Goal: Transaction & Acquisition: Purchase product/service

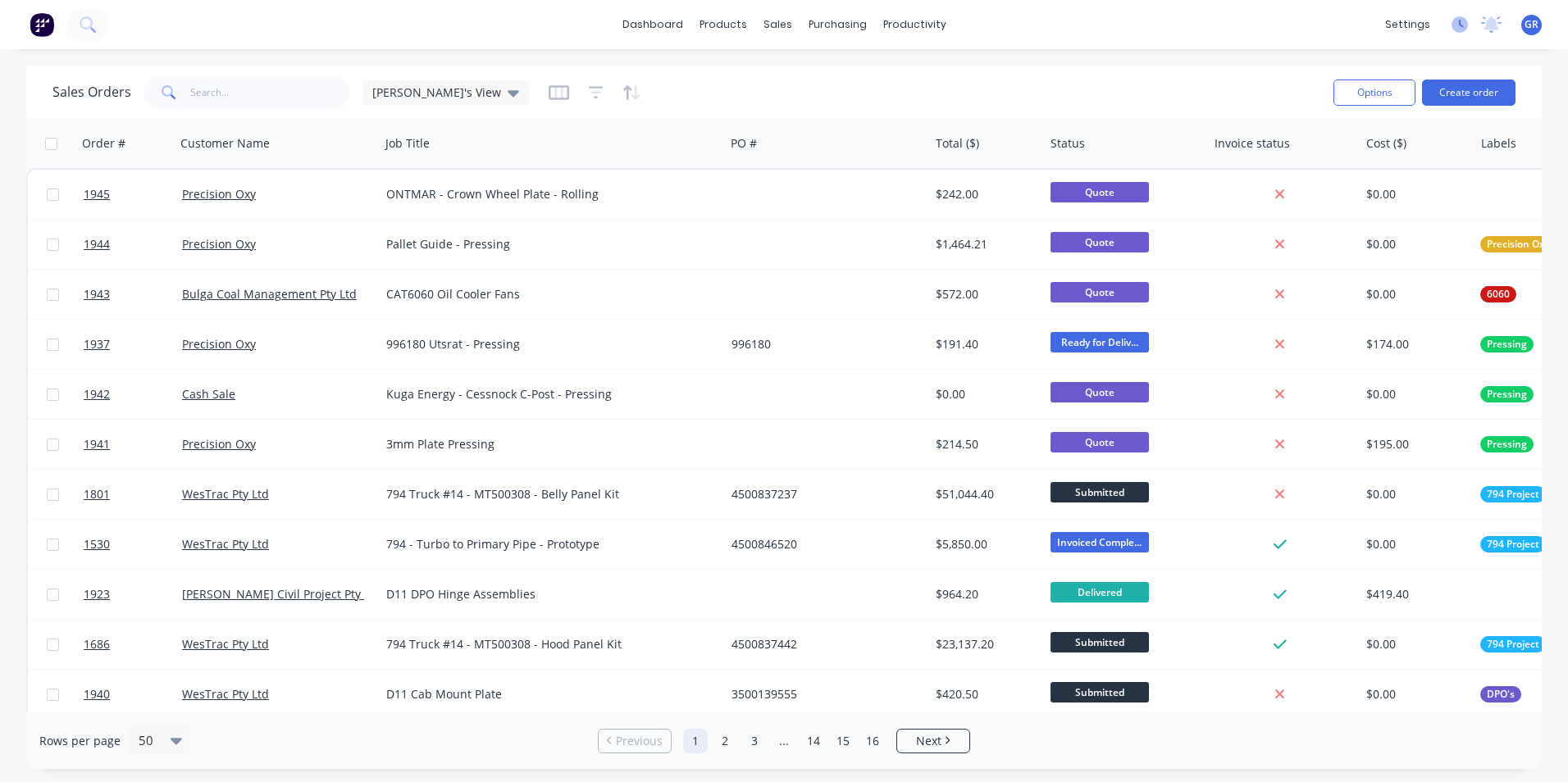
click at [1459, 24] on icon at bounding box center [1461, 24] width 5 height 8
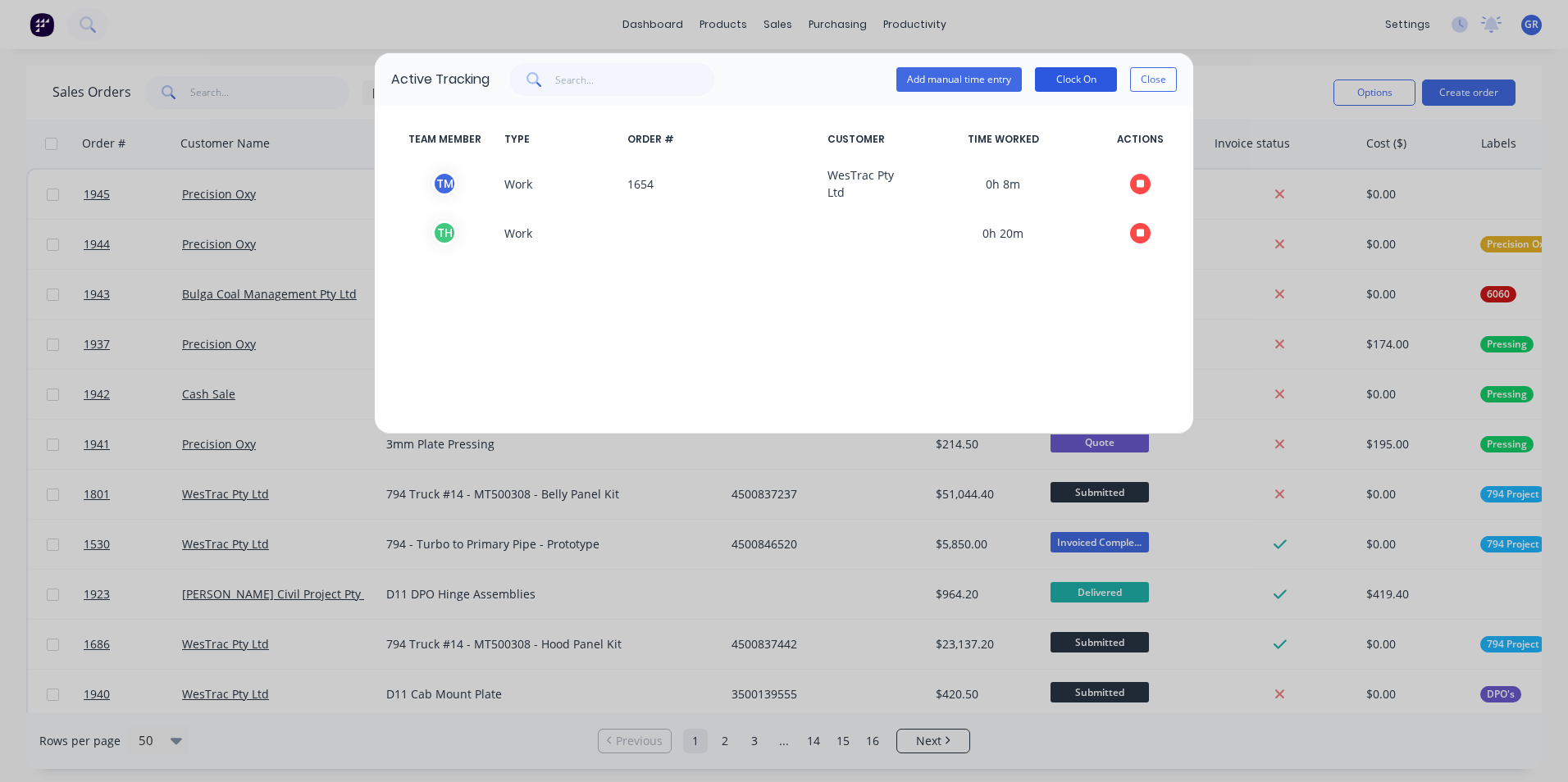
click at [1073, 79] on button "Clock On" at bounding box center [1075, 79] width 82 height 25
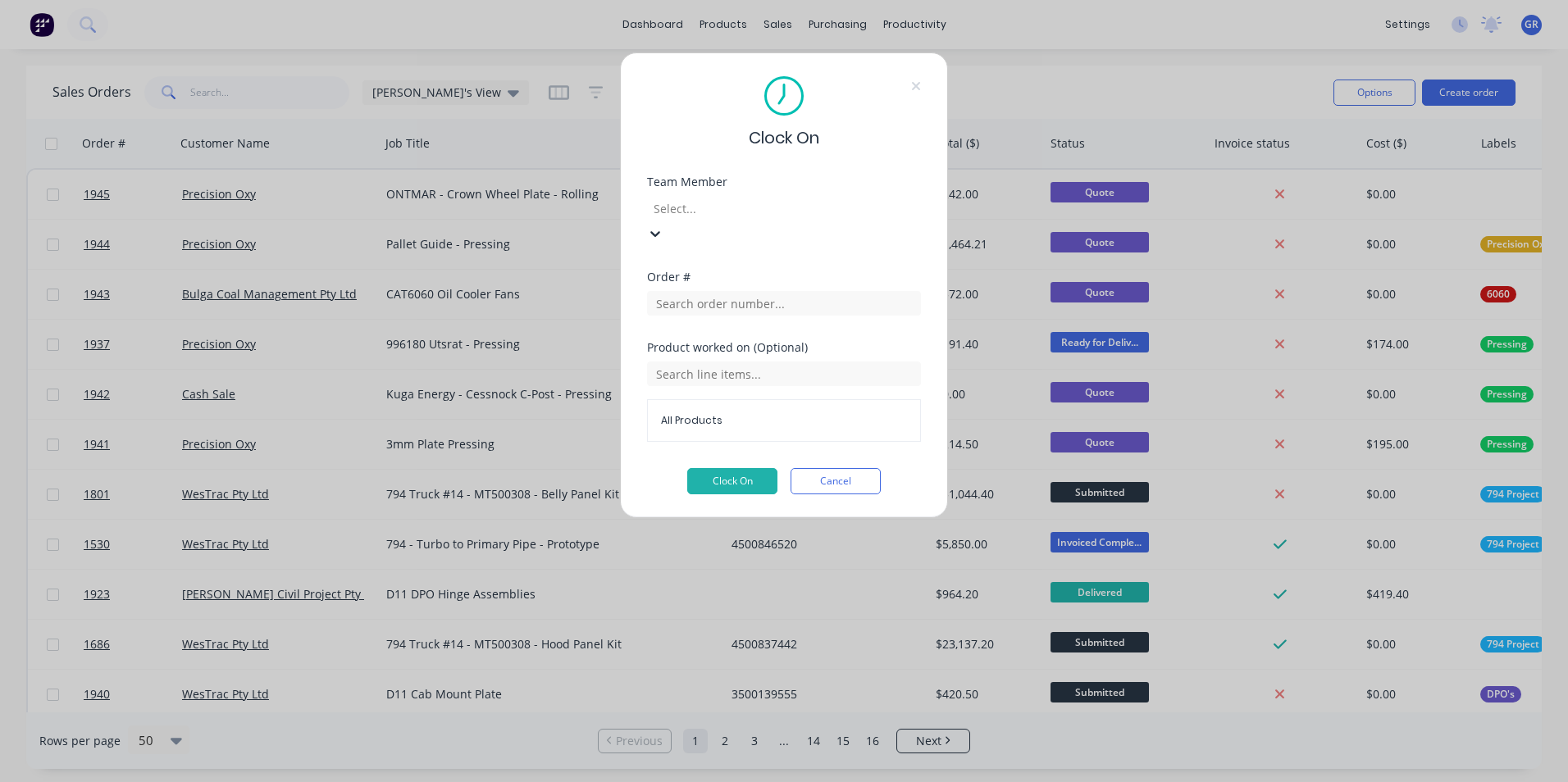
click at [717, 215] on div at bounding box center [769, 208] width 236 height 21
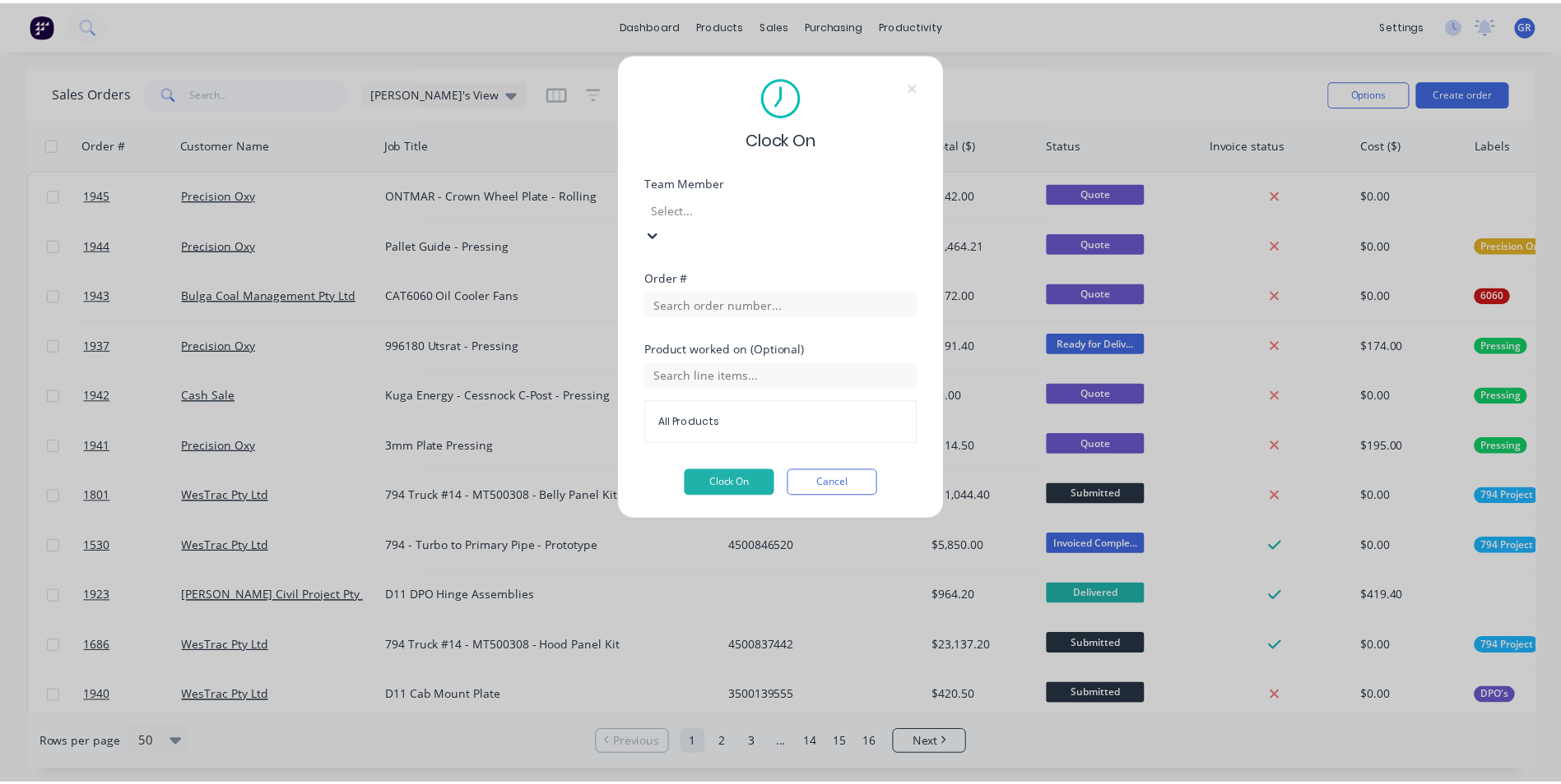
scroll to position [329, 0]
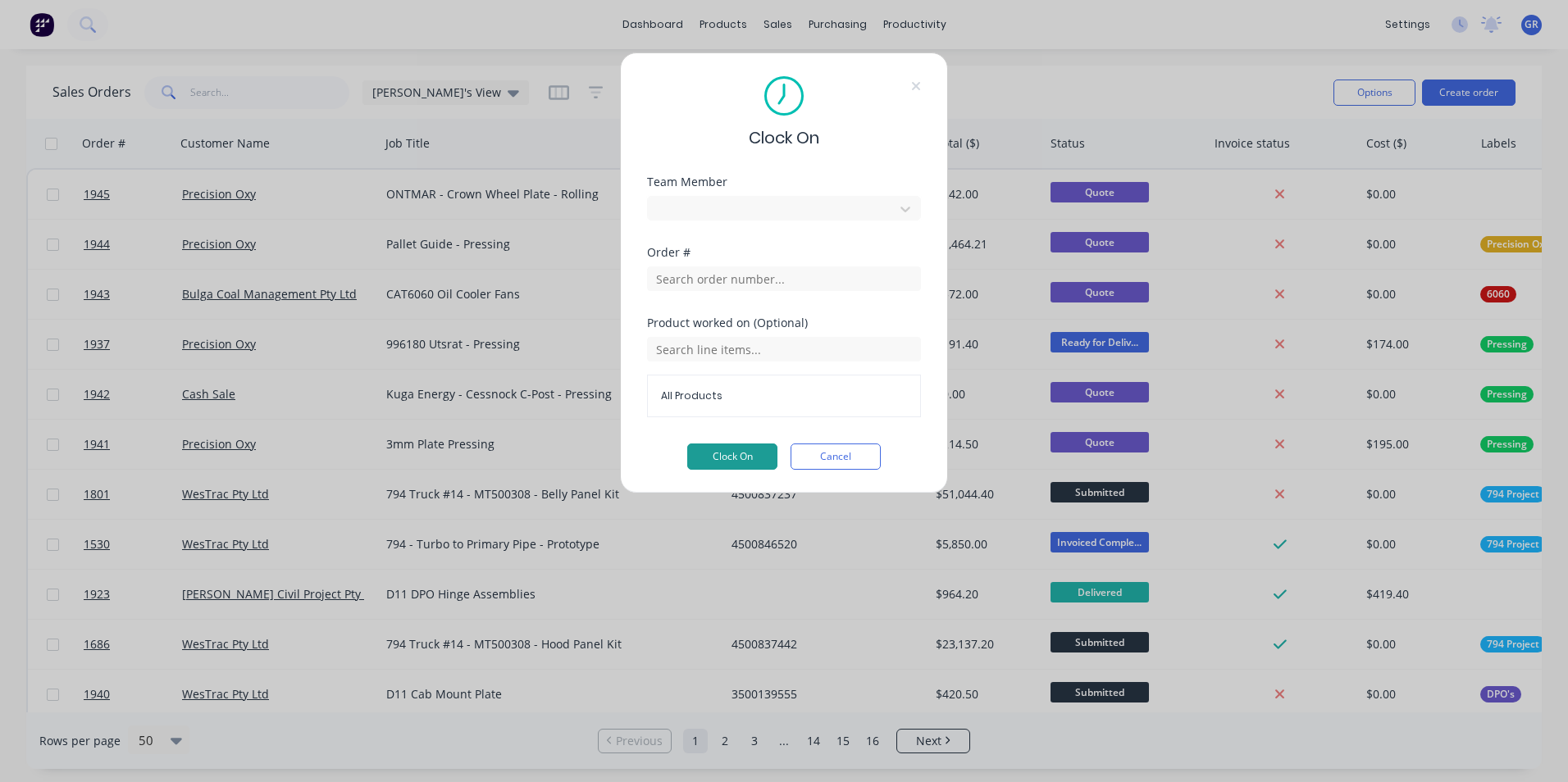
click at [724, 455] on button "Clock On" at bounding box center [732, 456] width 90 height 27
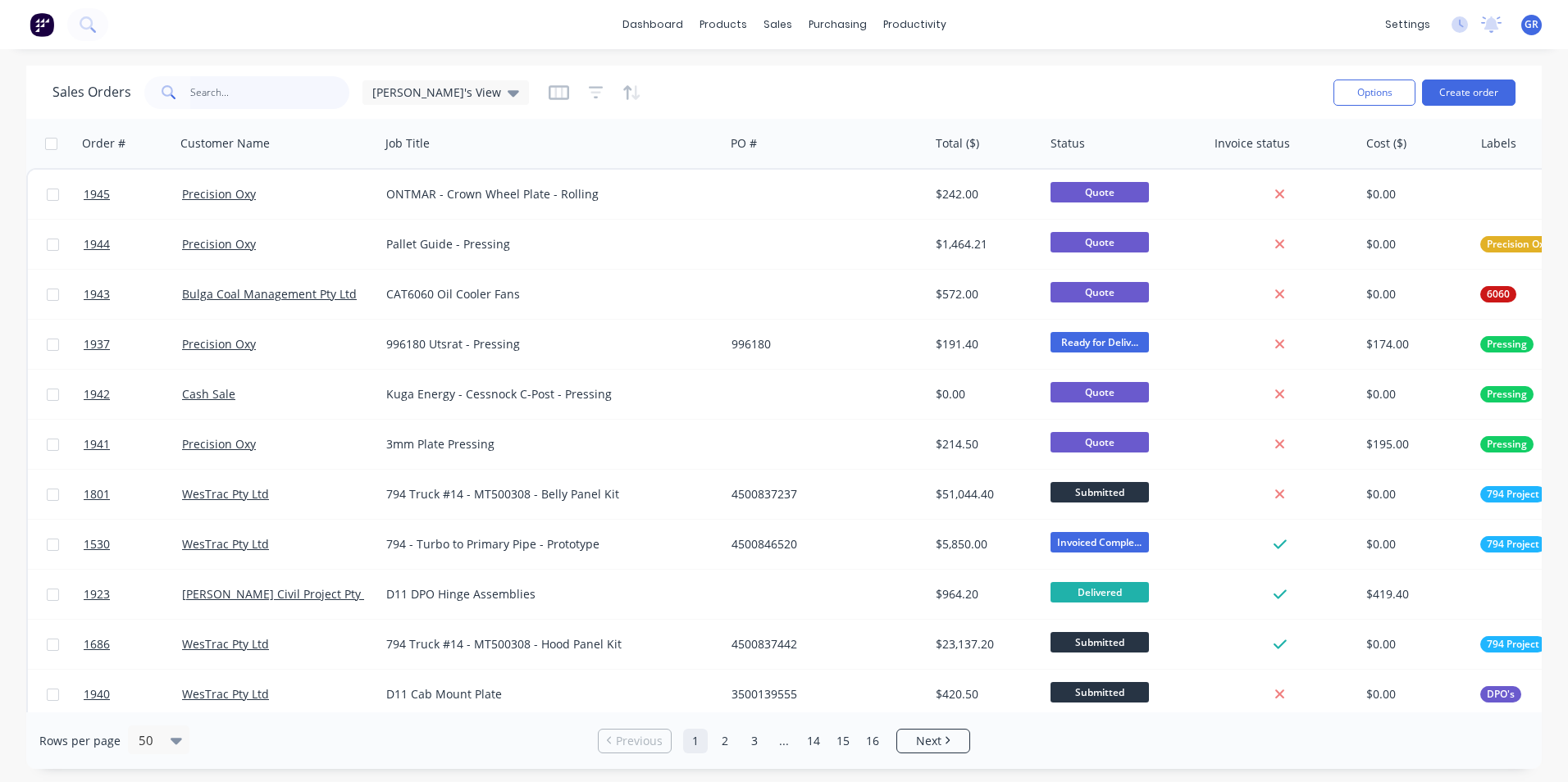
click at [225, 89] on input "text" at bounding box center [271, 92] width 160 height 33
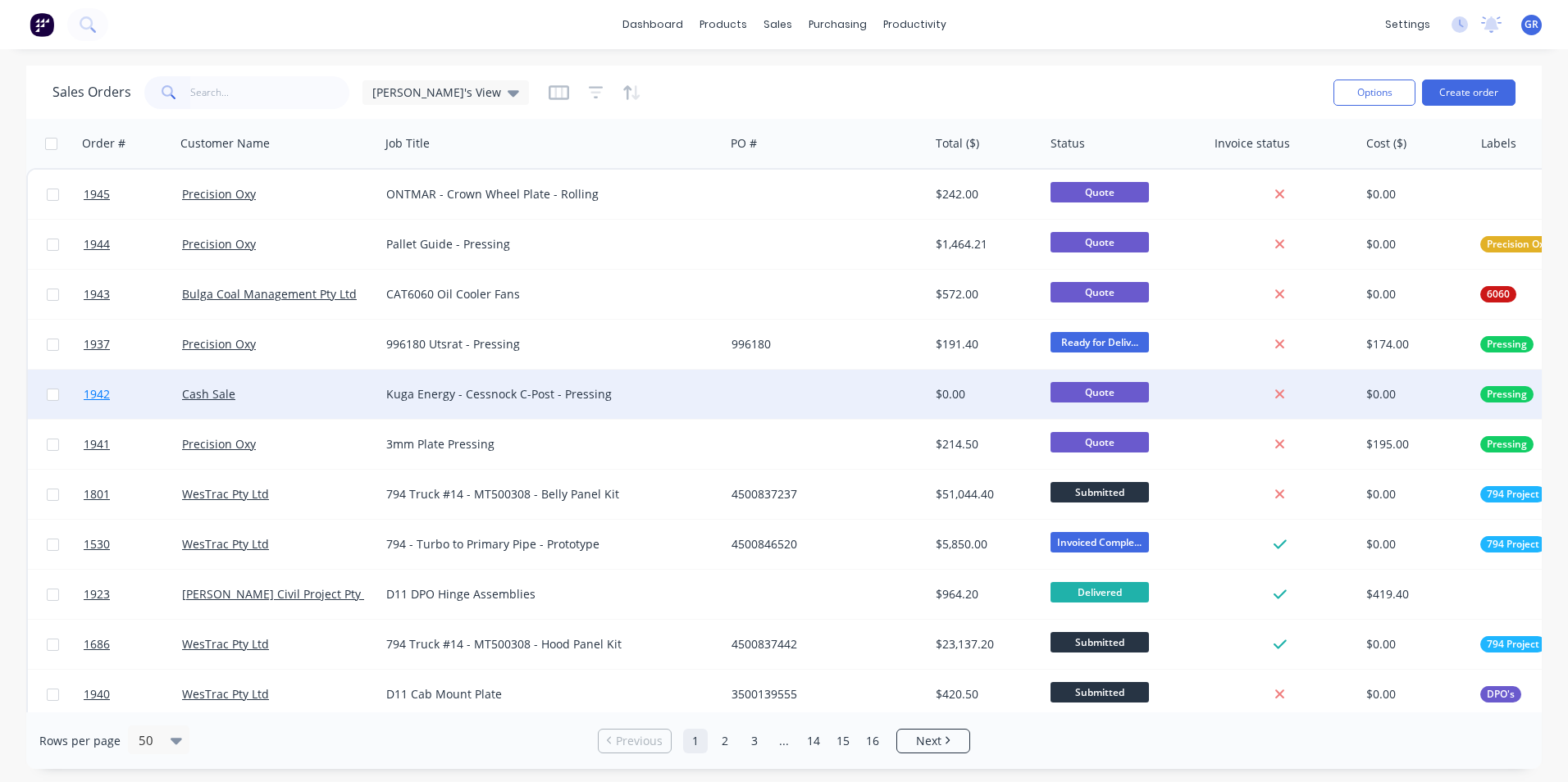
click at [103, 393] on span "1942" at bounding box center [97, 394] width 27 height 17
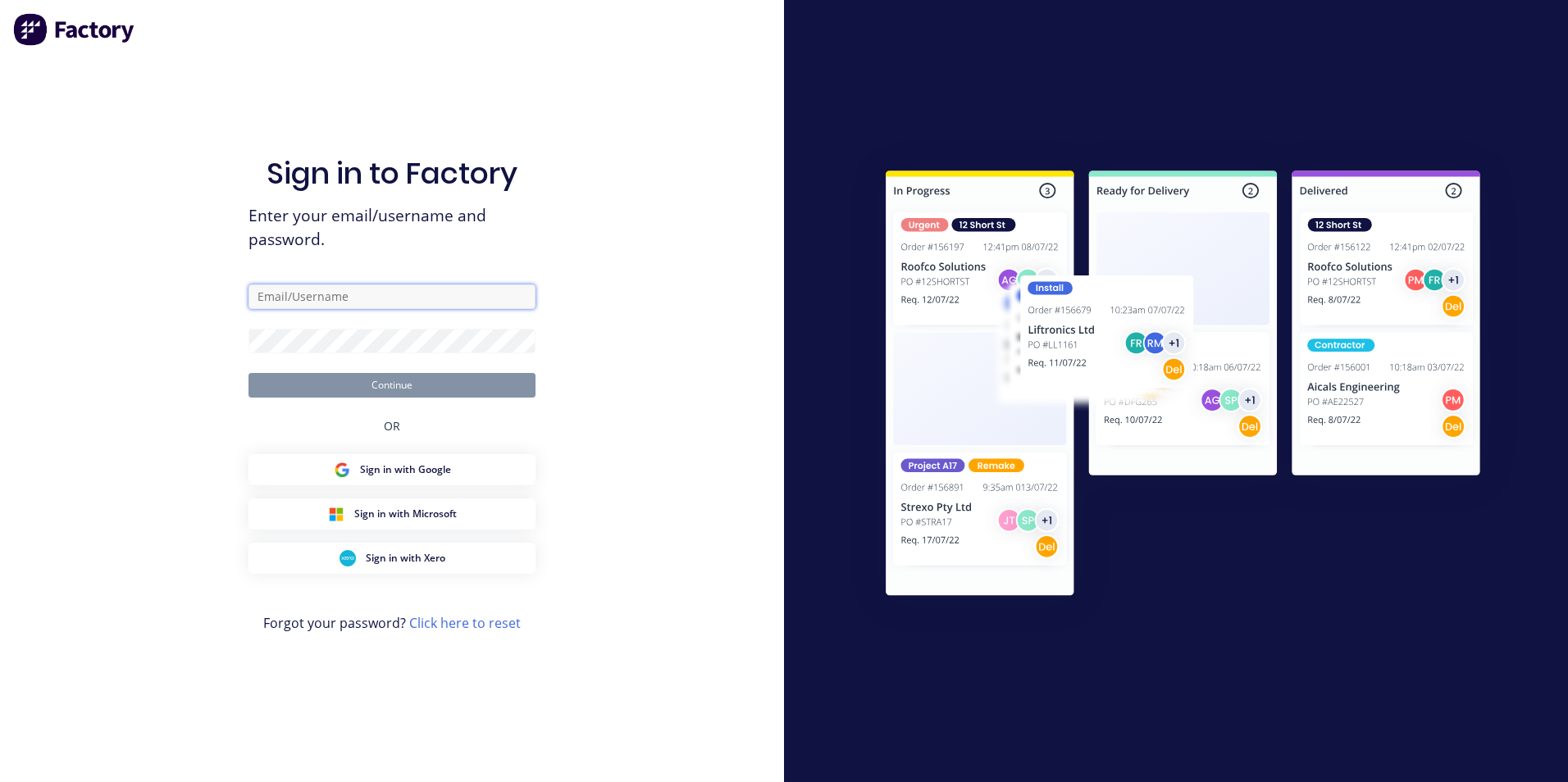
type input "[PERSON_NAME][EMAIL_ADDRESS][PERSON_NAME][DOMAIN_NAME]"
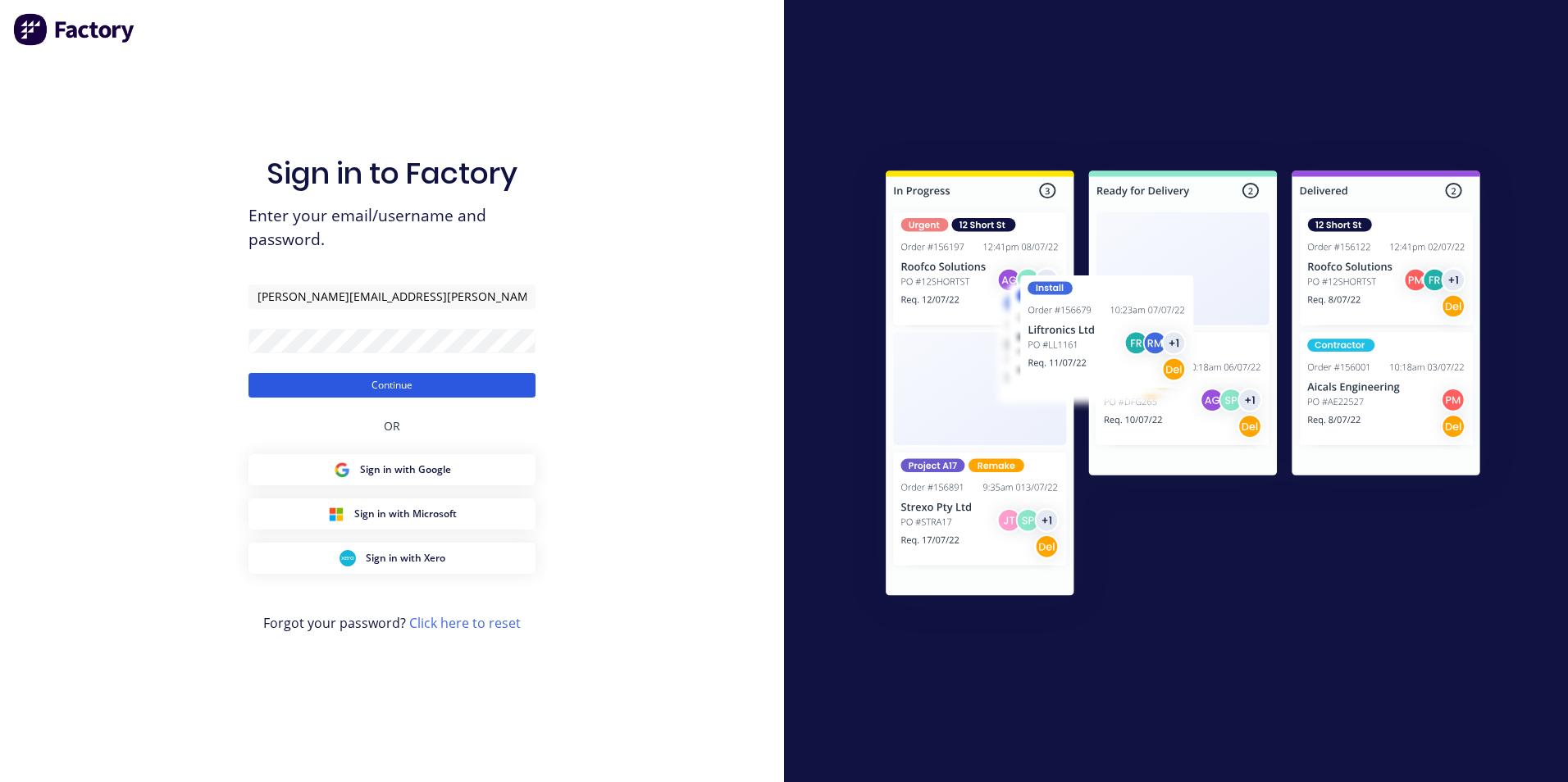
click at [401, 385] on button "Continue" at bounding box center [392, 385] width 287 height 25
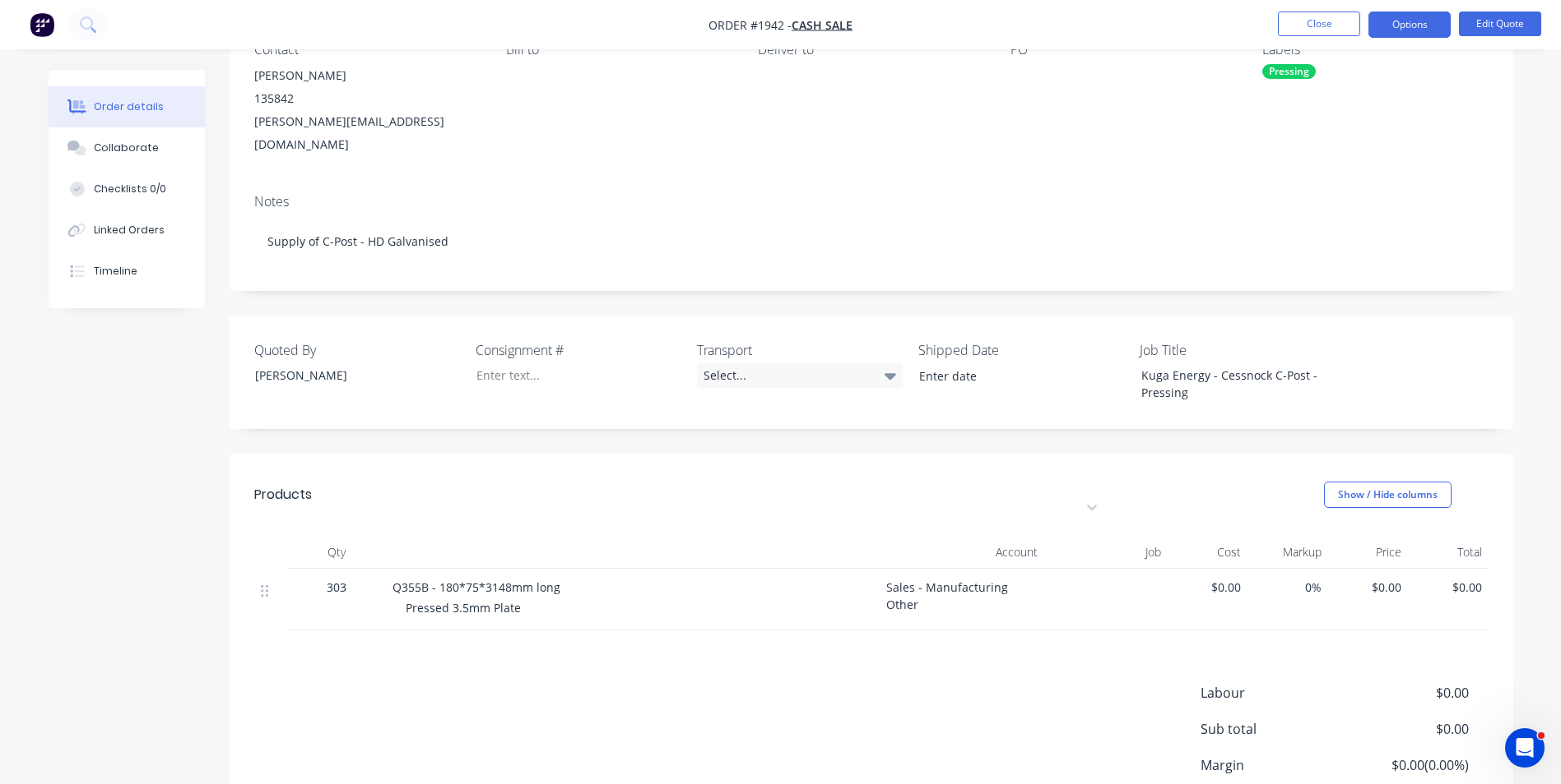
scroll to position [246, 0]
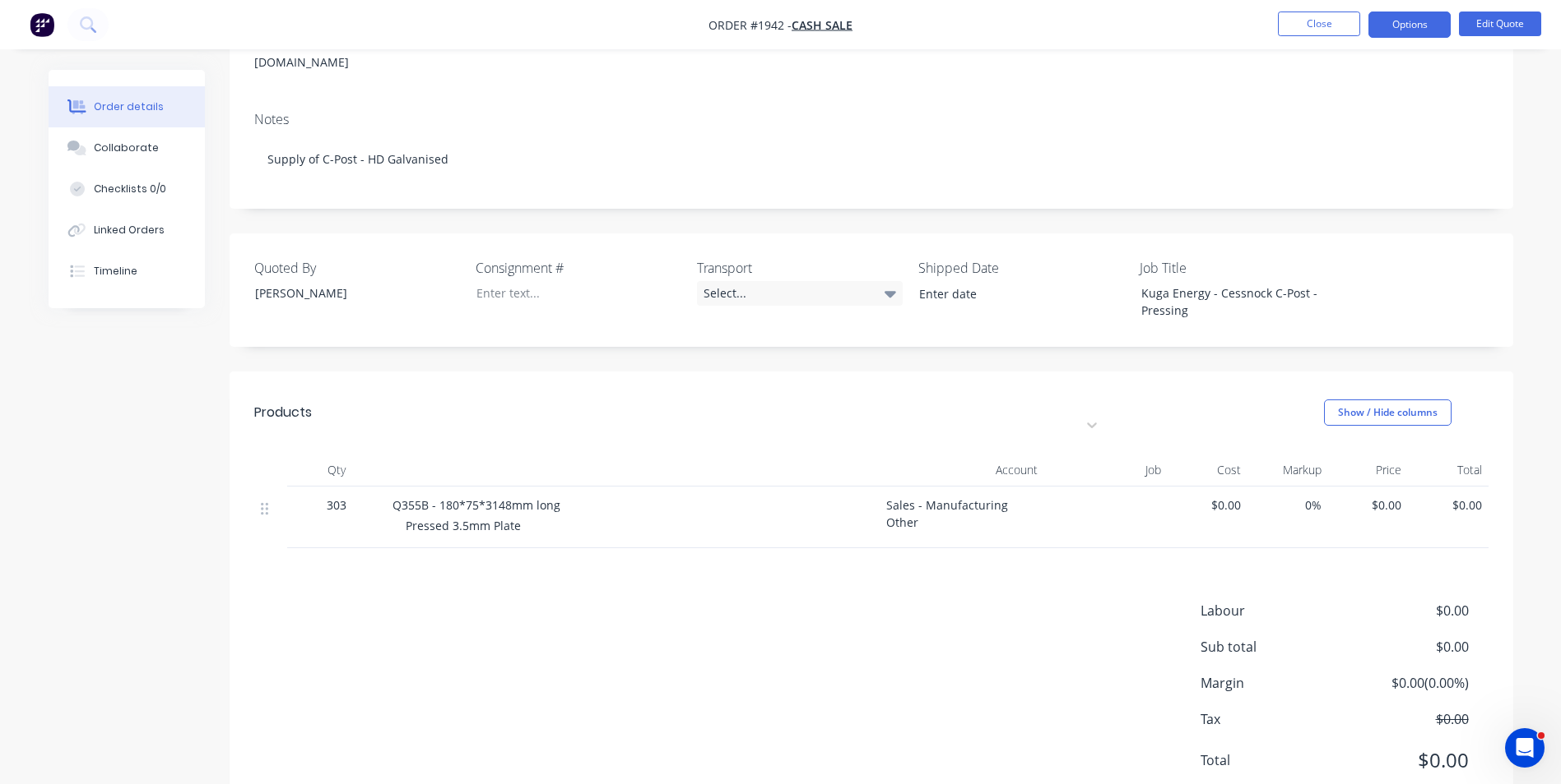
click at [394, 497] on span "Q355B - 180*75*3148mm long" at bounding box center [475, 505] width 167 height 16
click at [1502, 20] on button "Edit Quote" at bounding box center [1500, 24] width 82 height 25
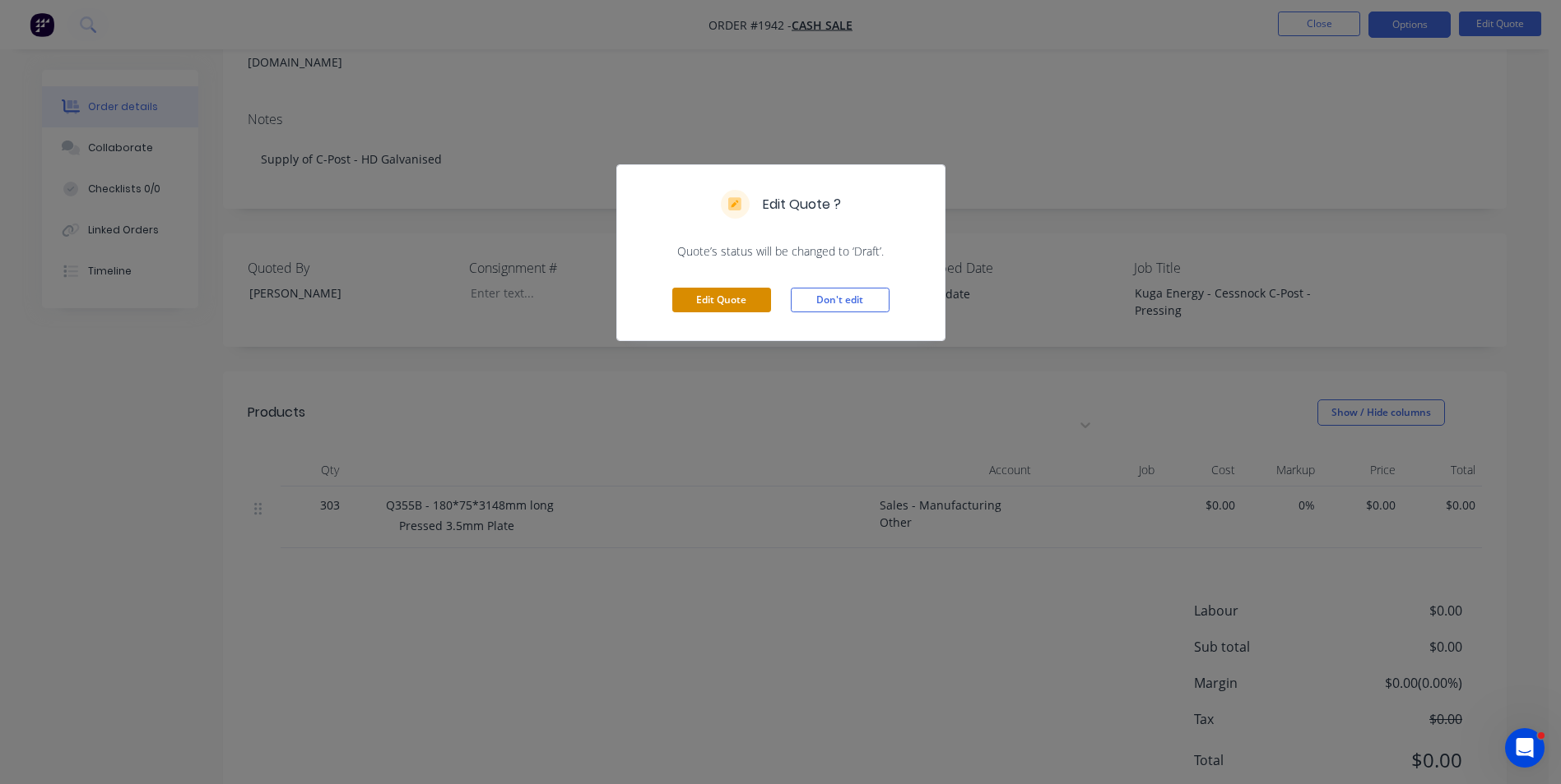
click at [716, 300] on button "Edit Quote" at bounding box center [722, 300] width 99 height 25
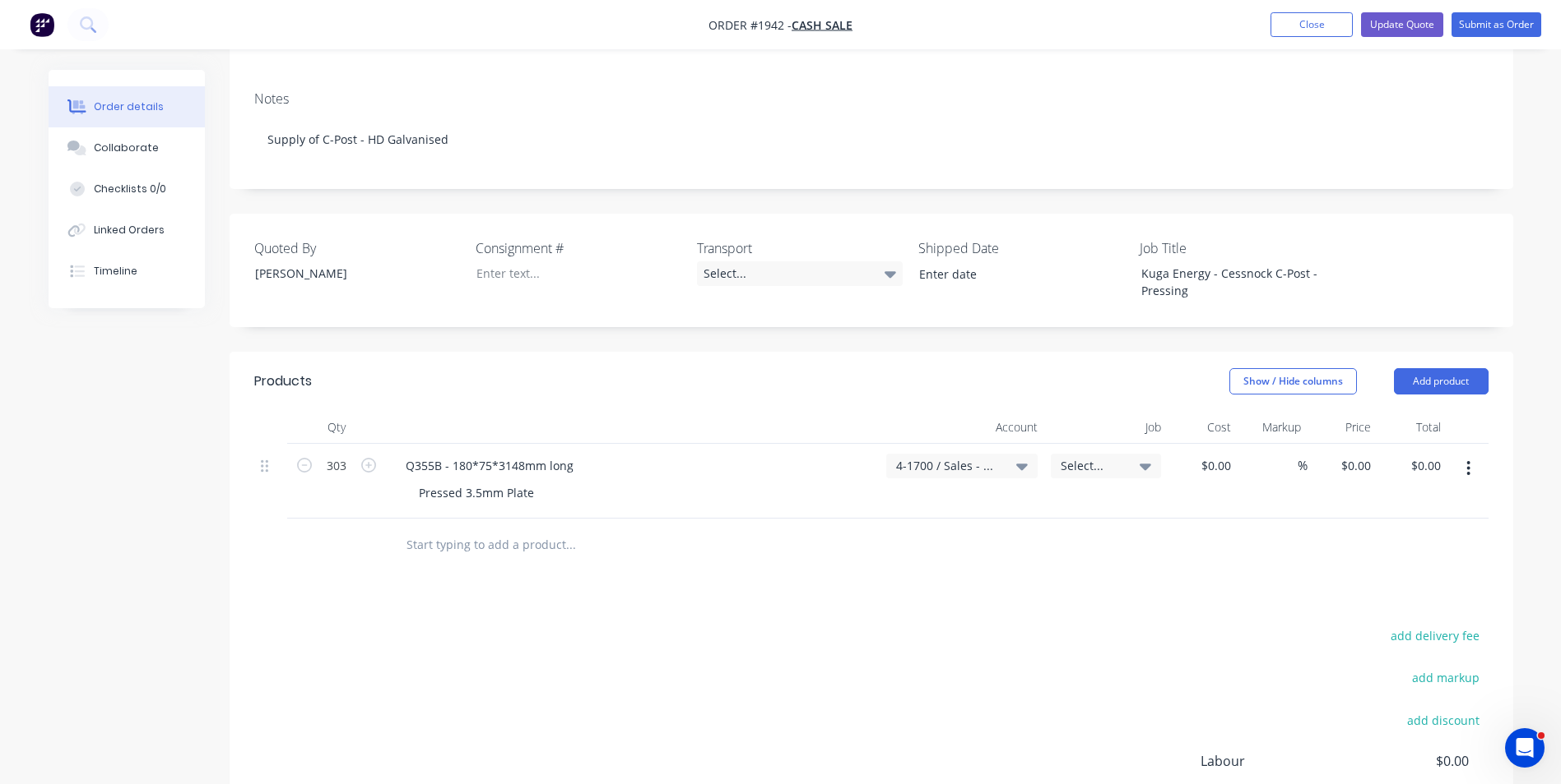
scroll to position [329, 0]
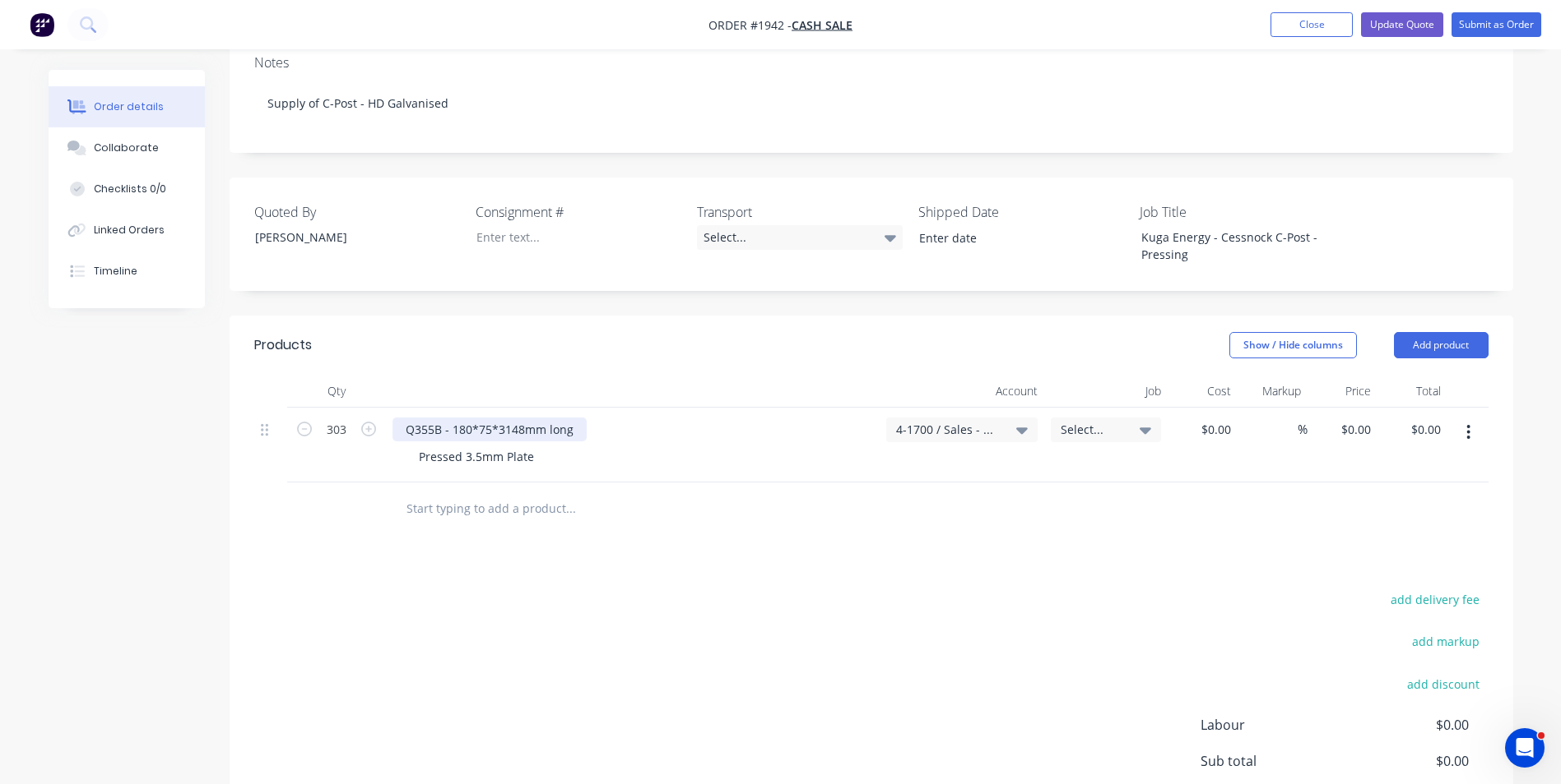
click at [404, 418] on div "Q355B - 180*75*3148mm long" at bounding box center [489, 430] width 194 height 24
click at [626, 418] on div "Option 1: Q355B - 180*75*3148mm long" at bounding box center [516, 430] width 249 height 24
click at [465, 444] on div "Pressed 3.5mm Plate" at bounding box center [475, 456] width 142 height 24
click at [547, 444] on div "Pressed C Post - 3.5mm Plate" at bounding box center [498, 456] width 186 height 24
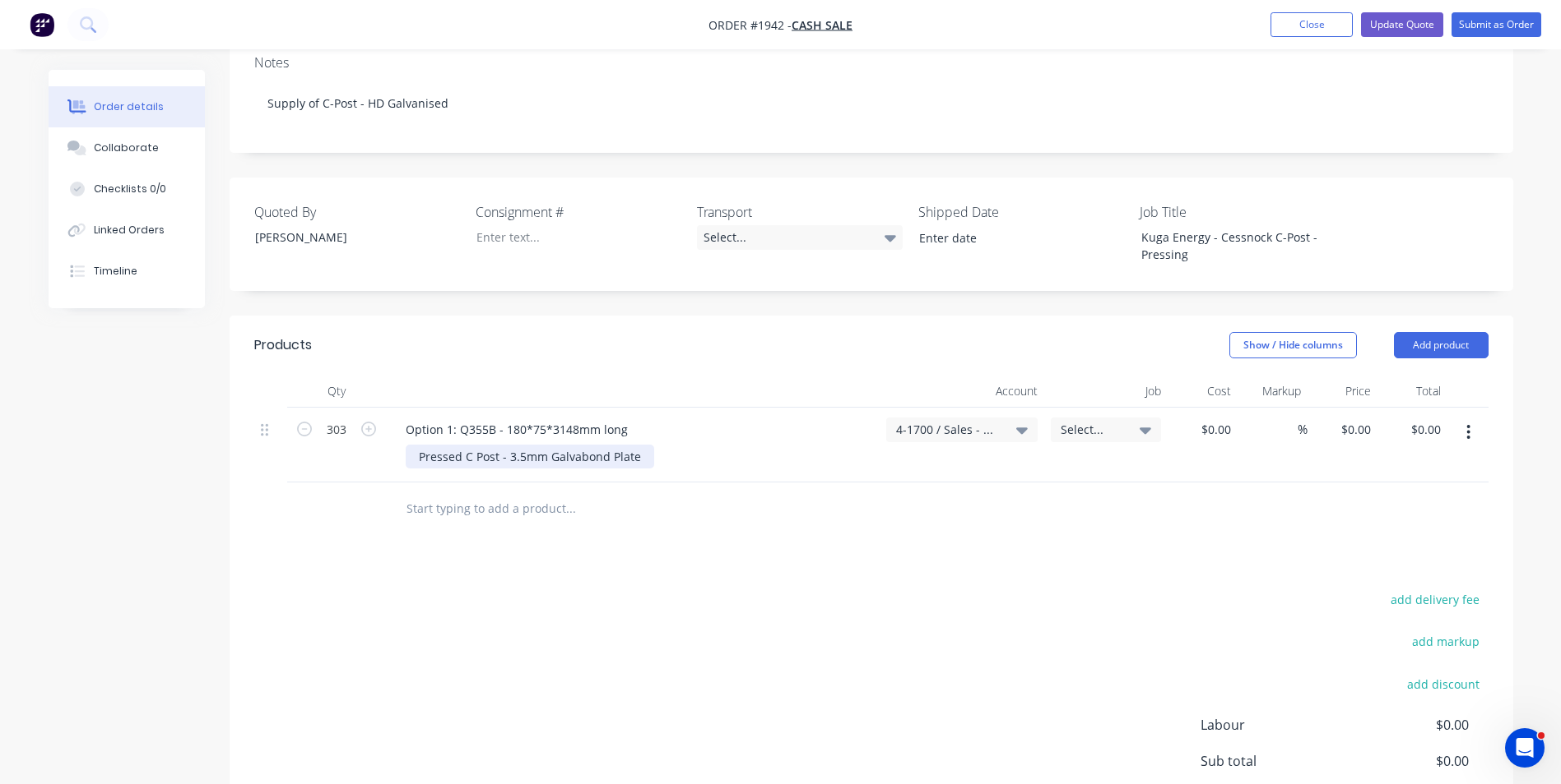
click at [641, 444] on div "Pressed C Post - 3.5mm Galvabond Plate" at bounding box center [529, 456] width 249 height 24
click at [637, 444] on div "Pressed C Post - 3.5mm Galvabond Plate" at bounding box center [529, 456] width 249 height 24
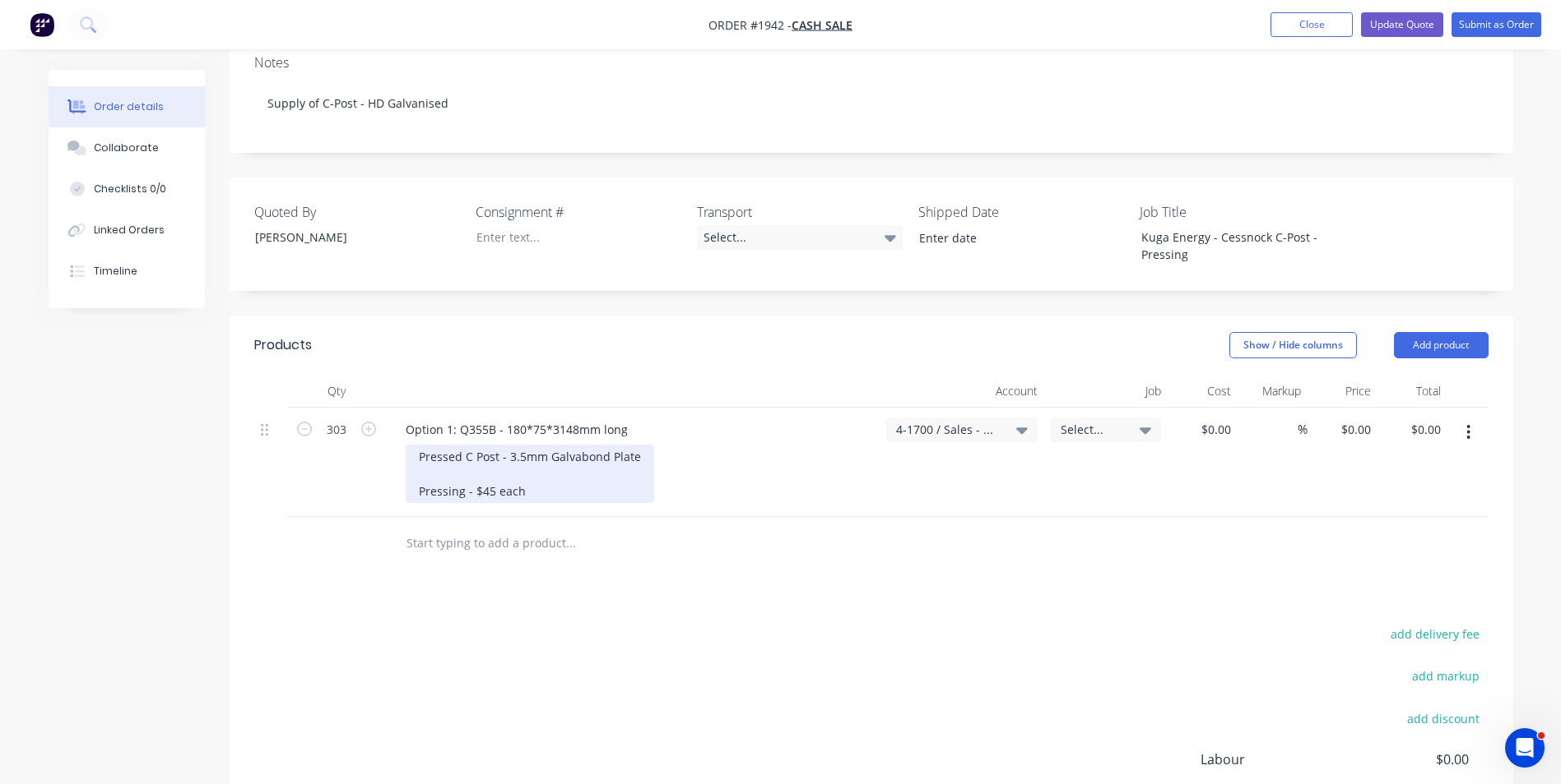
click at [488, 446] on div "Pressed C Post - 3.5mm Galvabond Plate Pressing - $45 each" at bounding box center [529, 473] width 249 height 58
click at [527, 444] on div "Pressed C Post - 3.5mm Galvabond Plate Pressing - $55 each" at bounding box center [529, 473] width 249 height 58
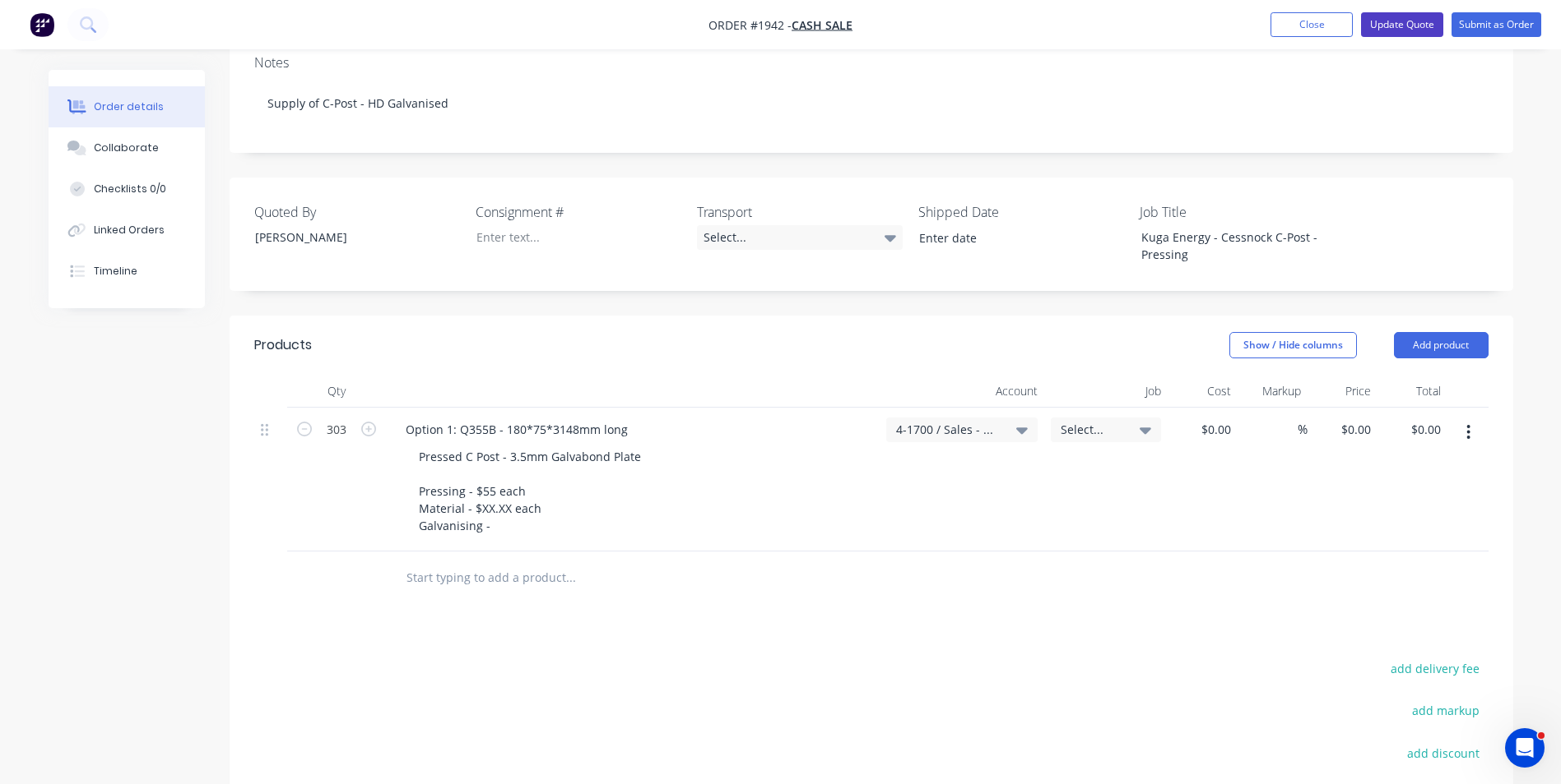
click at [1407, 28] on button "Update Quote" at bounding box center [1402, 24] width 82 height 25
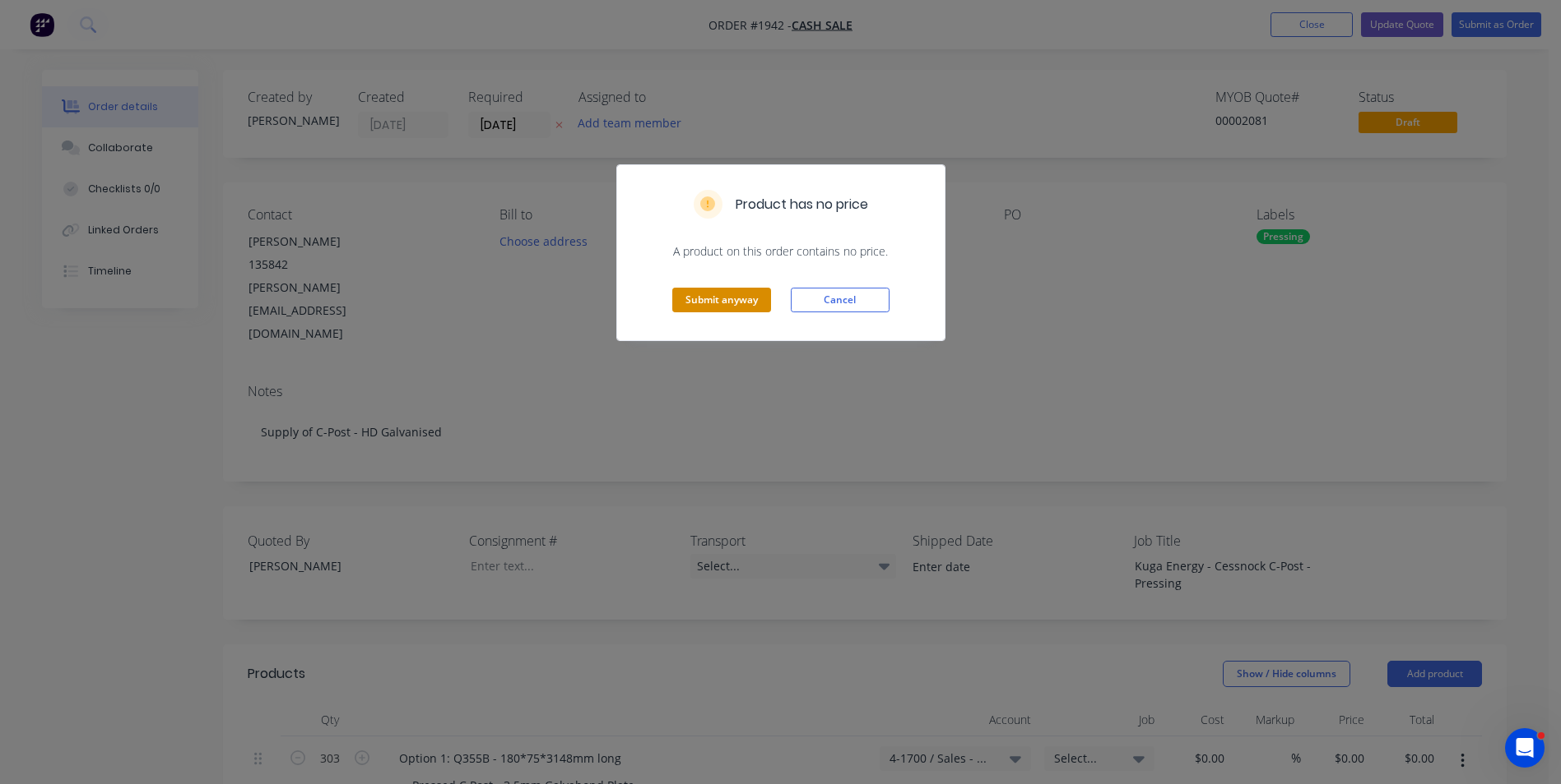
click at [723, 301] on button "Submit anyway" at bounding box center [722, 300] width 99 height 25
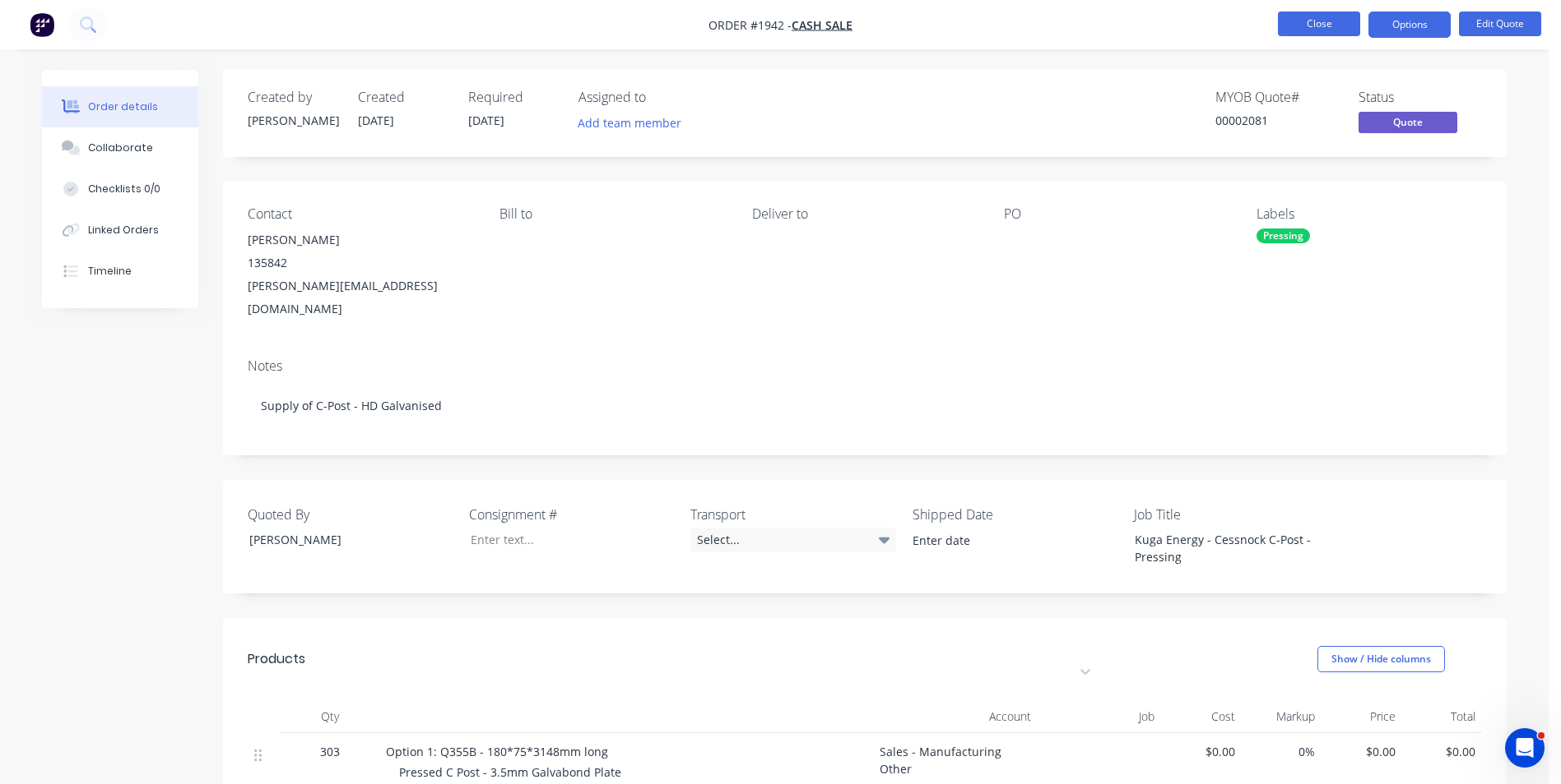
click at [1316, 29] on button "Close" at bounding box center [1318, 24] width 82 height 25
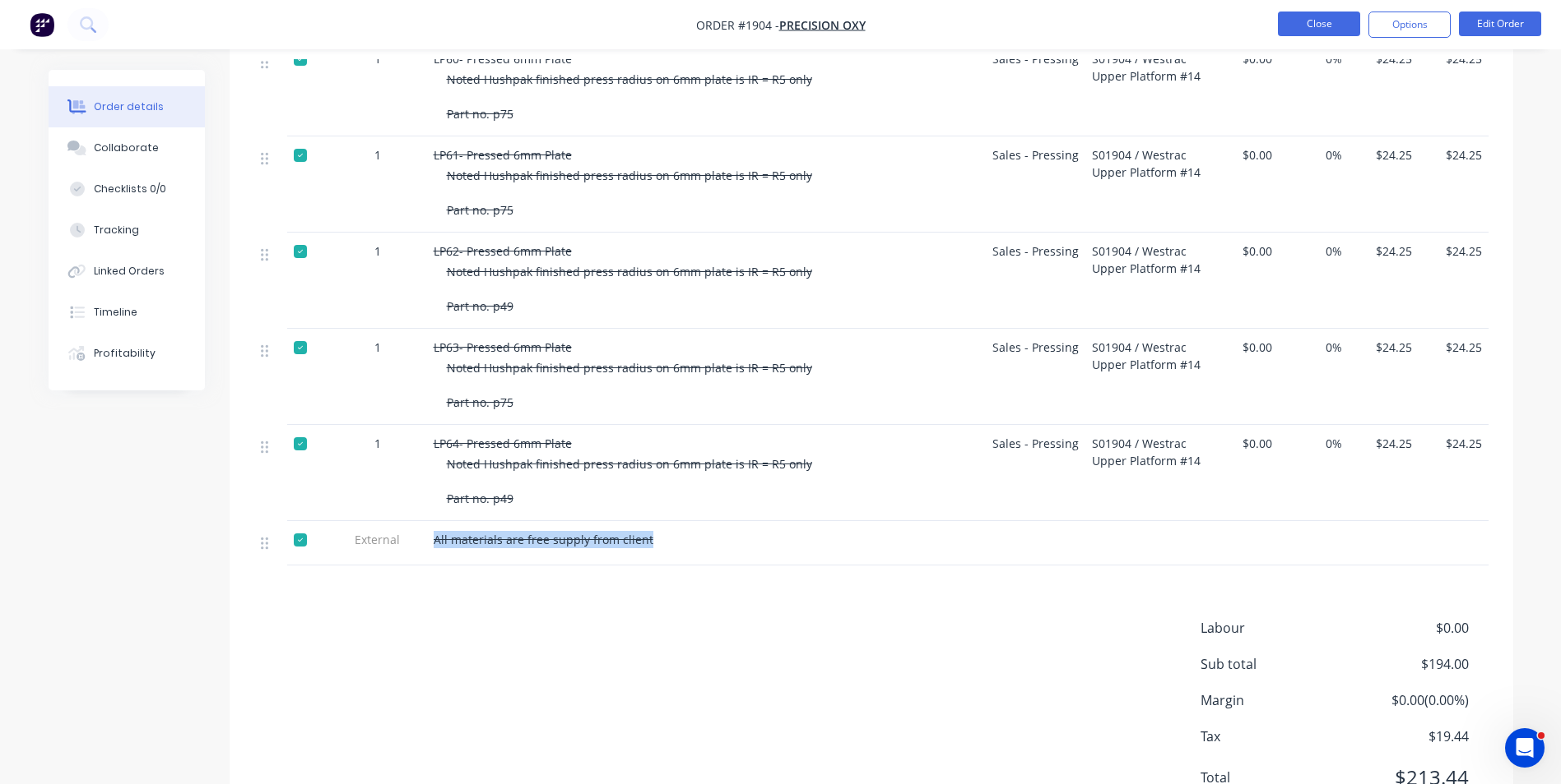
click at [1338, 21] on button "Close" at bounding box center [1318, 24] width 82 height 25
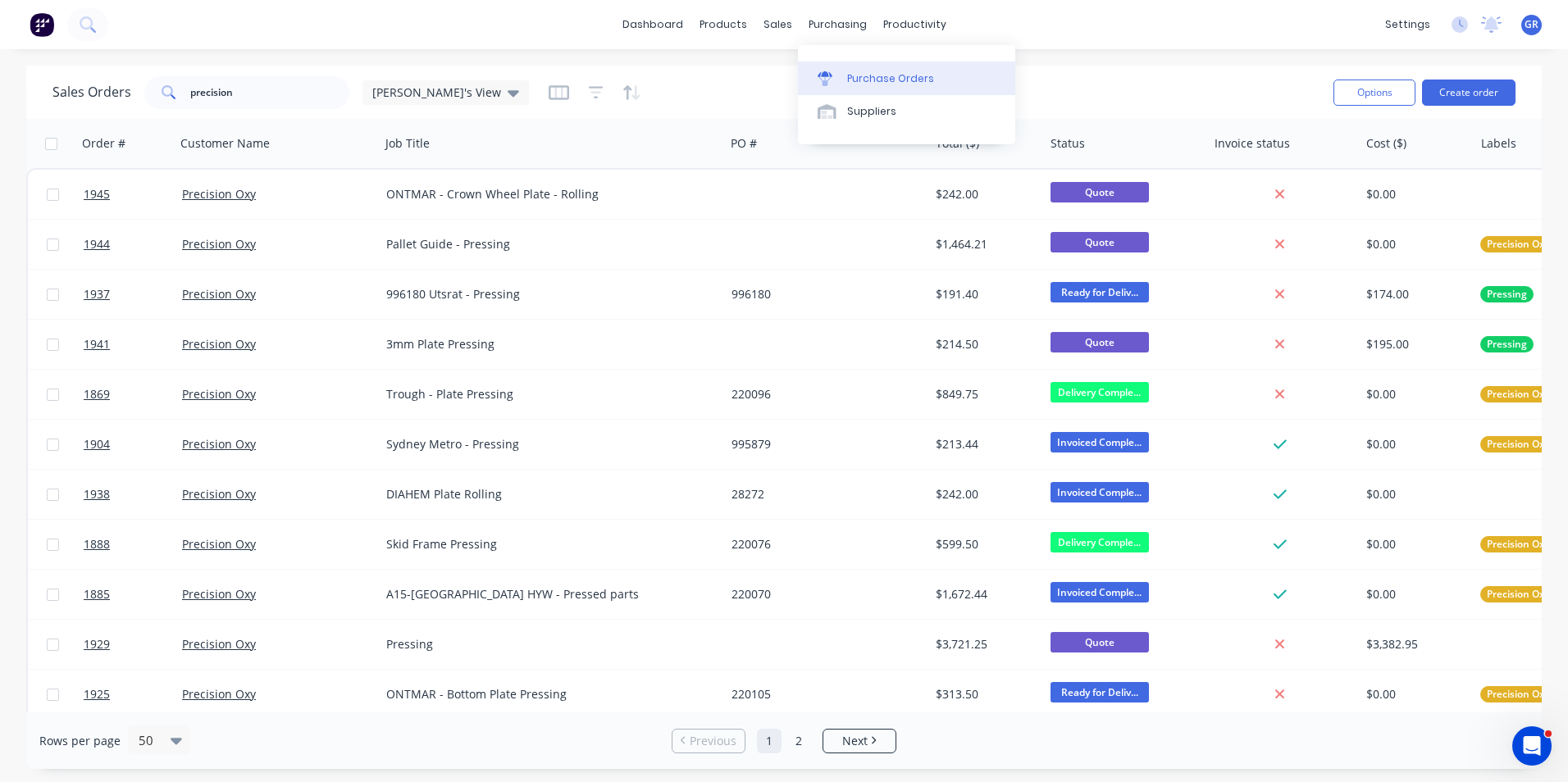
click at [871, 74] on div "Purchase Orders" at bounding box center [891, 78] width 87 height 15
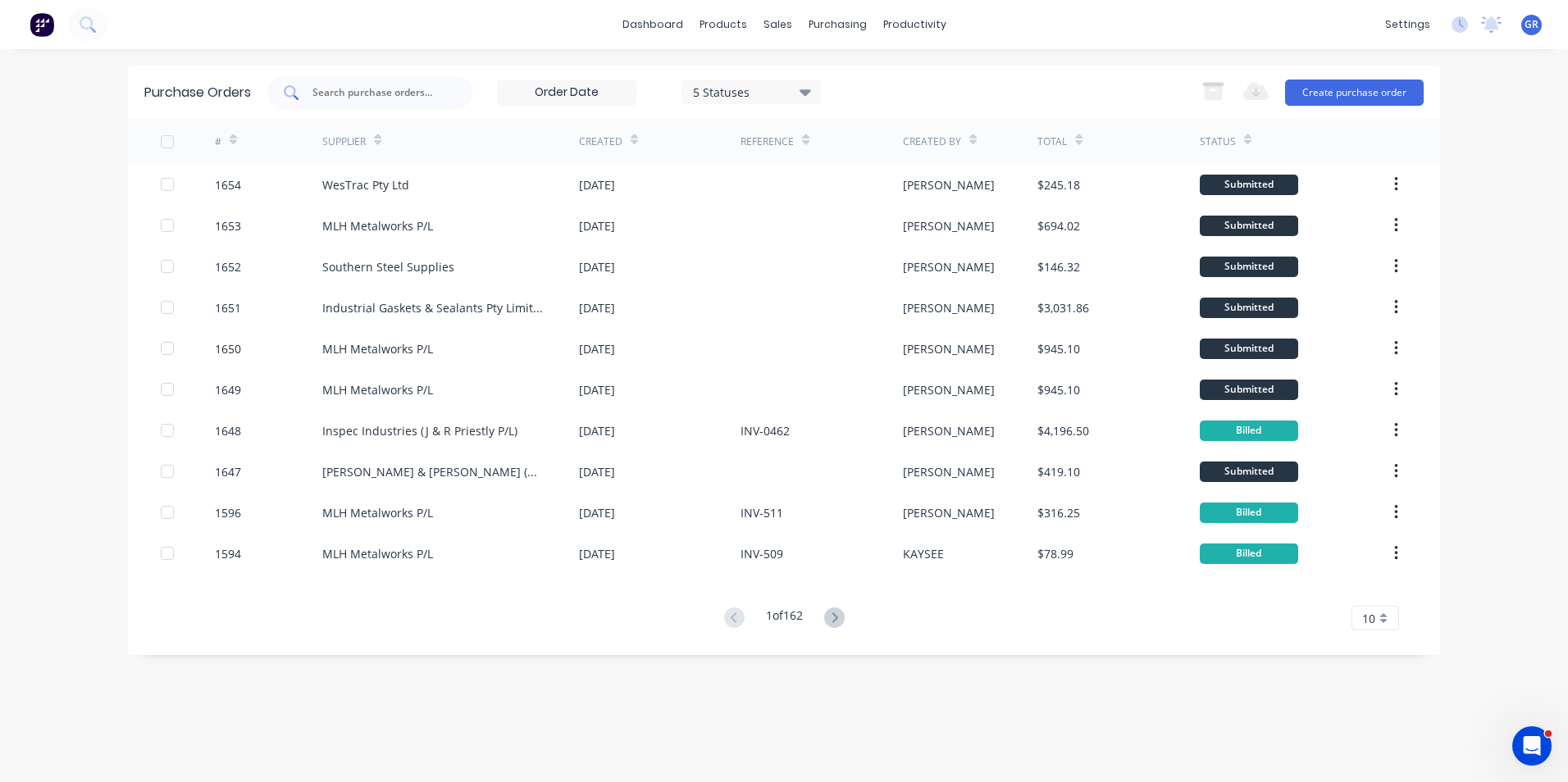
click at [347, 90] on input "text" at bounding box center [379, 93] width 136 height 17
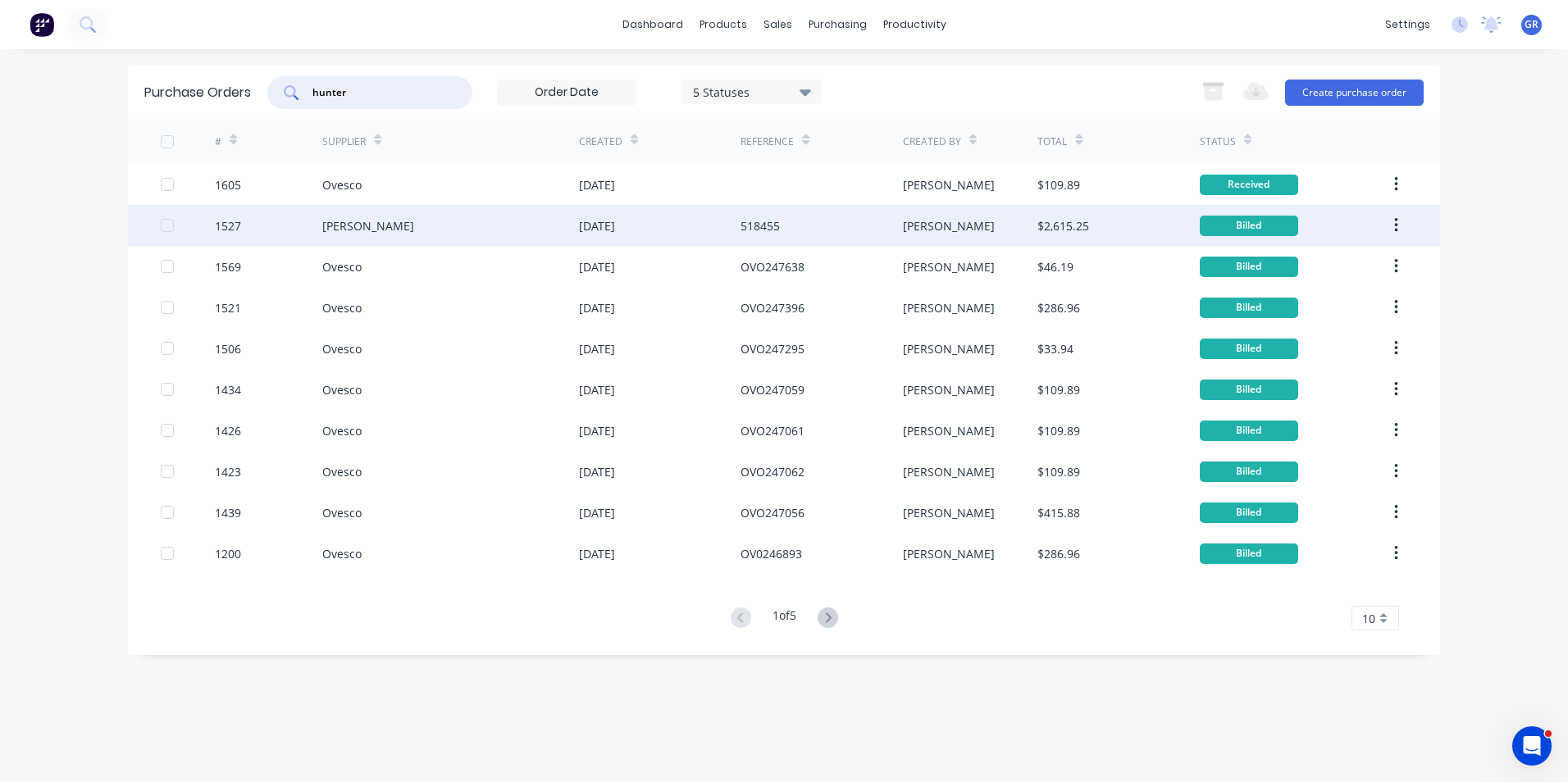
type input "hunter"
click at [224, 222] on div "1527" at bounding box center [228, 225] width 27 height 17
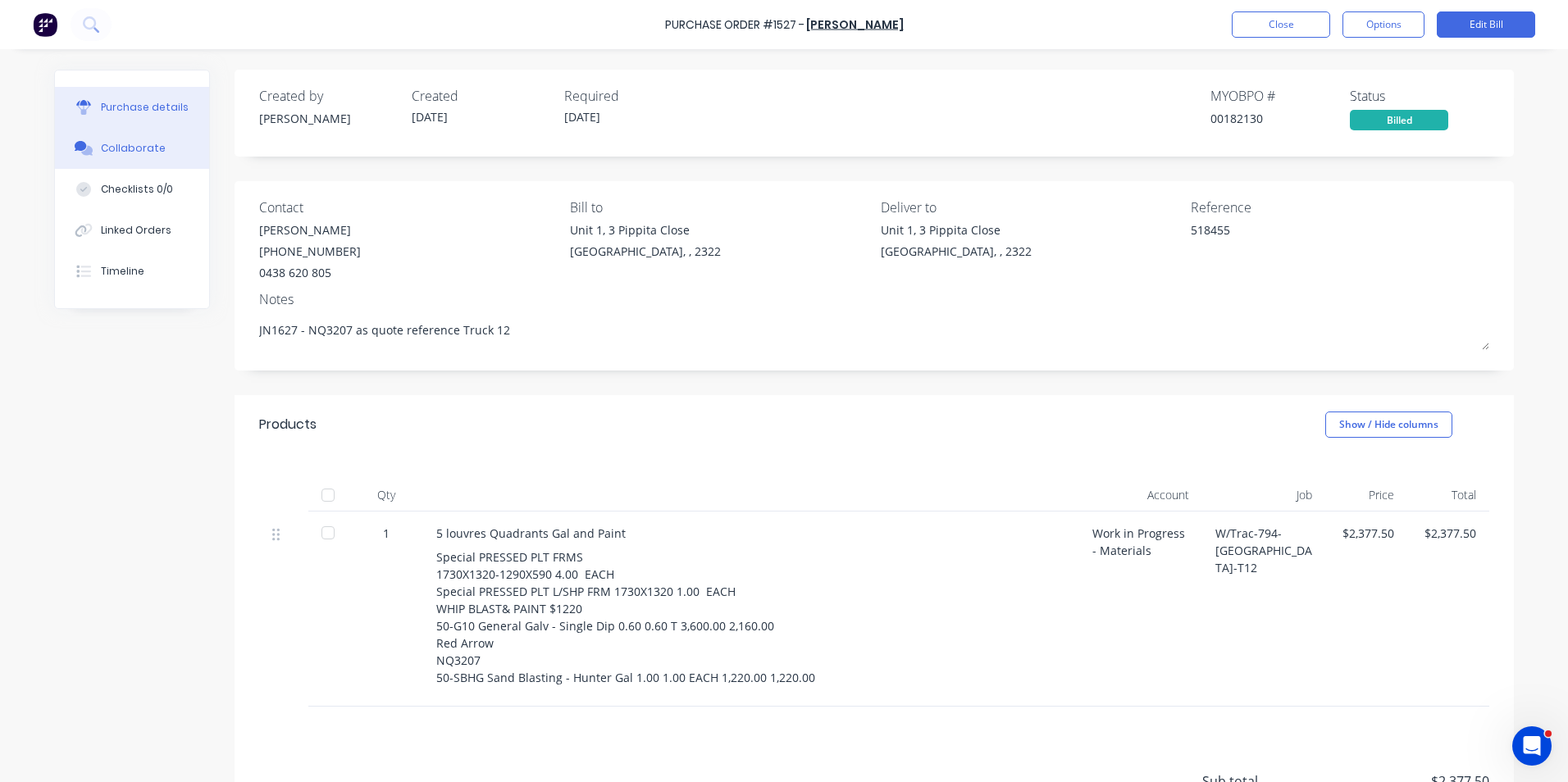
click at [139, 148] on div "Collaborate" at bounding box center [133, 148] width 65 height 15
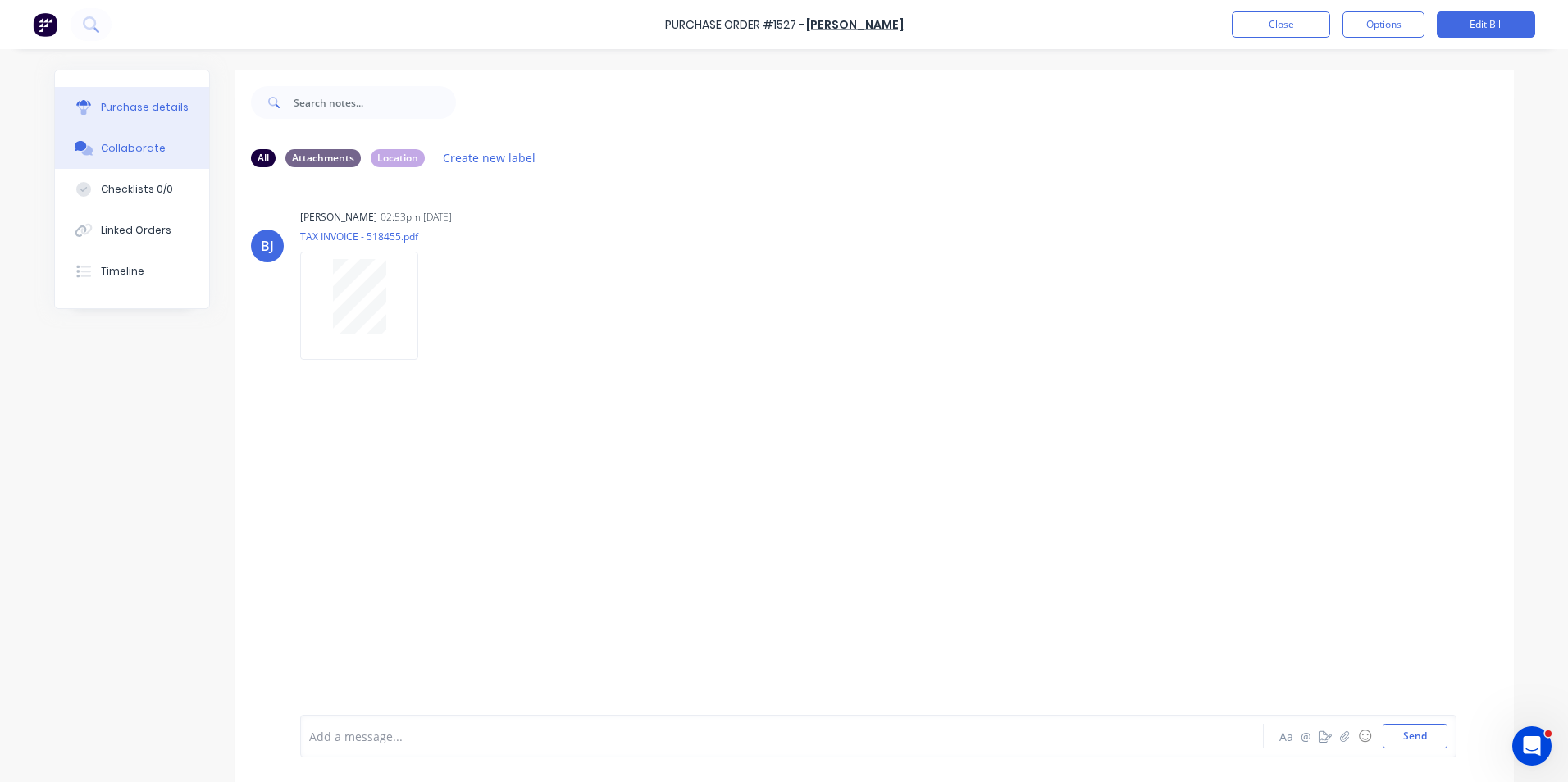
click at [143, 99] on button "Purchase details" at bounding box center [132, 108] width 154 height 41
type textarea "x"
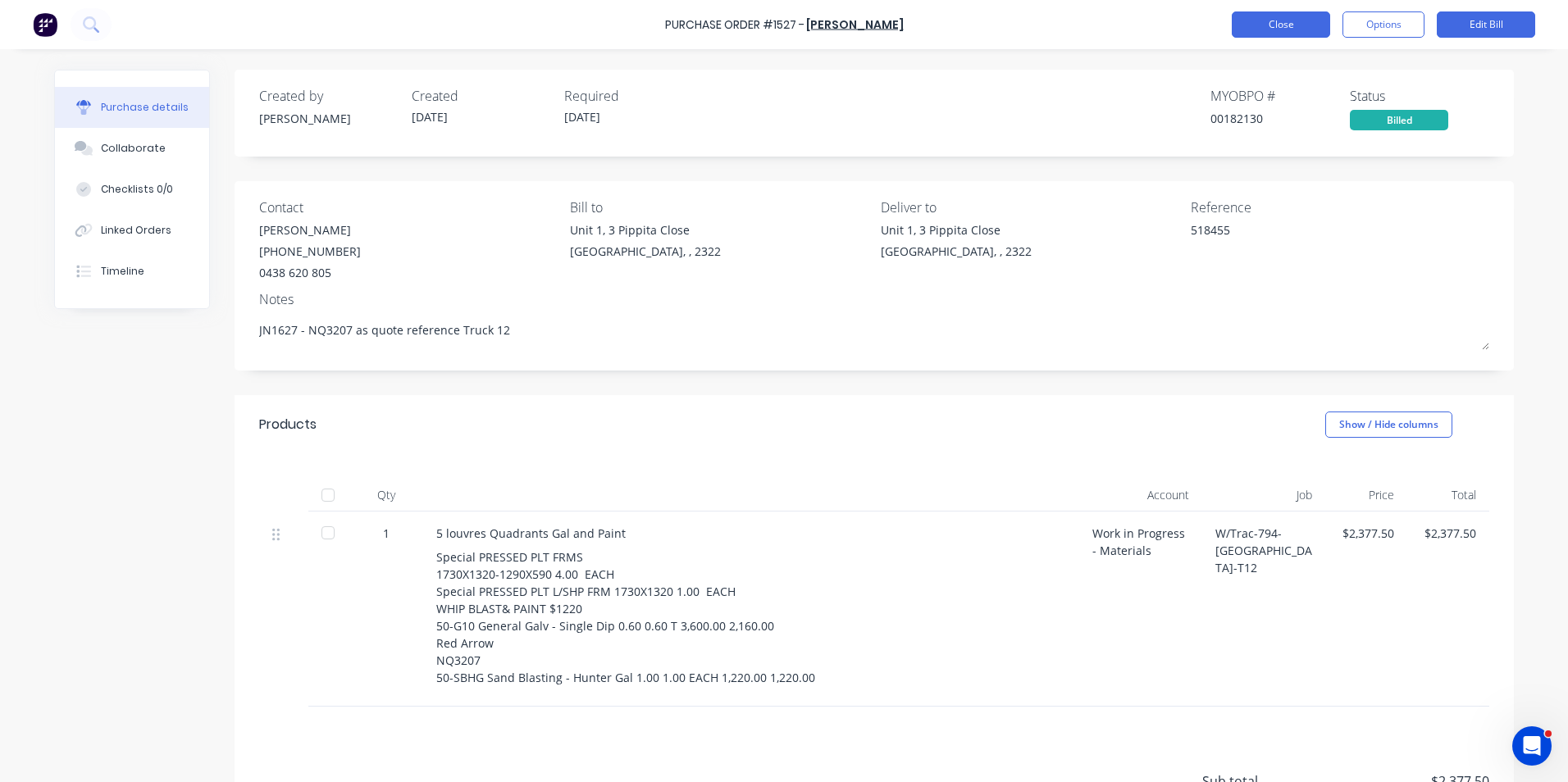
click at [1255, 27] on button "Close" at bounding box center [1282, 25] width 99 height 27
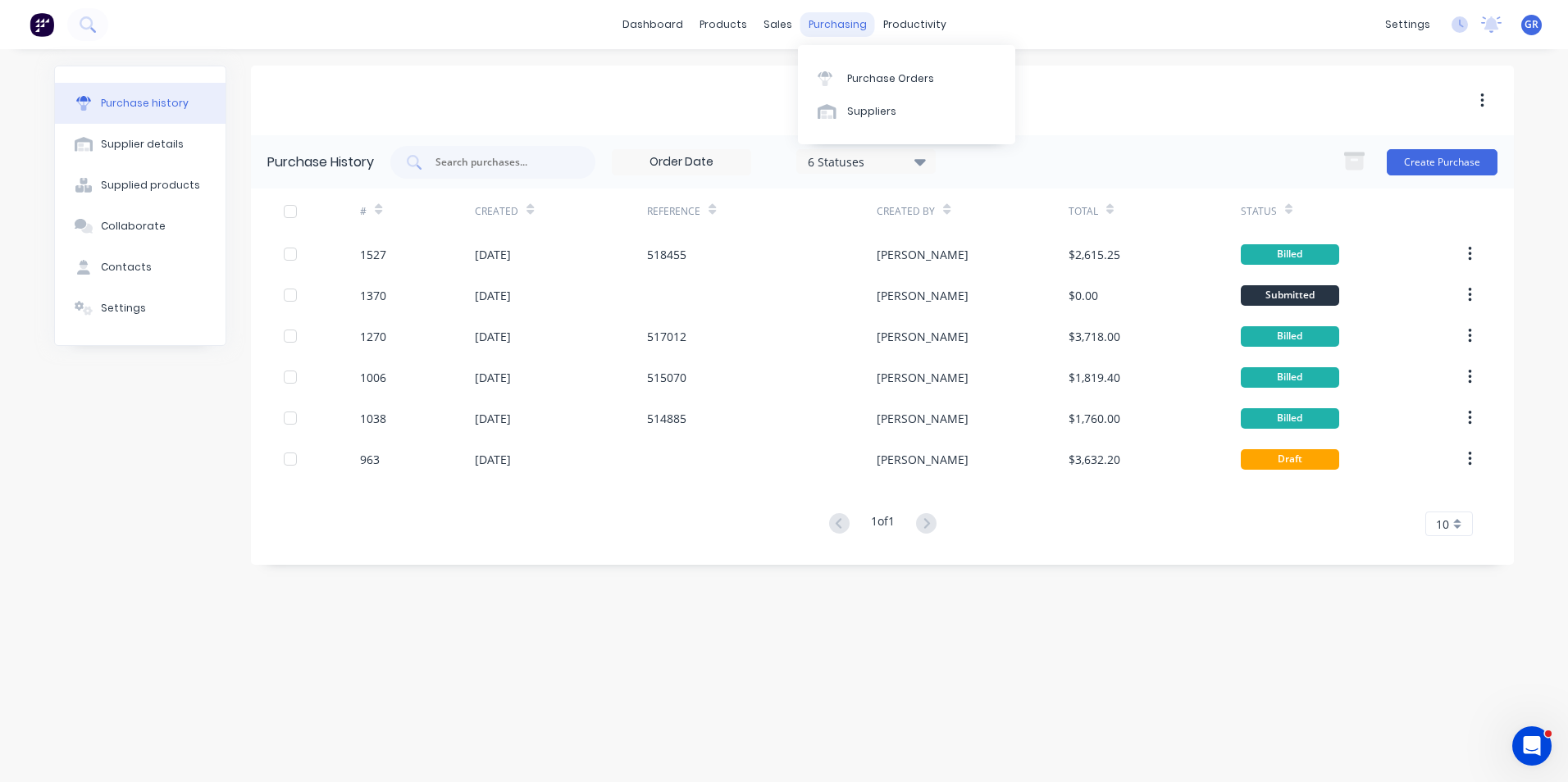
click at [836, 21] on div "purchasing" at bounding box center [838, 24] width 75 height 25
click at [884, 71] on div "Purchase Orders" at bounding box center [891, 78] width 87 height 15
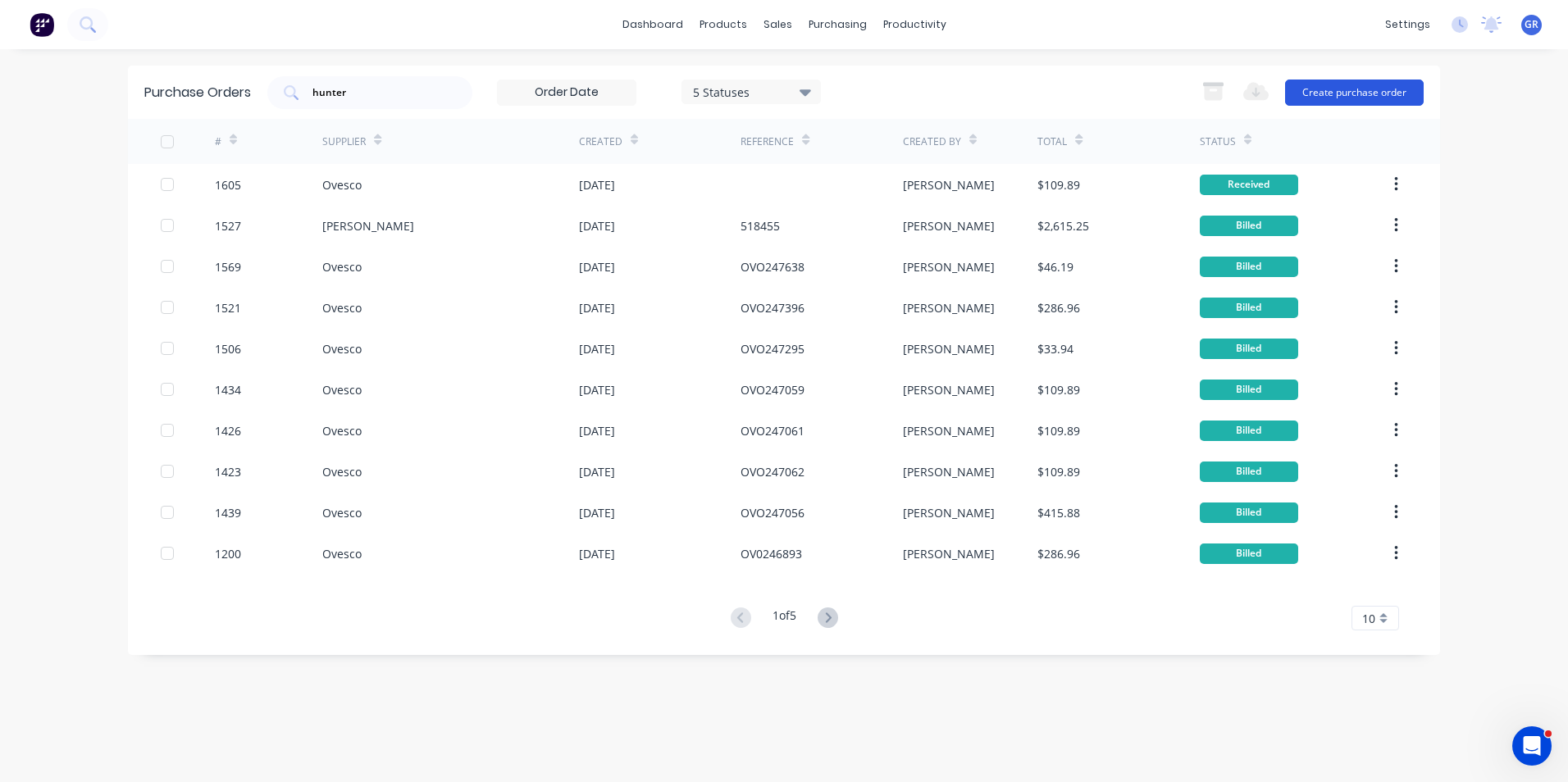
click at [1329, 90] on button "Create purchase order" at bounding box center [1355, 93] width 138 height 27
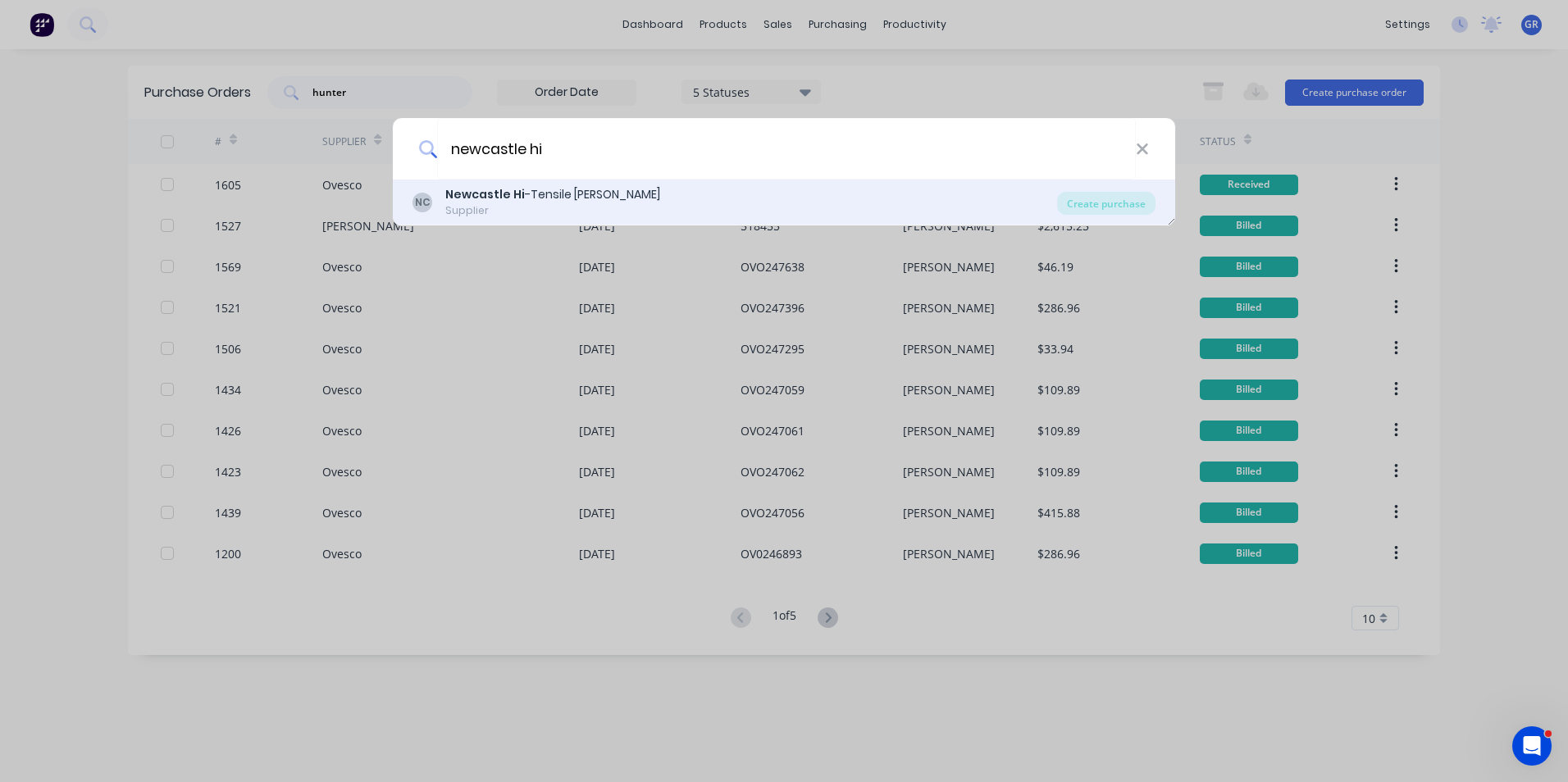
type input "newcastle hi"
click at [504, 186] on div "NC Newcastle Hi -Tensile Bolt Coy Supplier Create purchase" at bounding box center [784, 202] width 782 height 46
click at [503, 190] on b "Newcastle Hi" at bounding box center [485, 195] width 80 height 17
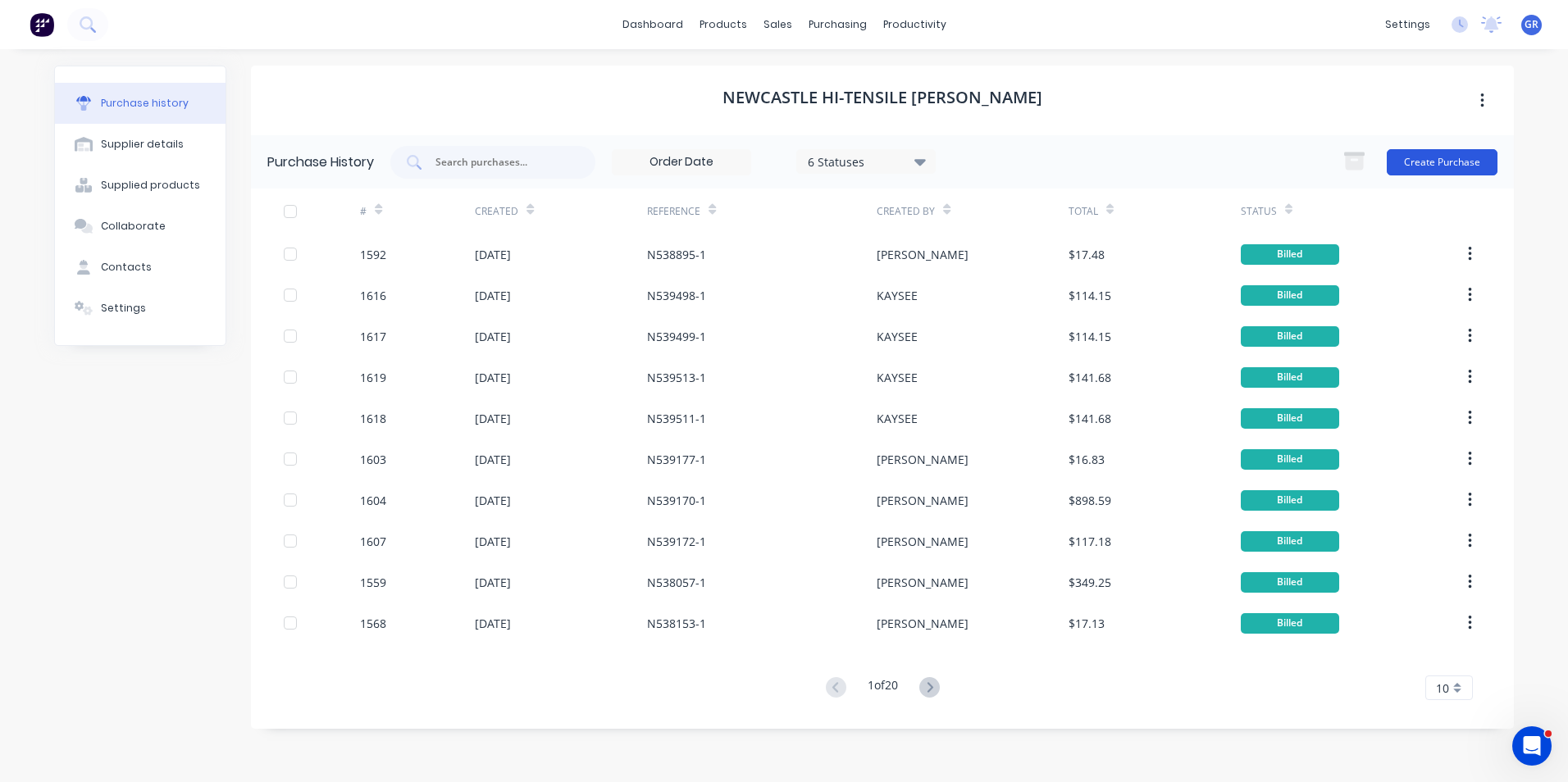
click at [1421, 160] on button "Create Purchase" at bounding box center [1442, 162] width 111 height 27
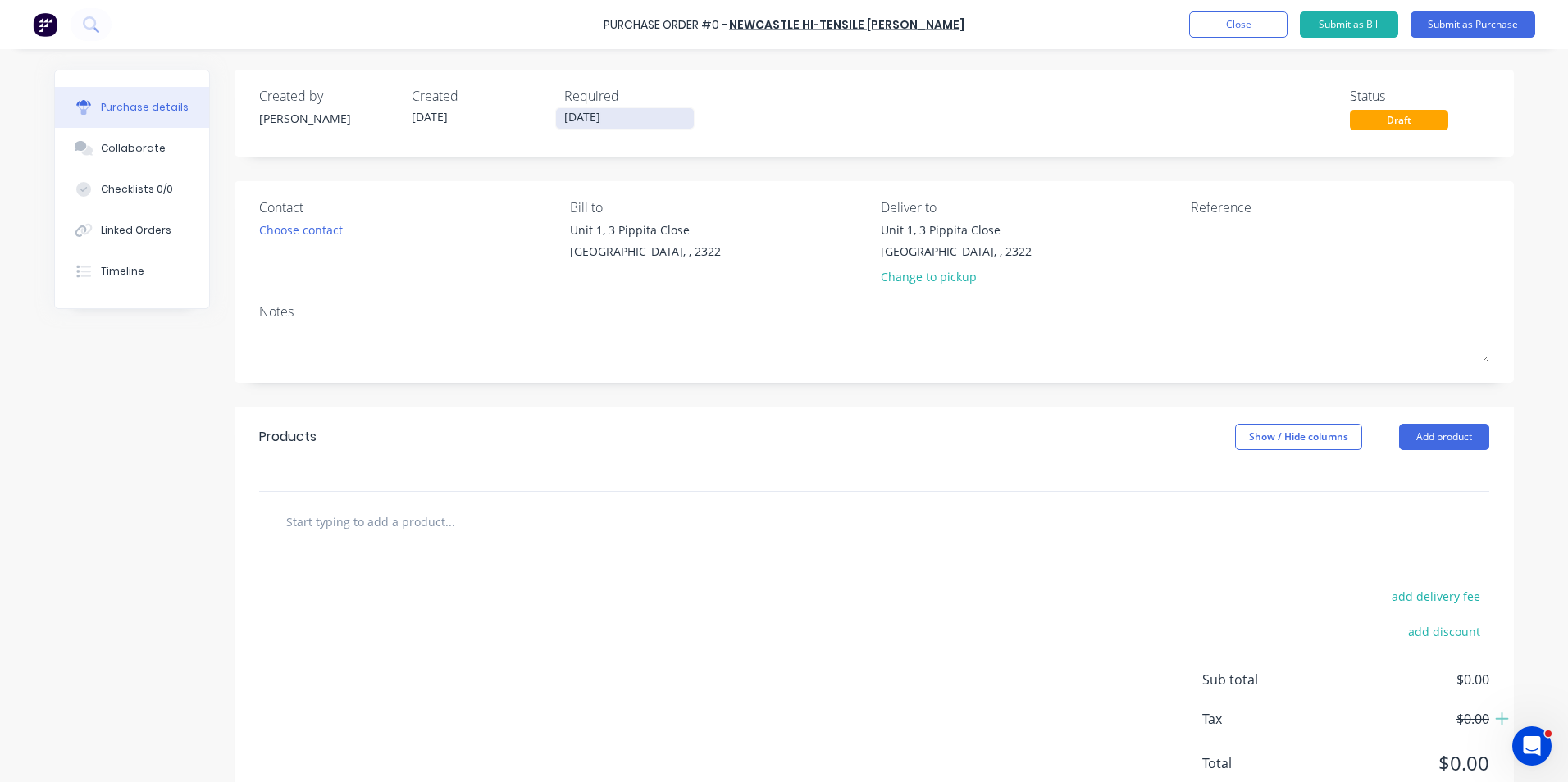
click at [564, 121] on input "08/10/25" at bounding box center [625, 118] width 138 height 21
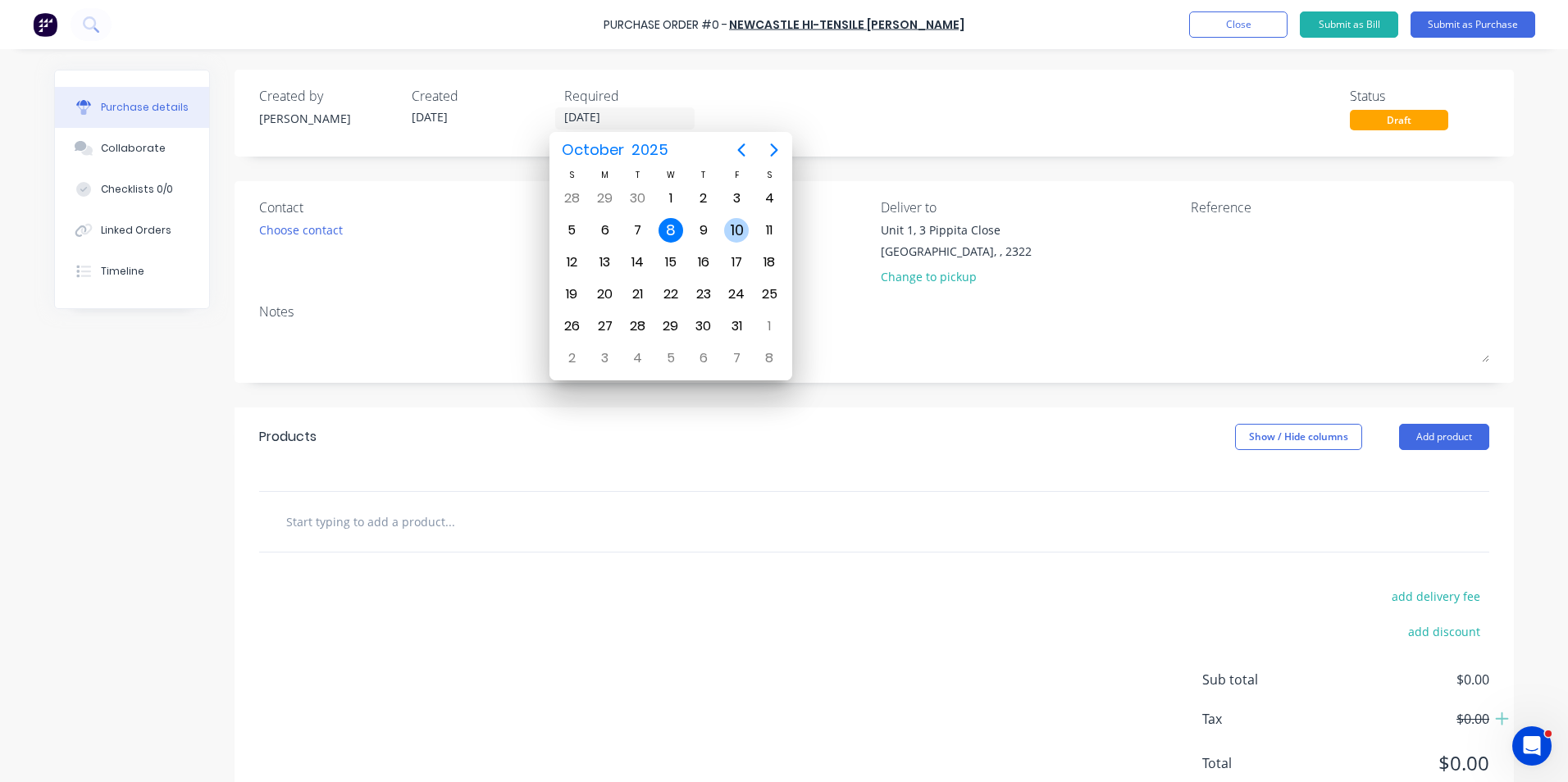
click at [739, 227] on div "10" at bounding box center [736, 230] width 25 height 25
type input "10/10/25"
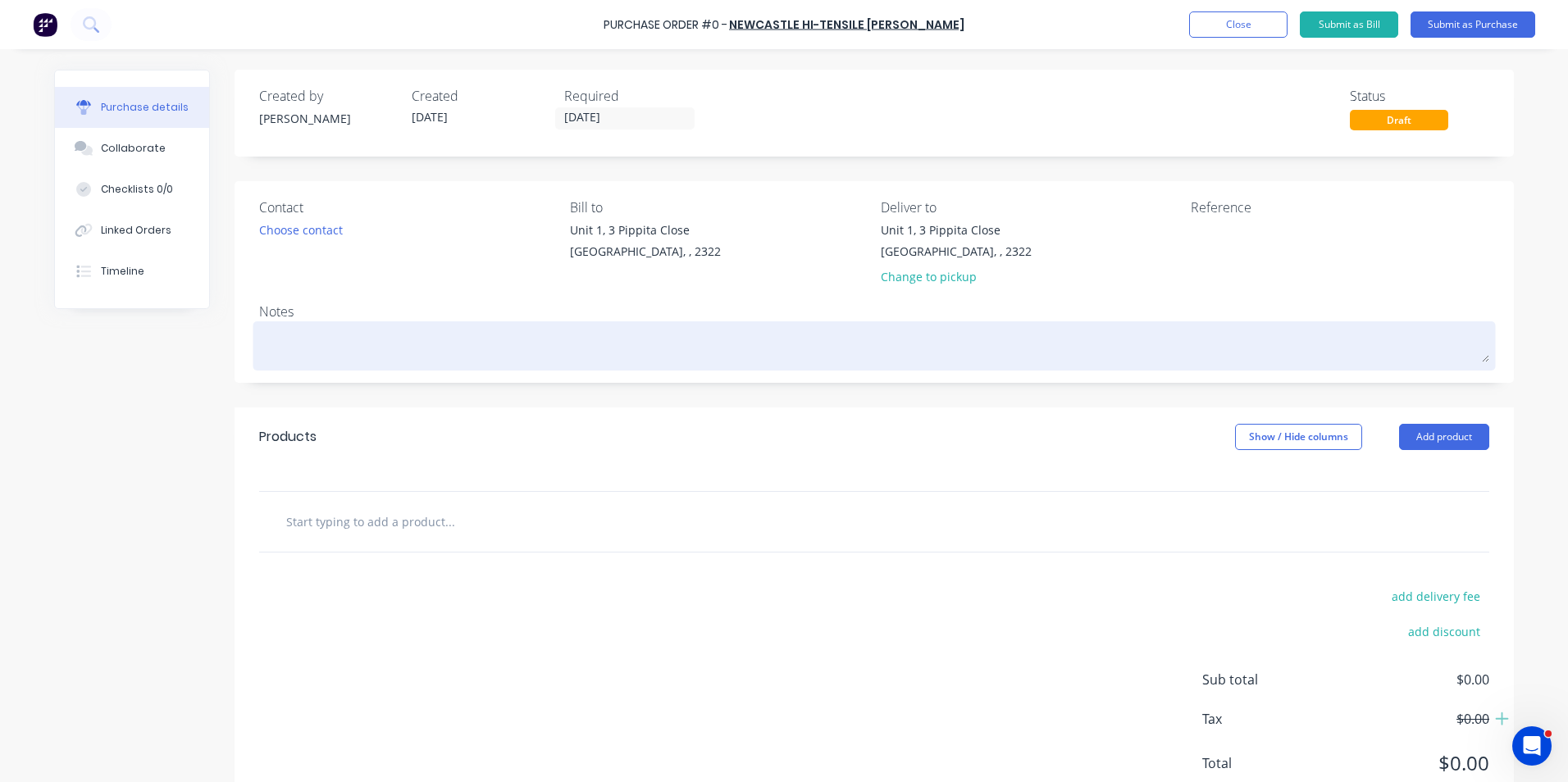
click at [274, 350] on textarea at bounding box center [874, 344] width 1230 height 37
type textarea "x"
type textarea "J"
type textarea "x"
type textarea "JN"
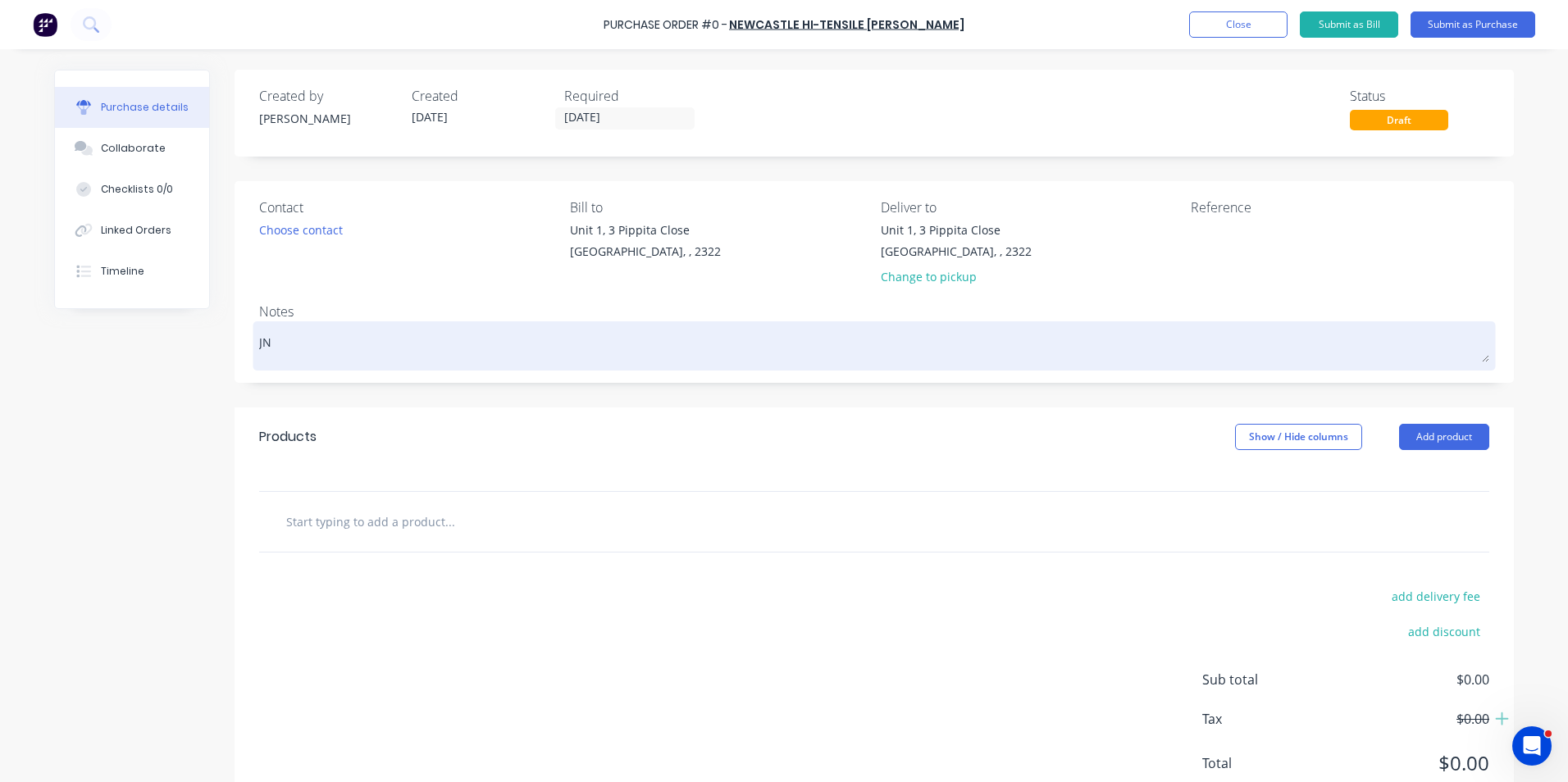
type textarea "x"
type textarea "JN1"
type textarea "x"
type textarea "JN15"
type textarea "x"
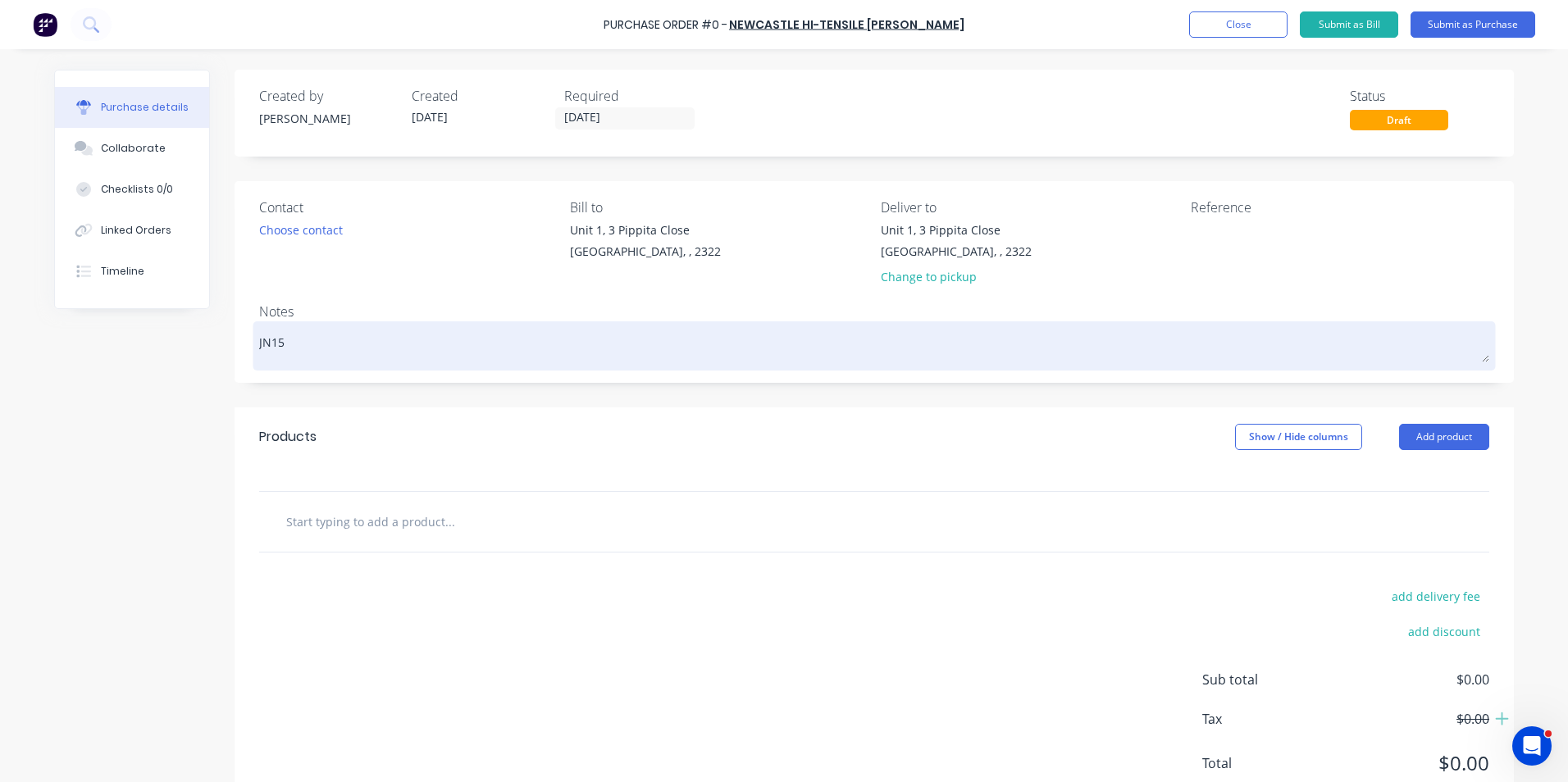
type textarea "JN154"
type textarea "x"
type textarea "JN1547"
type textarea "x"
type textarea "JN1547"
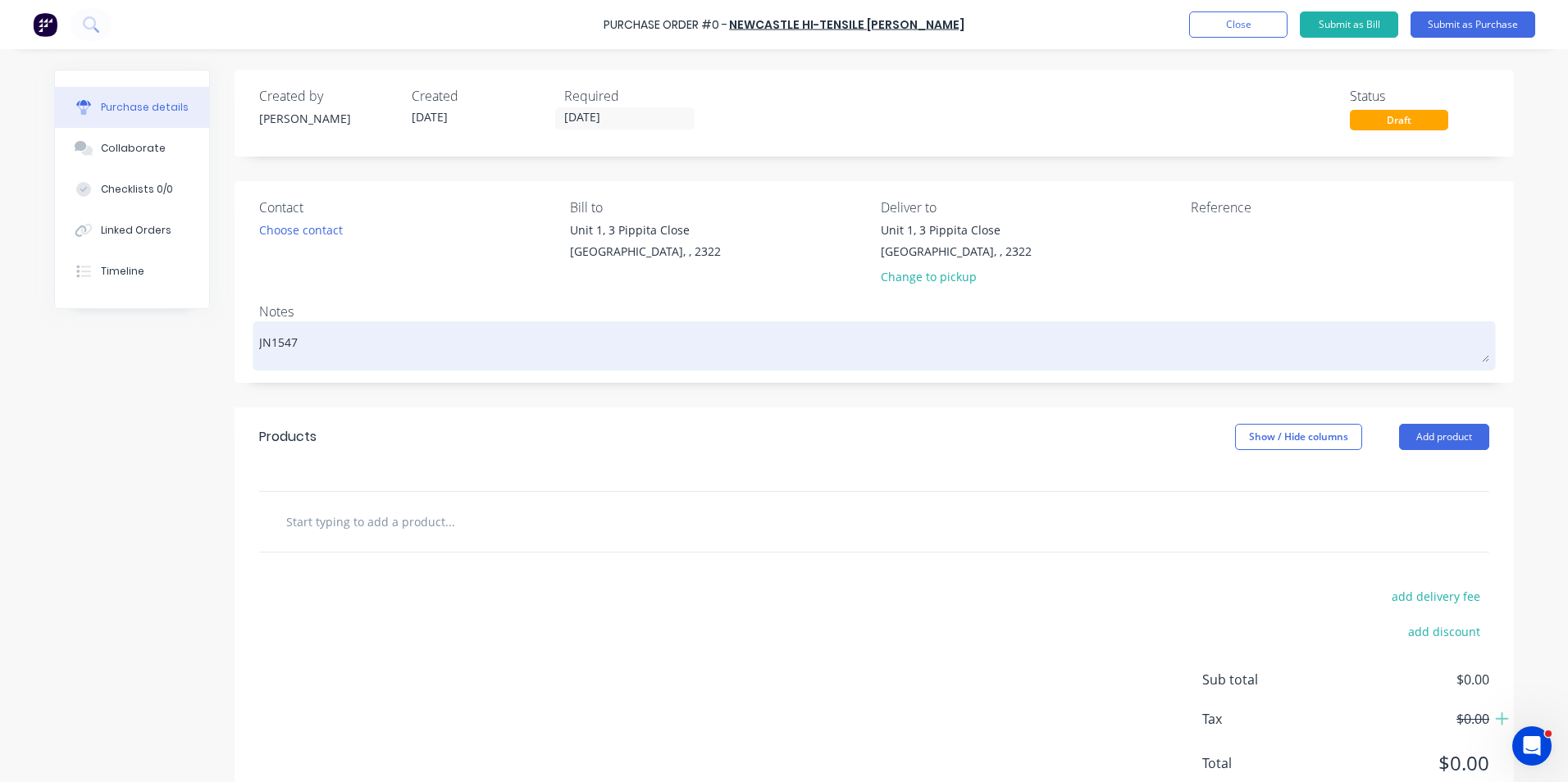
type textarea "x"
type textarea "JN1547 -"
type textarea "x"
type textarea "JN1547 -"
type textarea "x"
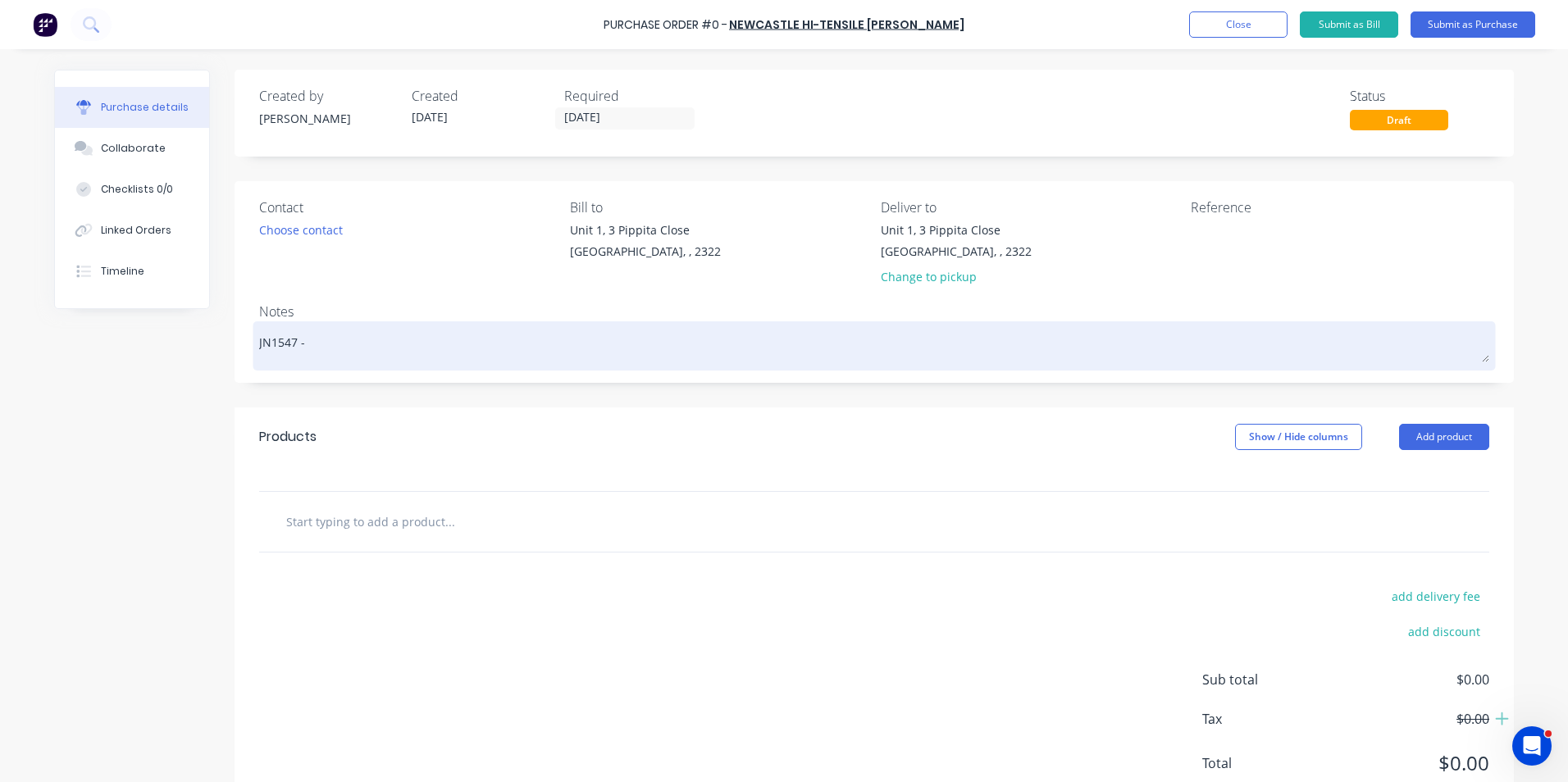
type textarea "JN1547 - H"
type textarea "x"
type textarea "JN1547 - Hu"
type textarea "x"
type textarea "JN1547 - Hus"
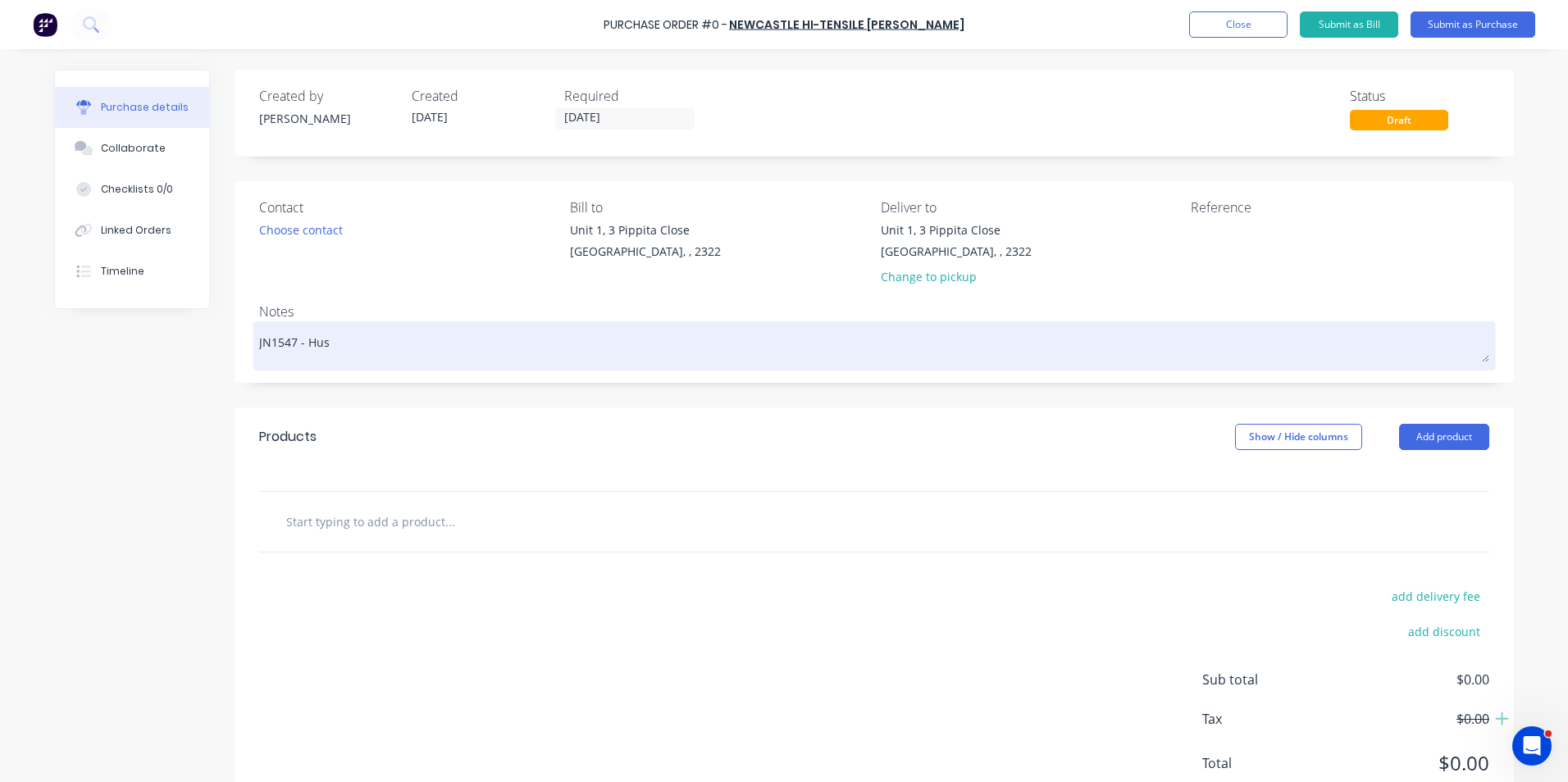
type textarea "x"
type textarea "JN1547 - Hush"
type textarea "x"
type textarea "JN1547 - Hushp"
type textarea "x"
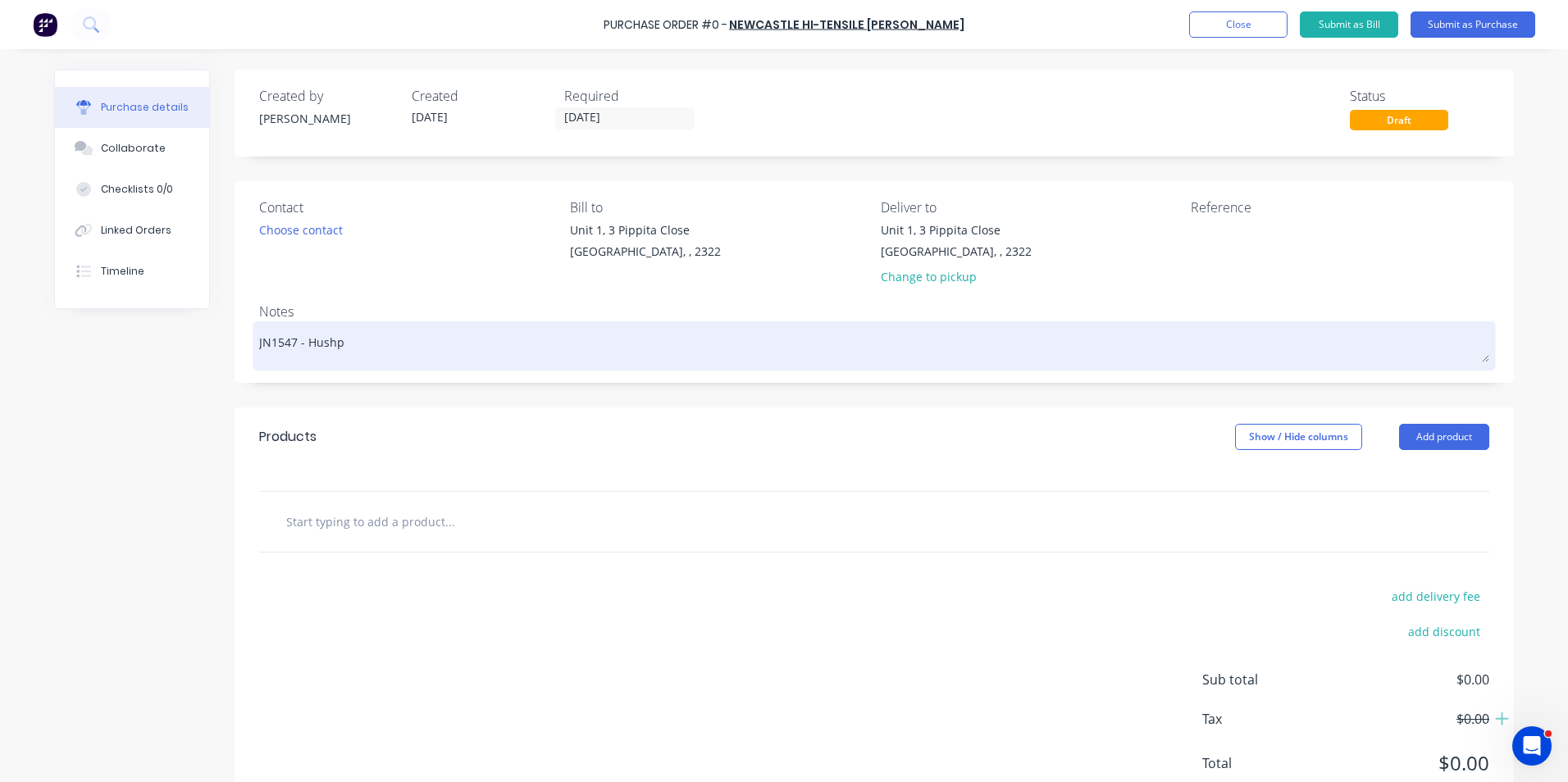
type textarea "JN1547 - Hushpa"
type textarea "x"
type textarea "JN1547 - Hushpak"
type textarea "x"
type textarea "JN1547 - Hushpak"
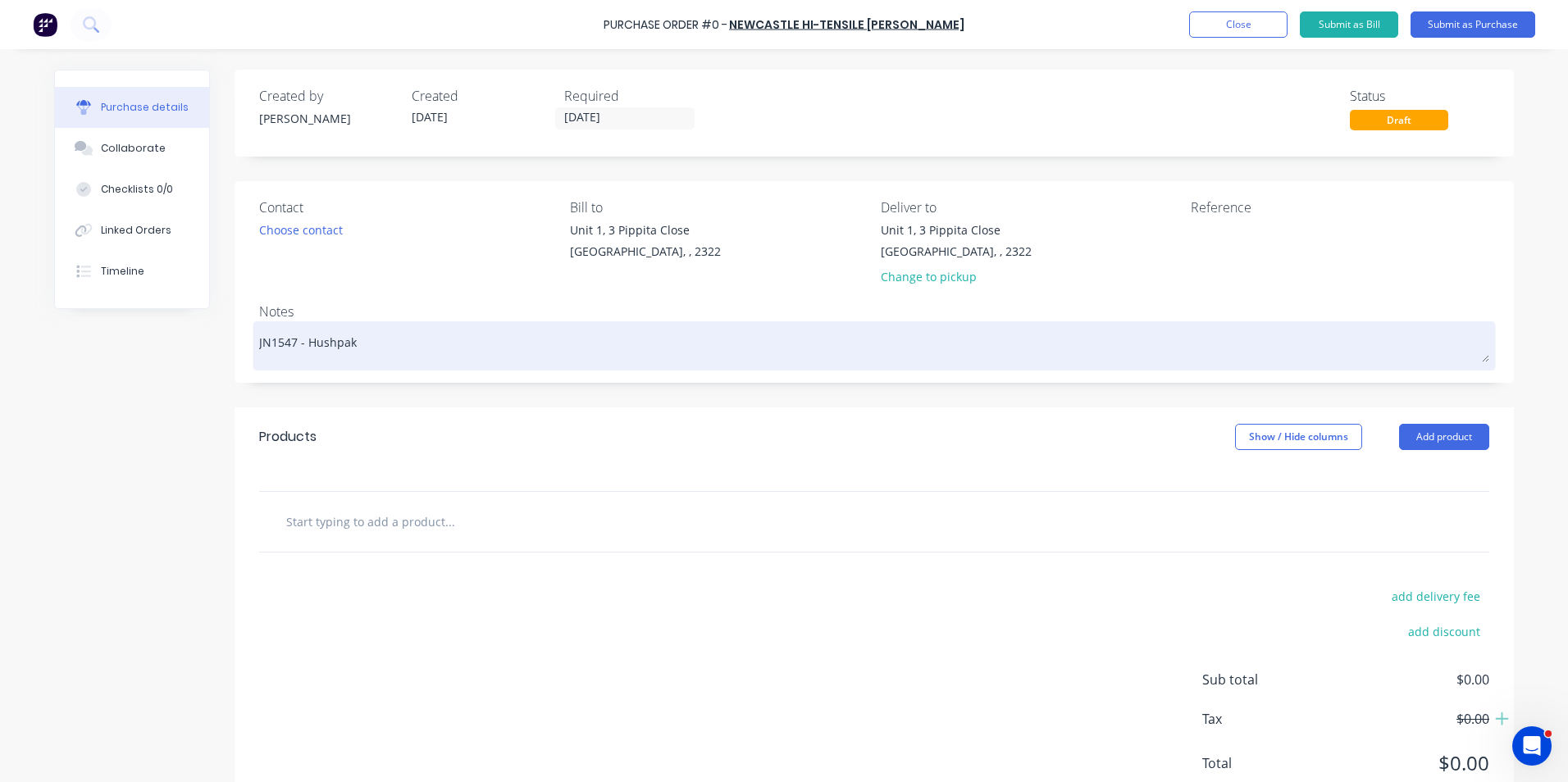
type textarea "x"
type textarea "JN1547 - Hushpak 7"
type textarea "x"
type textarea "JN1547 - Hushpak 79"
type textarea "x"
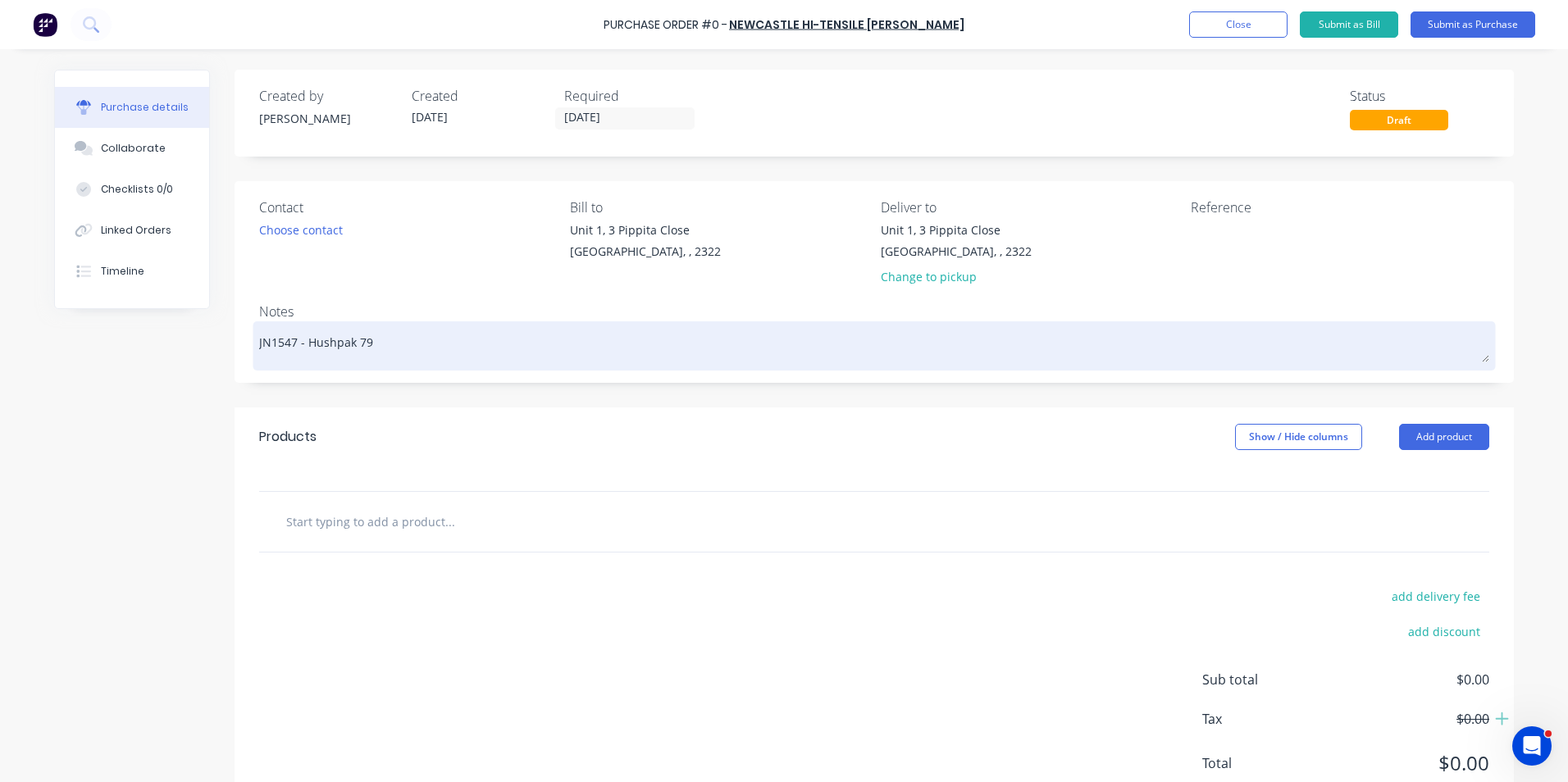
type textarea "JN1547 - Hushpak 794"
type textarea "x"
type textarea "JN1547 - Hushpak 794"
type textarea "x"
type textarea "JN1547 - Hushpak 794 R"
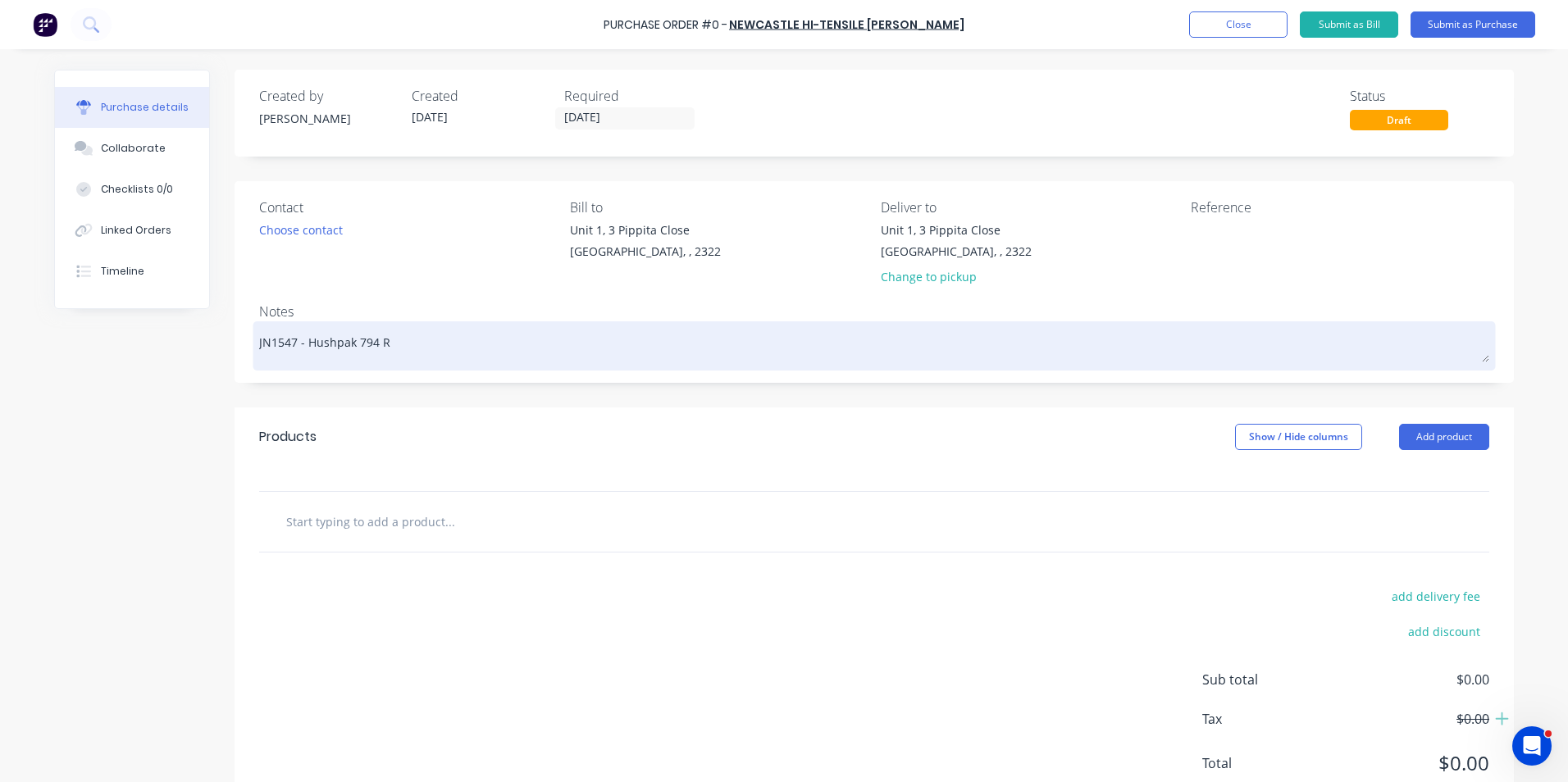
type textarea "x"
type textarea "JN1547 - Hushpak 794 Ra"
type textarea "x"
type textarea "JN1547 - Hushpak 794 Rad"
type textarea "x"
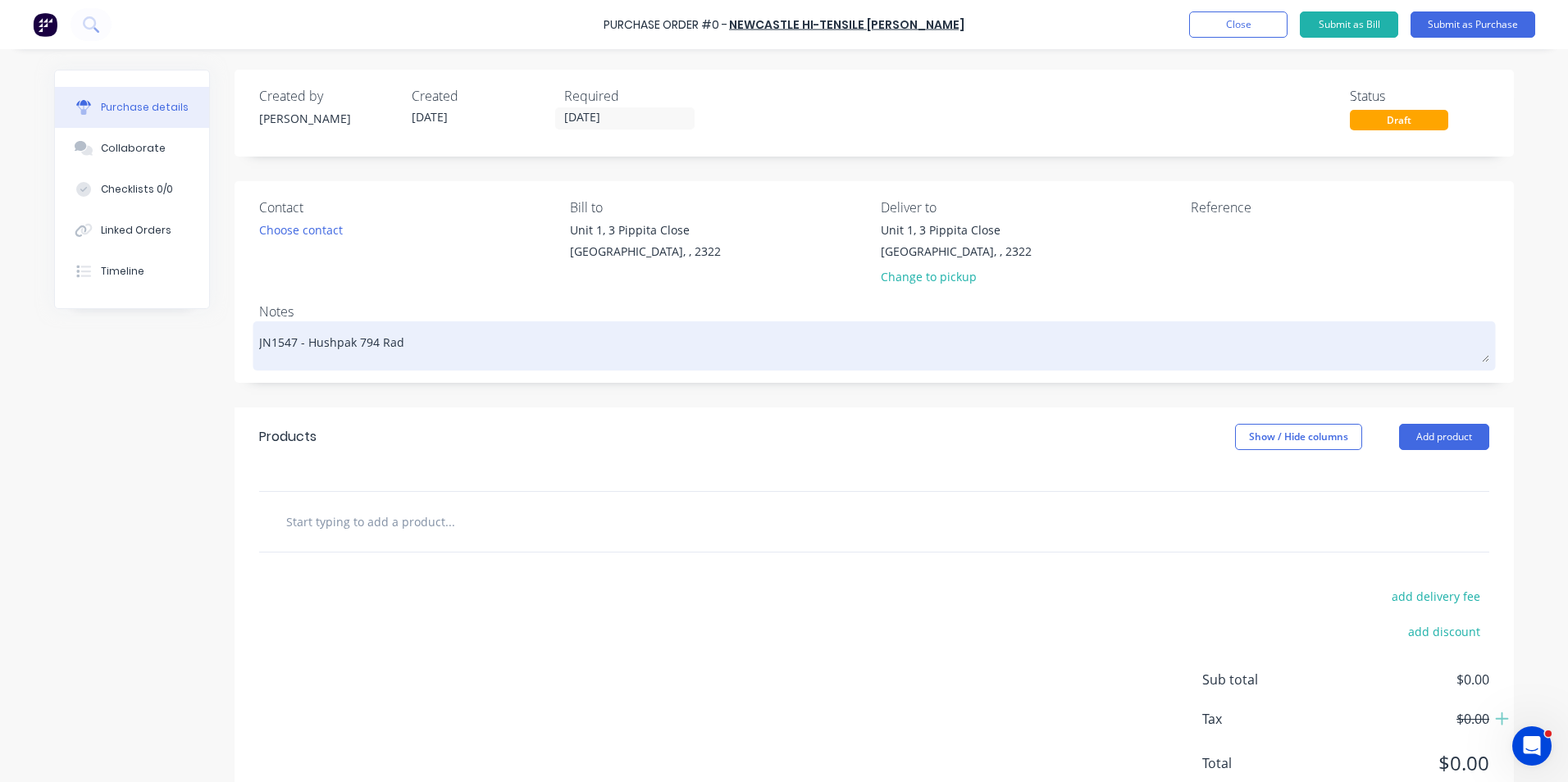
type textarea "JN1547 - Hushpak 794 Rad"
type textarea "x"
type textarea "JN1547 - Hushpak 794 Rad L"
type textarea "x"
type textarea "JN1547 - Hushpak 794 Rad Lo"
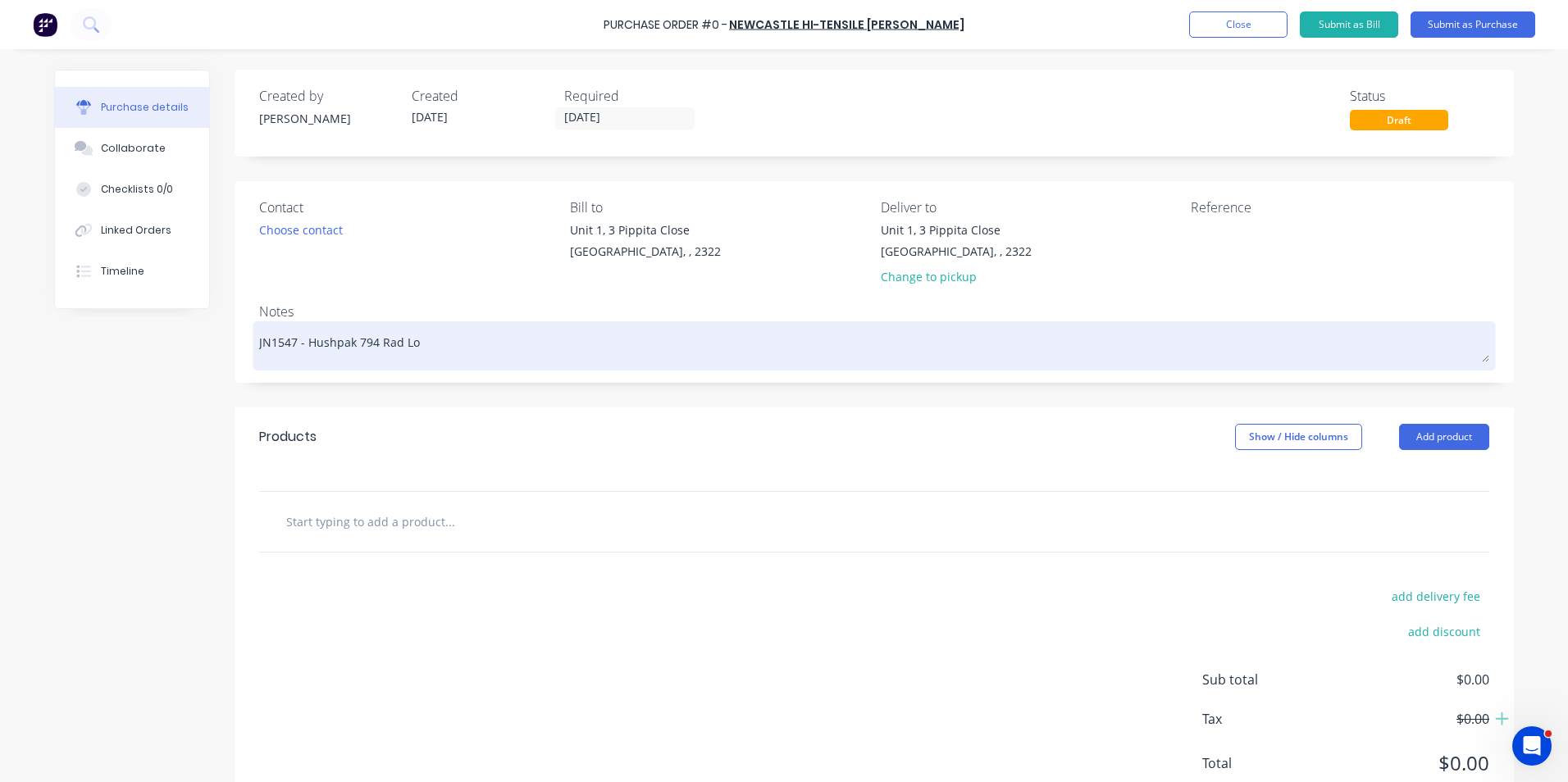
type textarea "x"
type textarea "JN1547 - Hushpak 794 Rad Lou"
type textarea "x"
type textarea "JN1547 - Hushpak 794 Rad Louv"
type textarea "x"
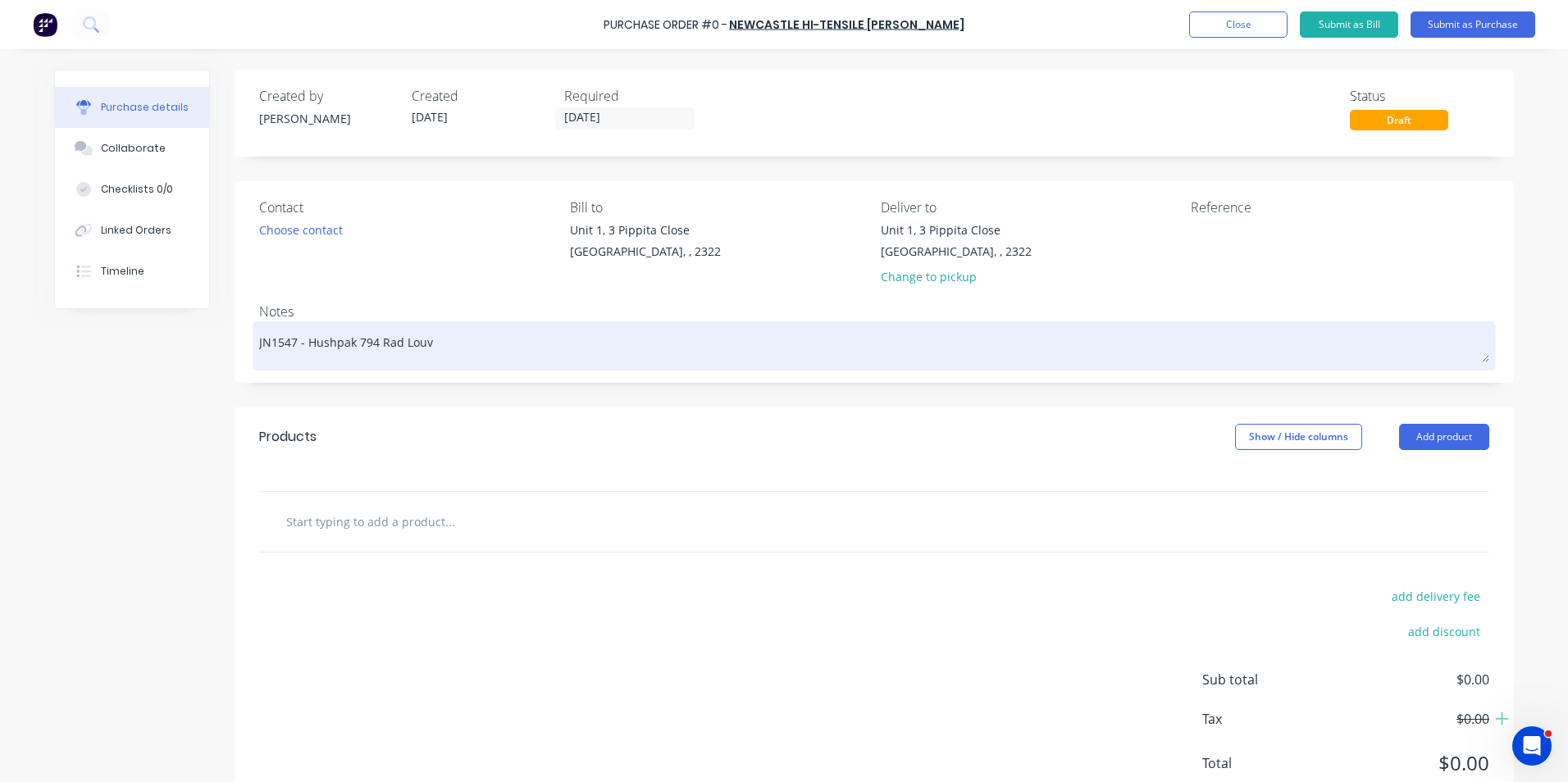
type textarea "JN1547 - Hushpak 794 Rad Louvr"
type textarea "x"
type textarea "JN1547 - Hushpak 794 Rad Louvre"
type textarea "x"
type textarea "JN1547 - Hushpak 794 Rad Louvre"
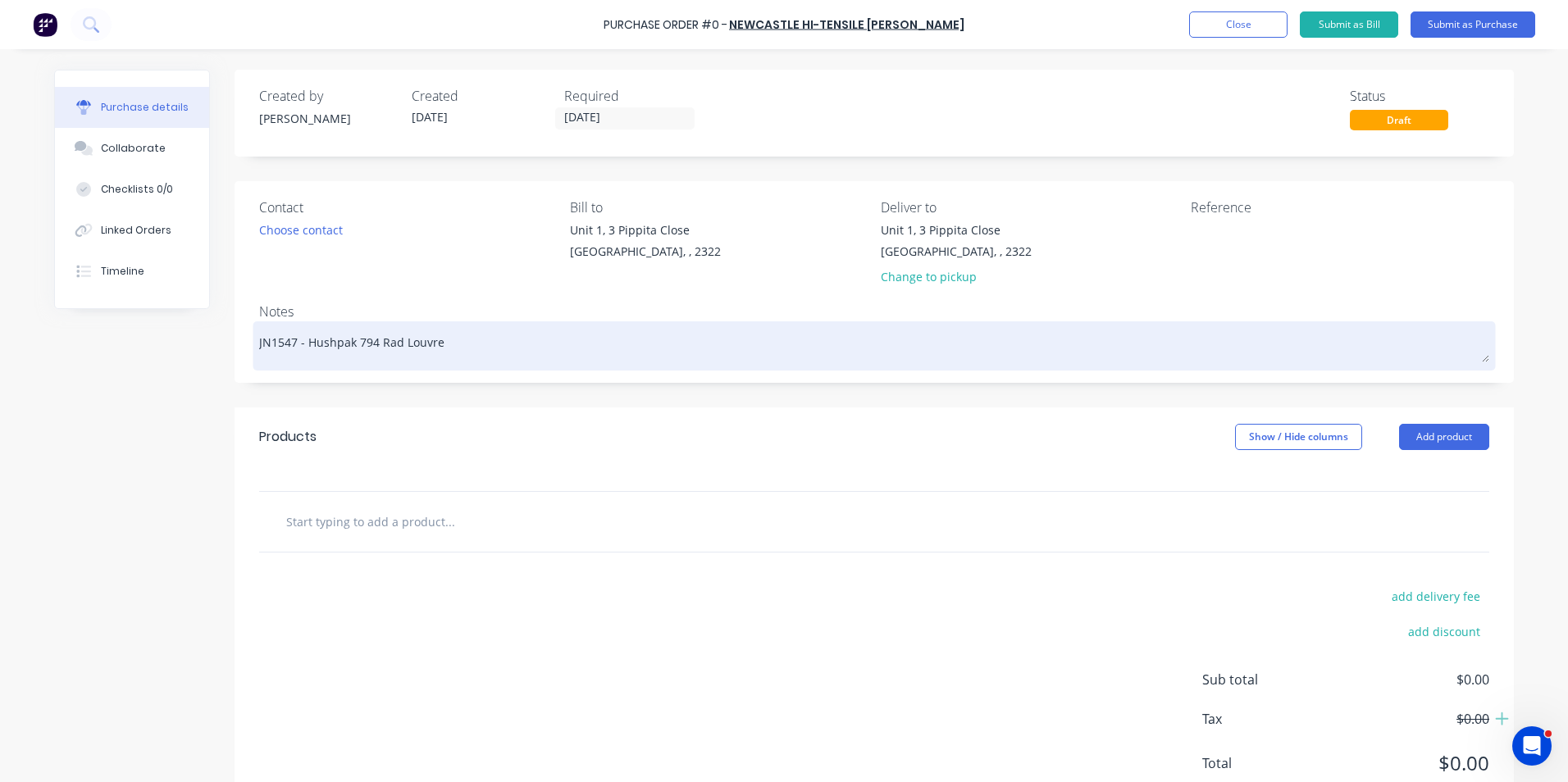
type textarea "x"
type textarea "JN1547 - Hushpak 794 RRad Louvre"
type textarea "x"
type textarea "JN1547 - Hushpak 794 RoRad Louvre"
type textarea "x"
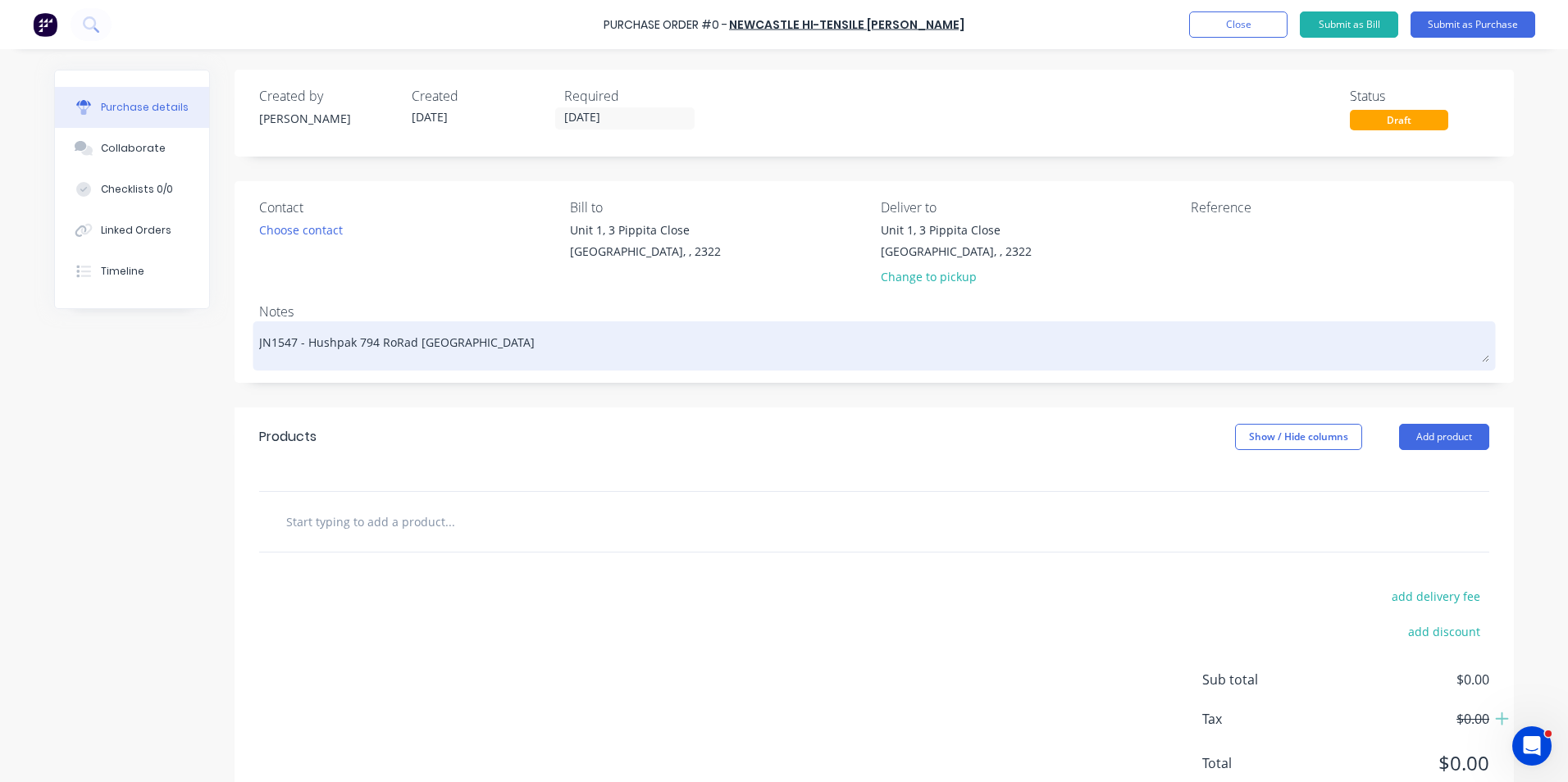
type textarea "JN1547 - Hushpak 794 RotRad Louvre"
type textarea "x"
type textarea "JN1547 - Hushpak 794 RotoRad Louvre"
type textarea "x"
type textarea "JN1547 - Hushpak 794 RotorRad Louvre"
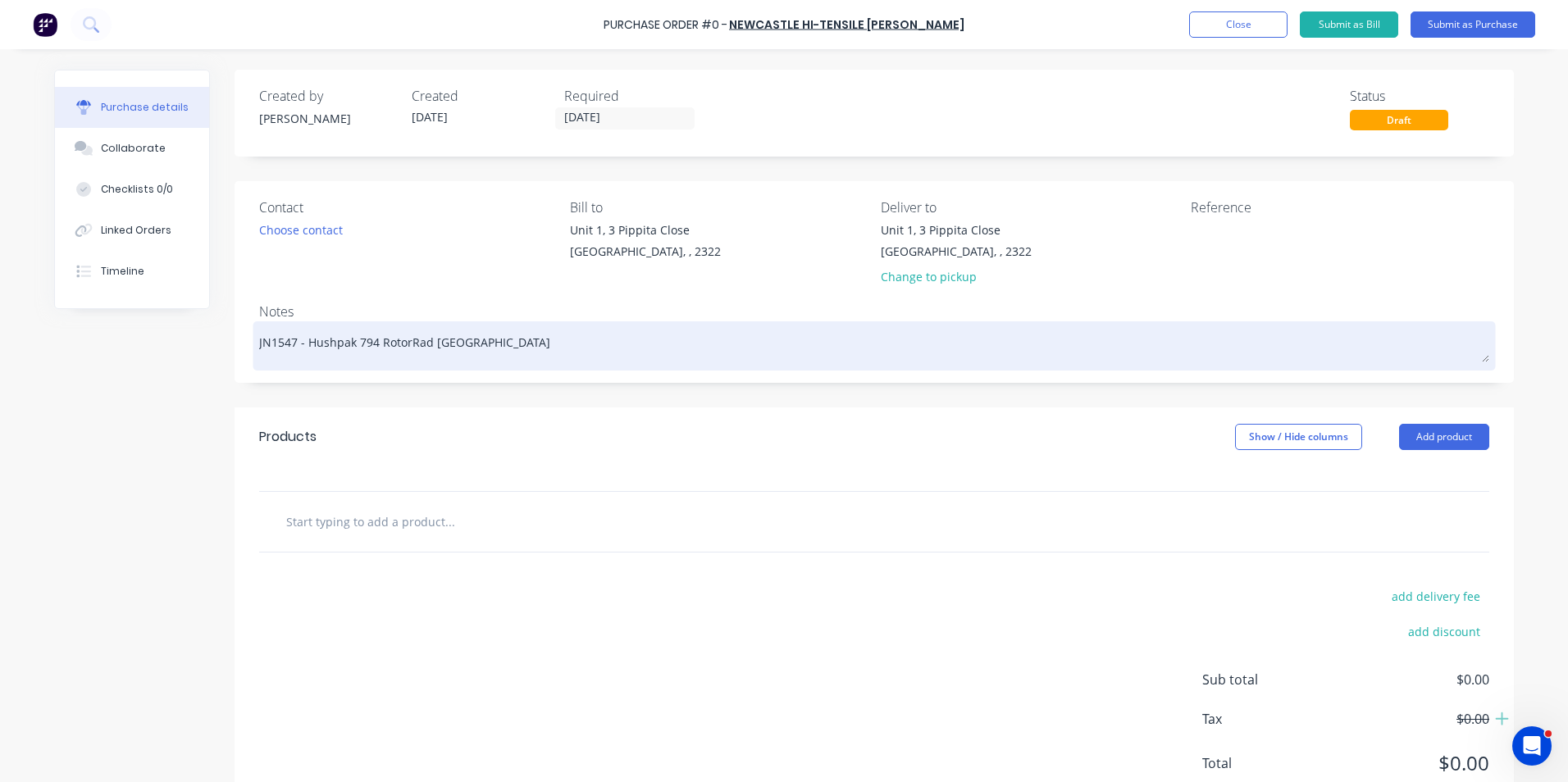
type textarea "x"
type textarea "JN1547 - Hushpak 794 RotoraRad Louvre"
type textarea "x"
type textarea "JN1547 - Hushpak 794 RotorabRad Louvre"
type textarea "x"
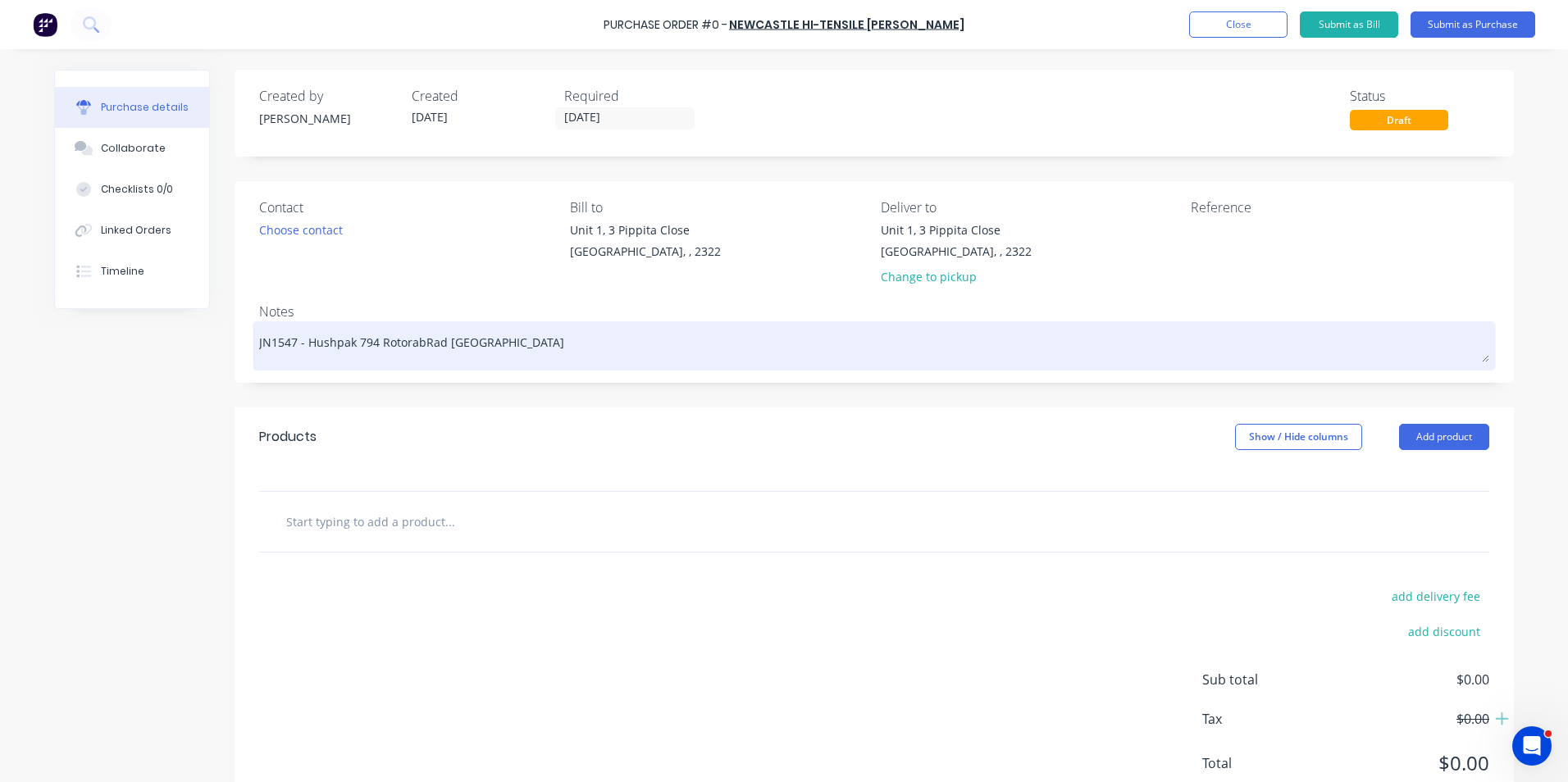
type textarea "JN1547 - Hushpak 794 RotorablRad Louvre"
type textarea "x"
type textarea "JN1547 - Hushpak 794 RotorableRad Louvre"
type textarea "x"
type textarea "JN1547 - Hushpak 794 Rotorable Rad Louvre"
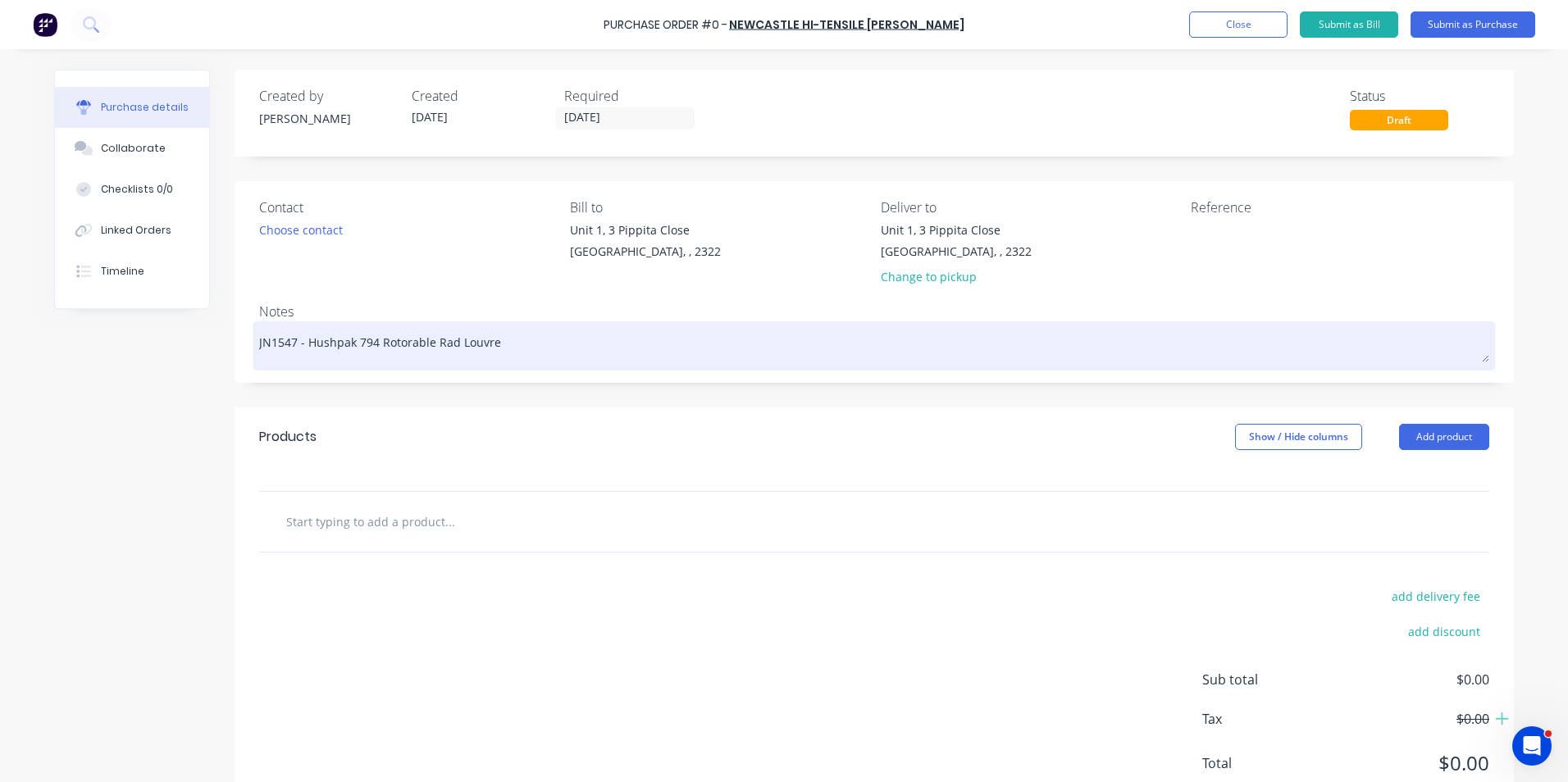
type textarea "x"
click at [498, 336] on textarea "JN1547 - Hushpak 794 Rotorable Rad Louvre" at bounding box center [874, 344] width 1230 height 37
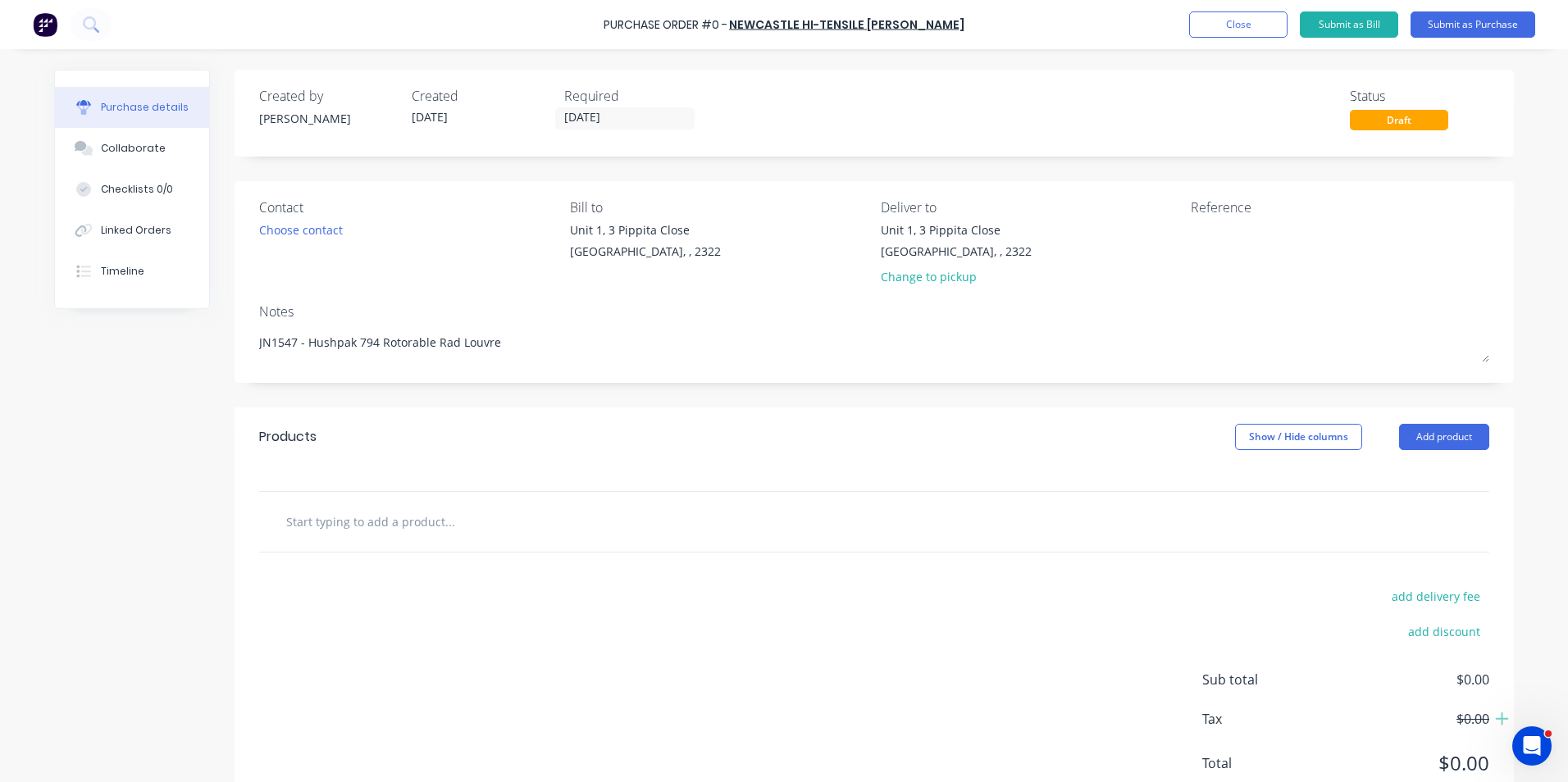
type textarea "JN1547 - Hushpak 794 Rotorable Rad Louvre"
type textarea "x"
type textarea "JN1547 - Hushpak 794 Rotorable Rad Louvre"
click at [315, 524] on input "text" at bounding box center [449, 521] width 328 height 33
type textarea "x"
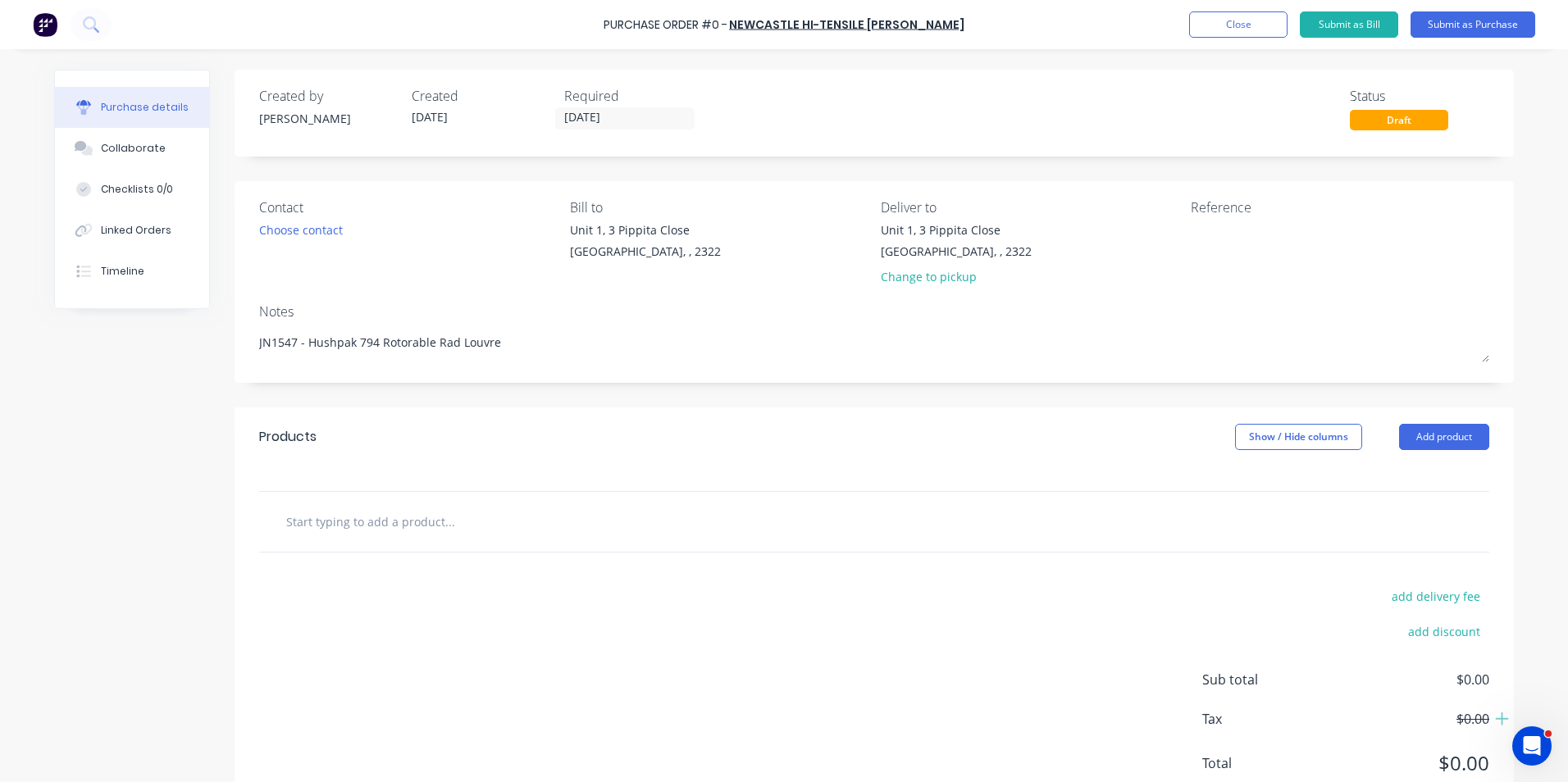
type input "S"
type textarea "x"
type input "Su"
type textarea "x"
type input "Sup"
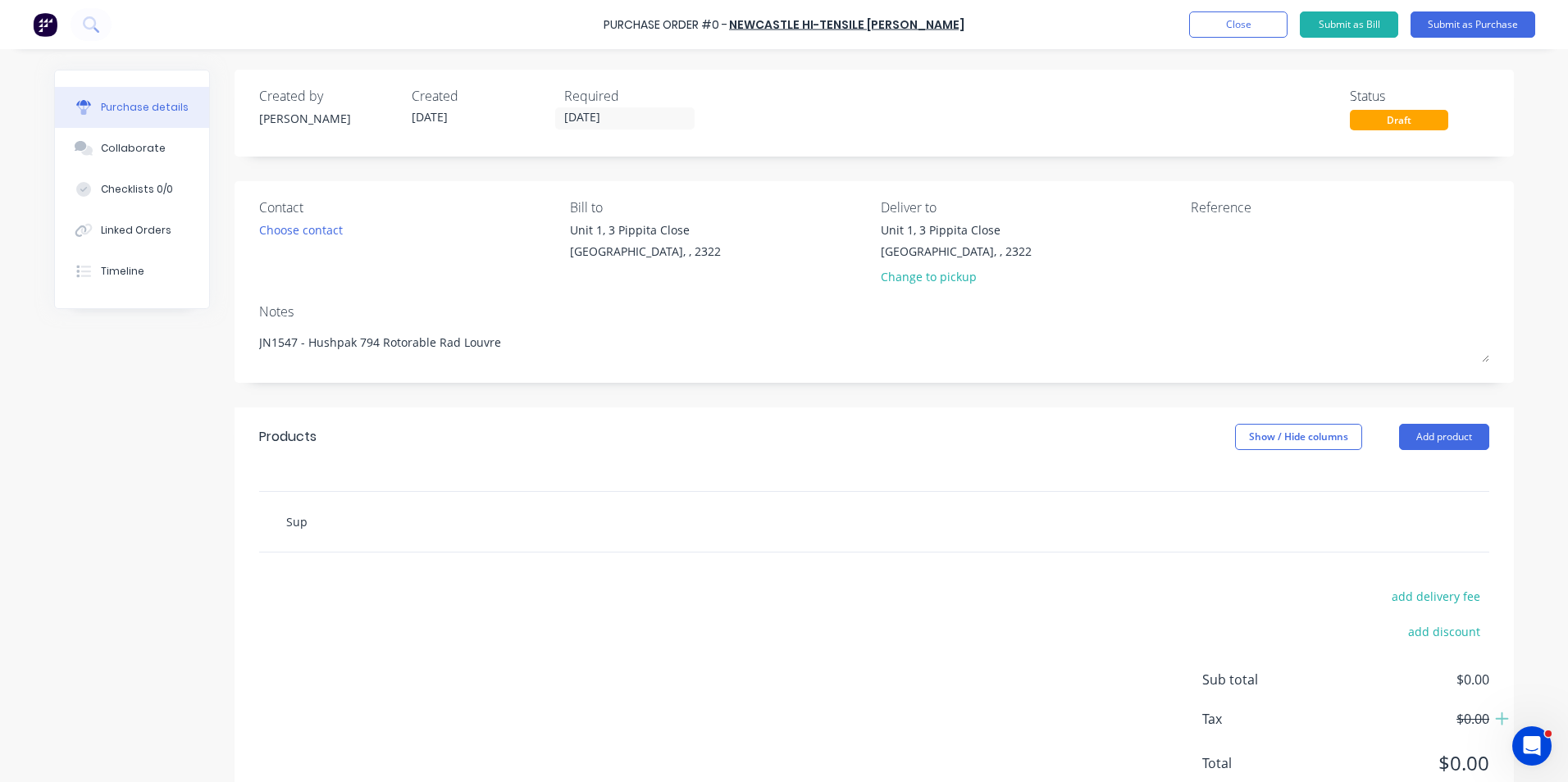
type textarea "x"
type input "Supp"
type textarea "x"
type input "Suppl"
type textarea "x"
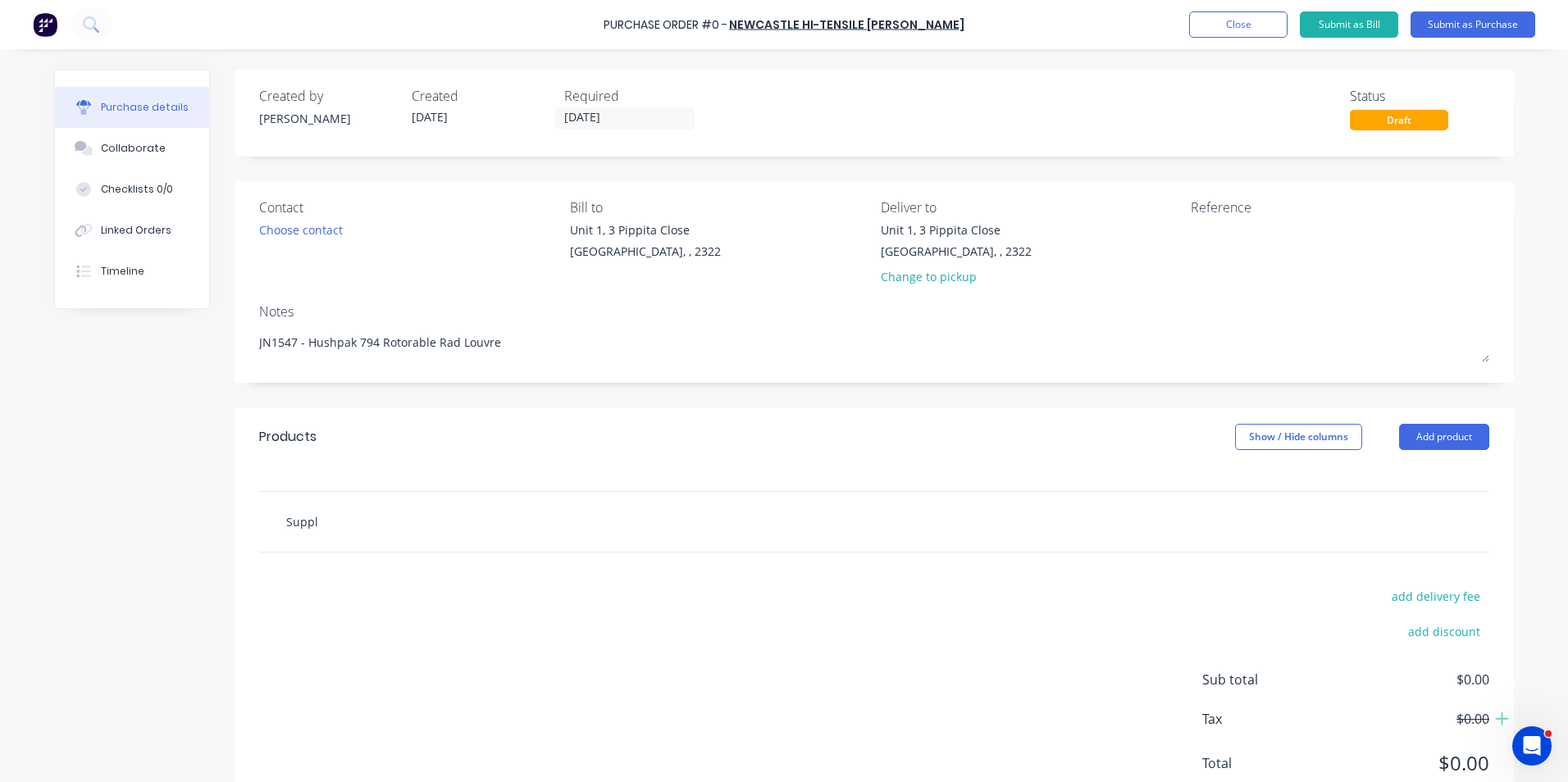
type input "Supply"
type textarea "x"
type input "Supply"
type textarea "x"
type input "Supply -"
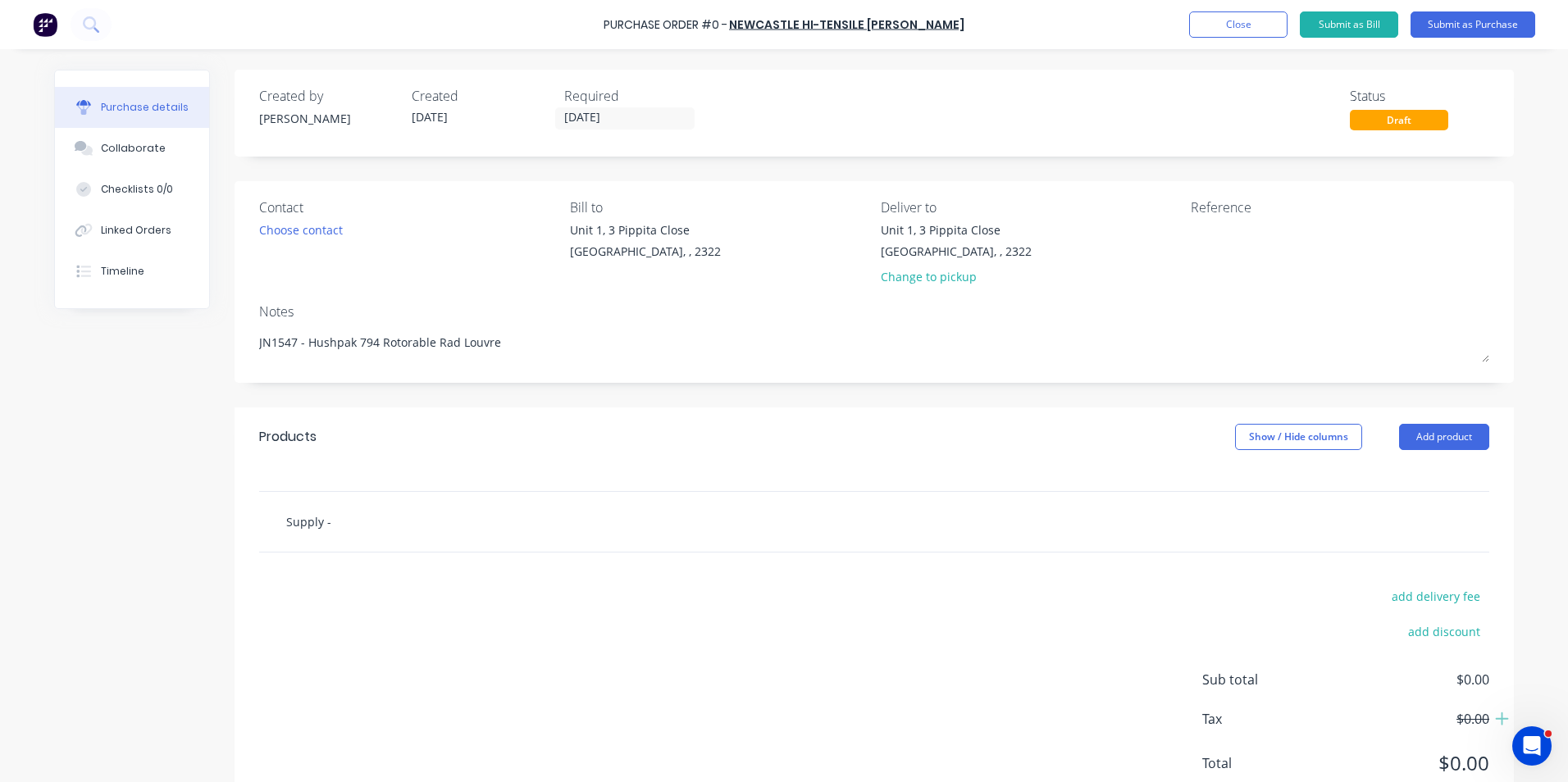
type textarea "x"
type input "Supply -"
paste input "TBST M10 46 G"
type textarea "x"
type input "Supply - TBST M10 46 G"
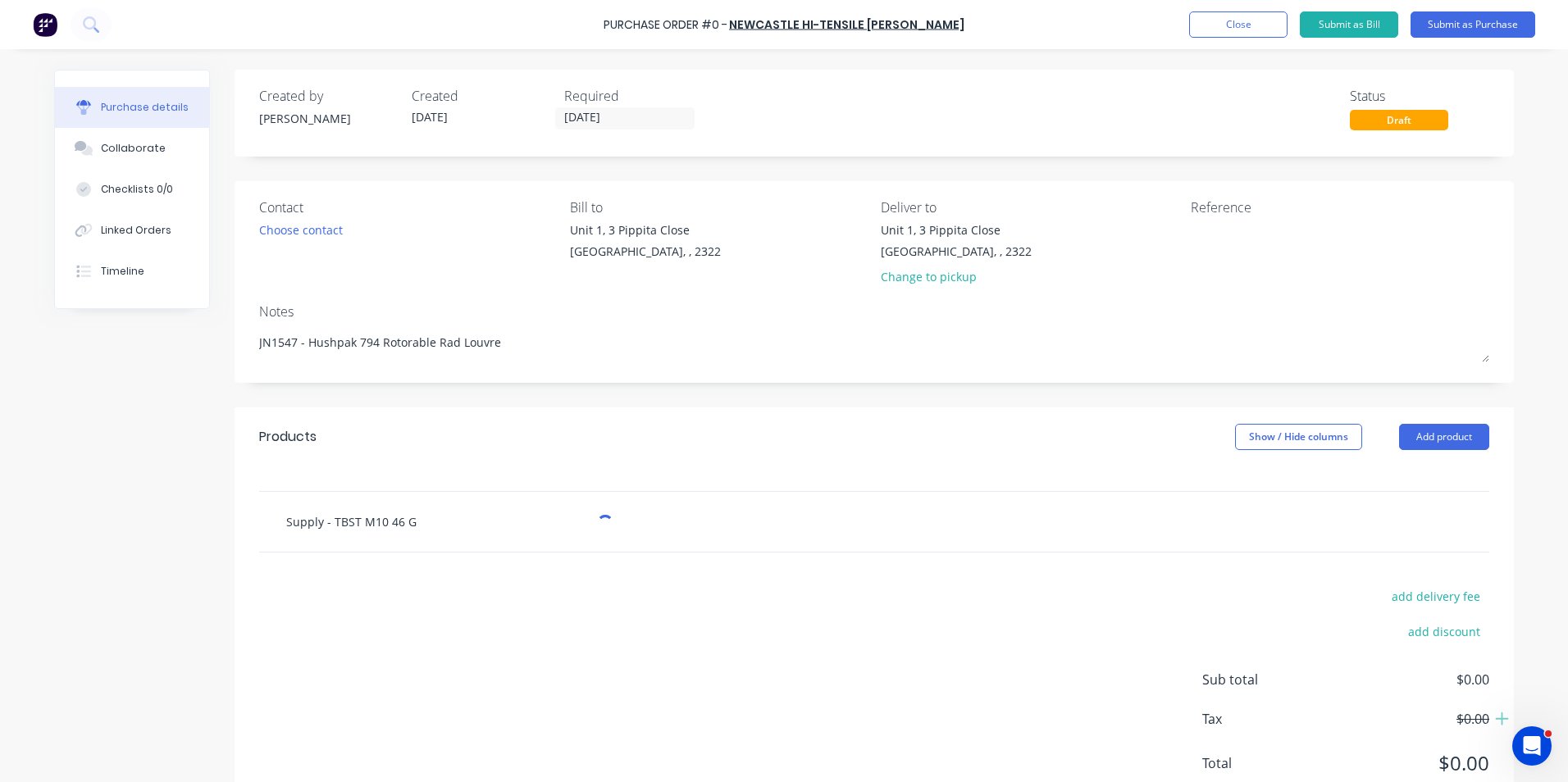
type textarea "x"
type input "Supply - TBST M10 46 G"
type textarea "x"
type input "Supply - TBST M10 46 G -"
type textarea "x"
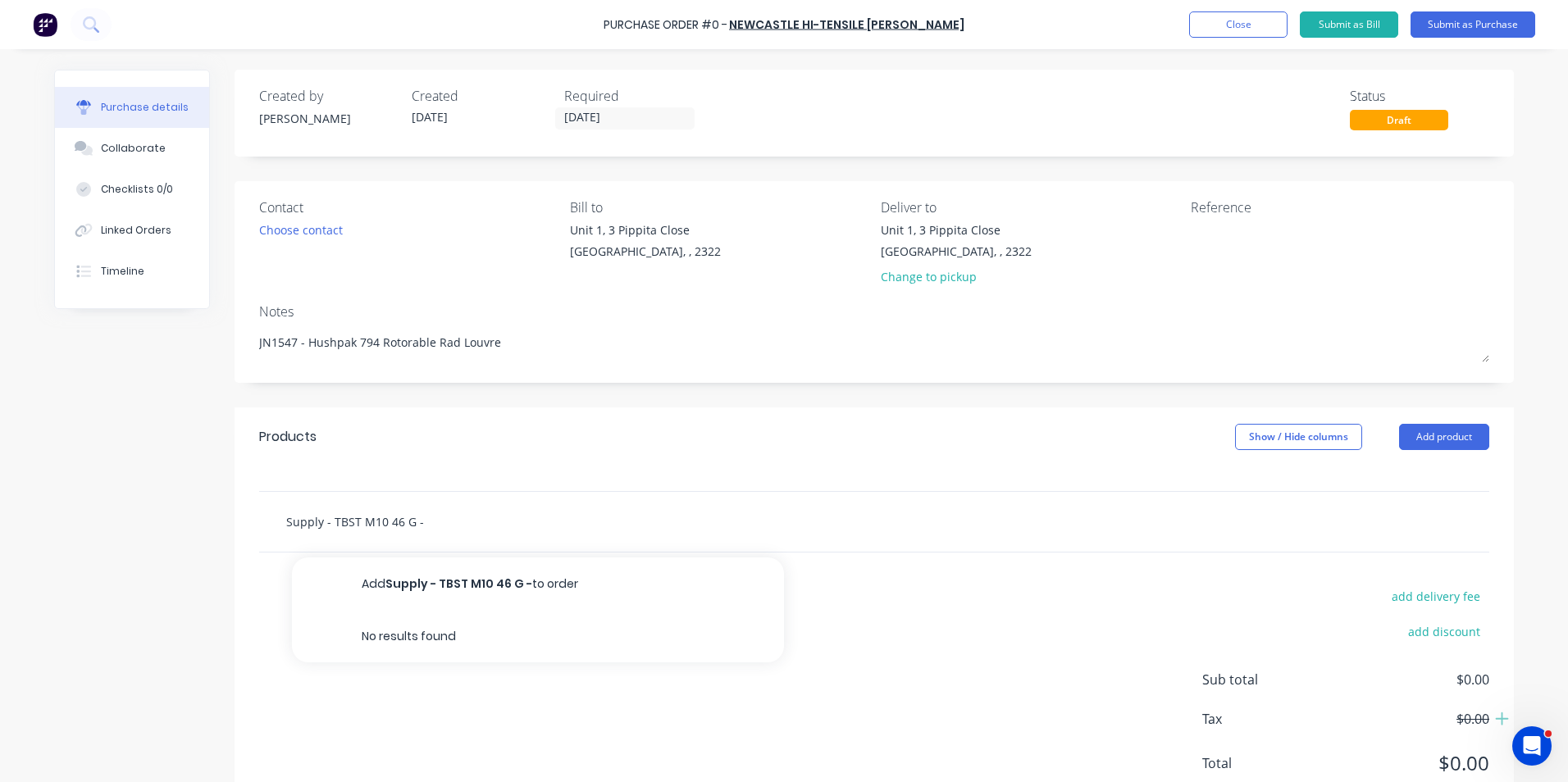
type input "Supply - TBST M10 46 G -"
type textarea "x"
type input "Supply - TBST M10 46 G -"
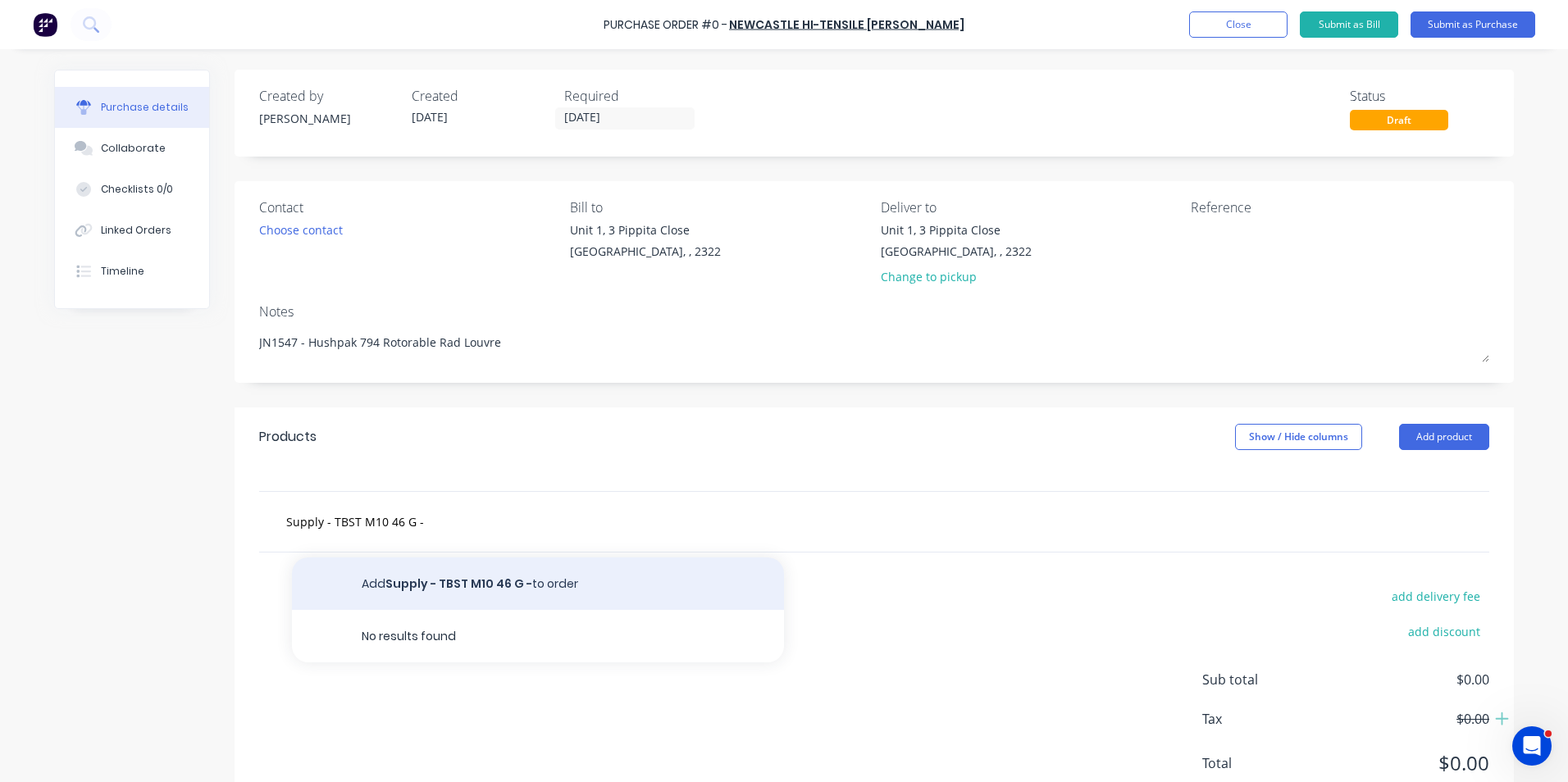
click at [479, 580] on button "Add Supply - TBST M10 46 G - to order" at bounding box center [538, 584] width 492 height 52
type textarea "x"
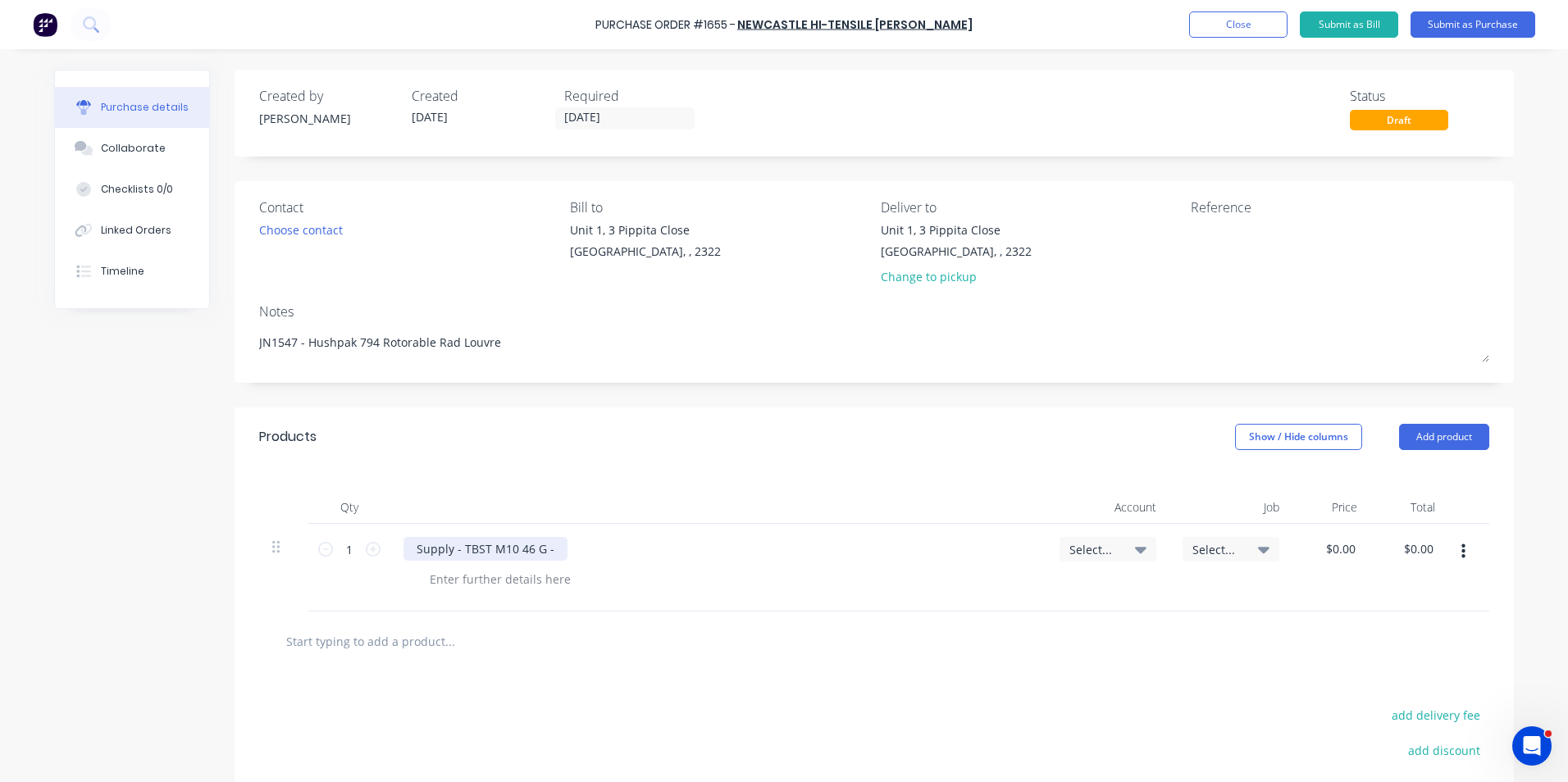
type textarea "x"
click at [546, 549] on div "Supply - TBST M10 46 G -" at bounding box center [486, 549] width 164 height 24
click at [366, 547] on icon at bounding box center [372, 549] width 15 height 15
type textarea "x"
type input "2"
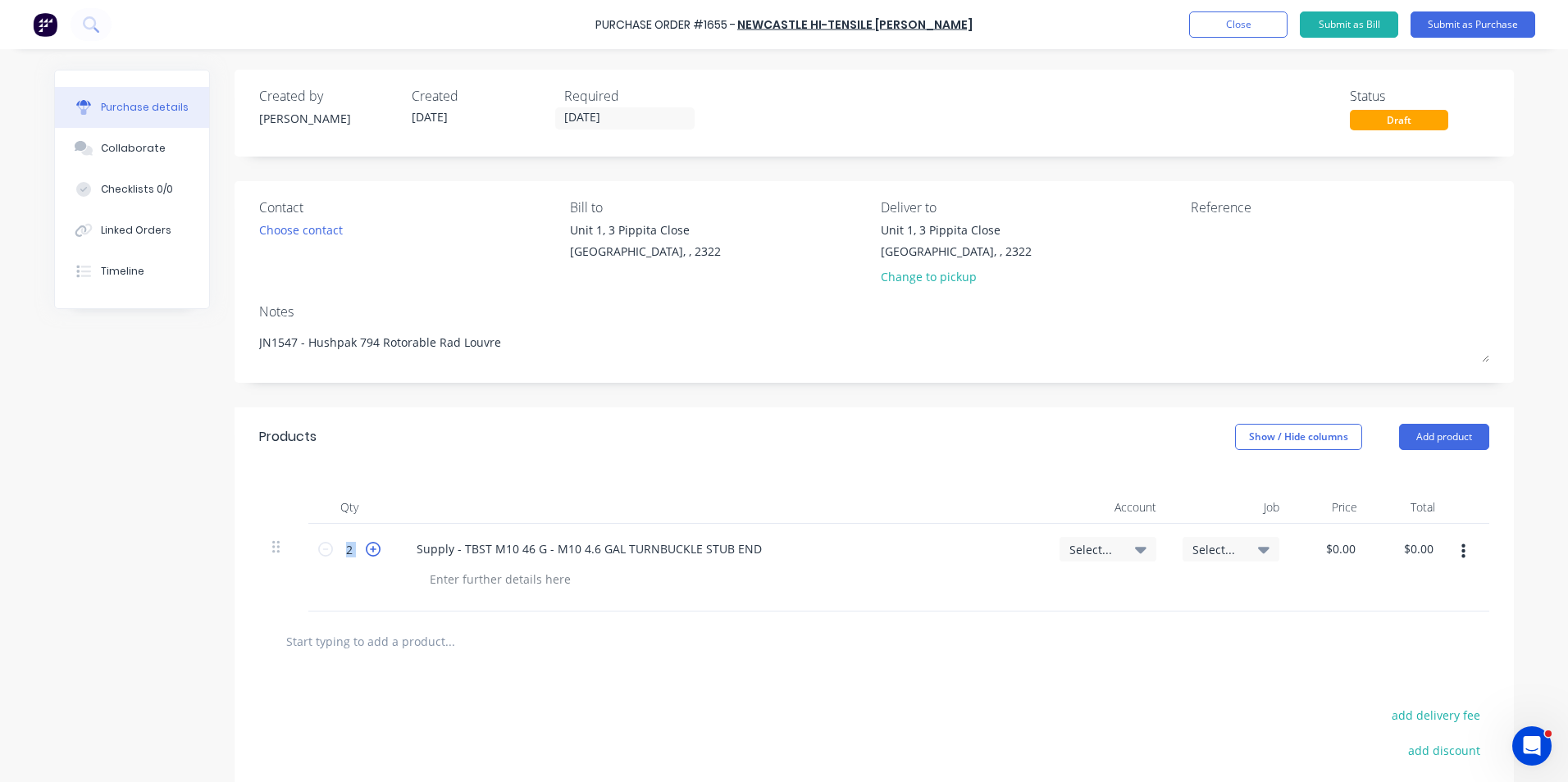
click at [366, 547] on icon at bounding box center [372, 549] width 15 height 15
type textarea "x"
type input "3"
click at [366, 547] on icon at bounding box center [372, 549] width 15 height 15
type textarea "x"
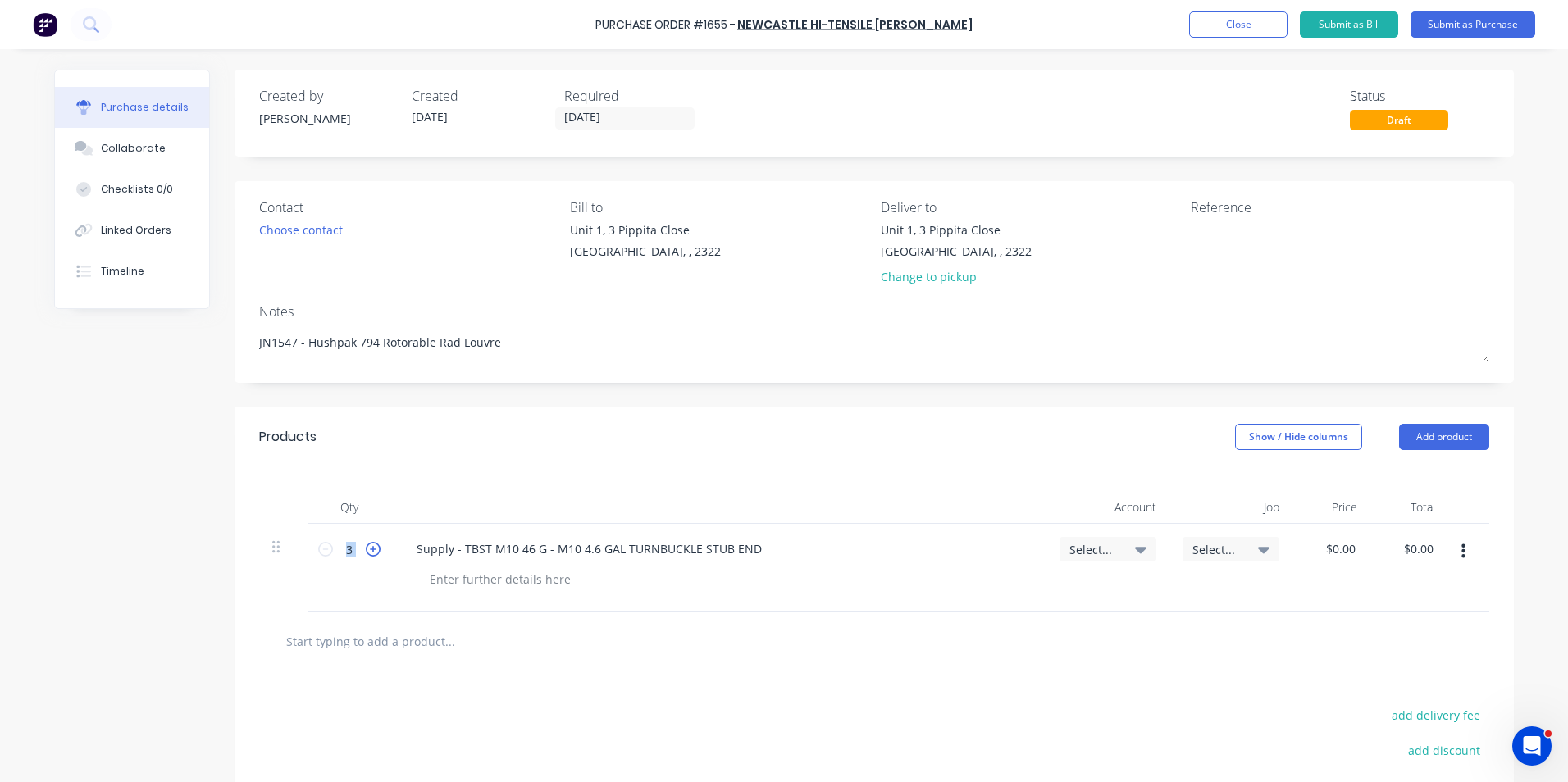
type input "4"
click at [366, 547] on icon at bounding box center [372, 549] width 15 height 15
type textarea "x"
type input "5"
click at [366, 547] on icon at bounding box center [372, 549] width 15 height 15
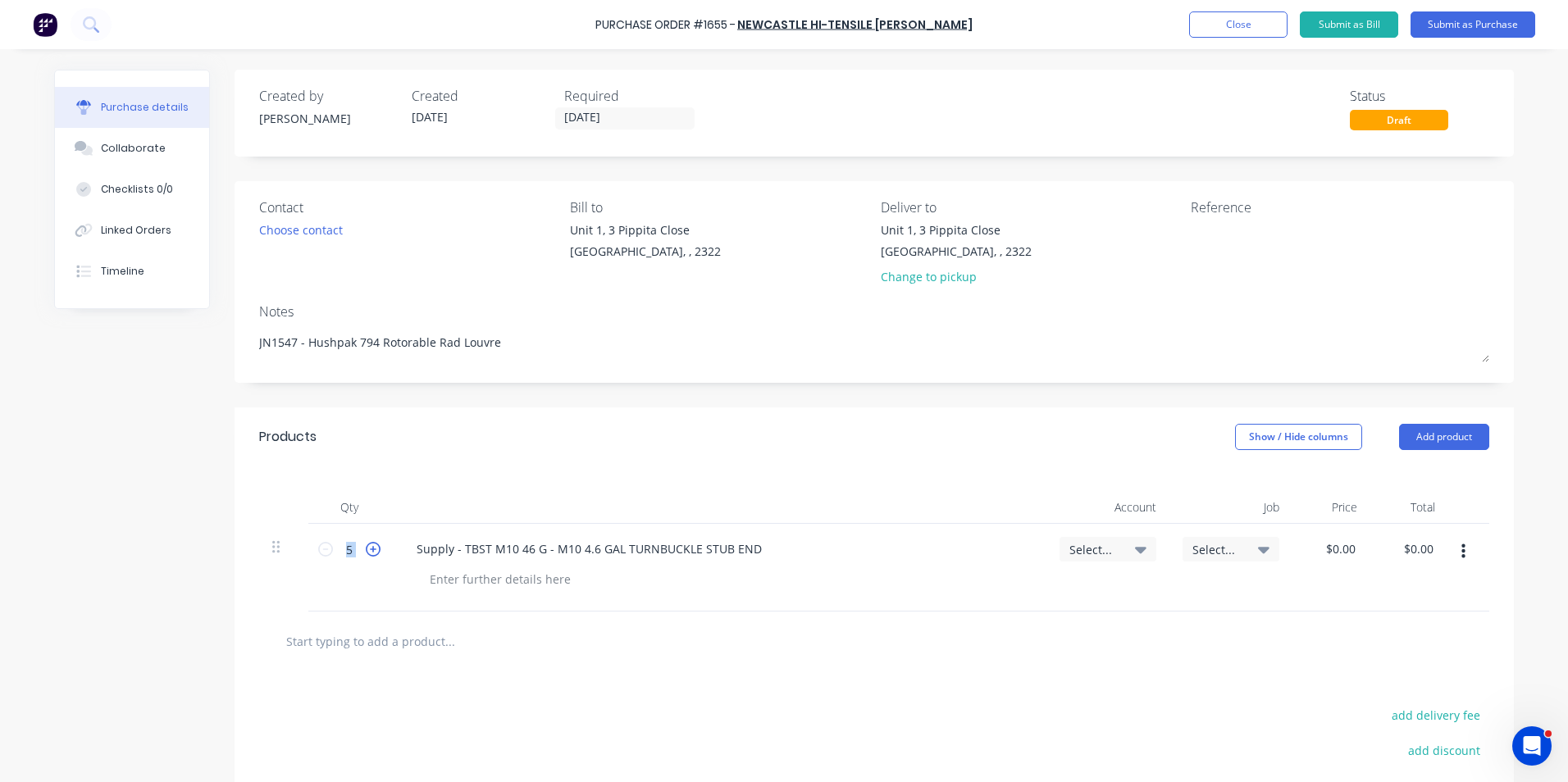
type textarea "x"
type input "6"
click at [1075, 547] on span "Select..." at bounding box center [1094, 549] width 49 height 17
type textarea "x"
click at [1011, 595] on input at bounding box center [1055, 598] width 168 height 33
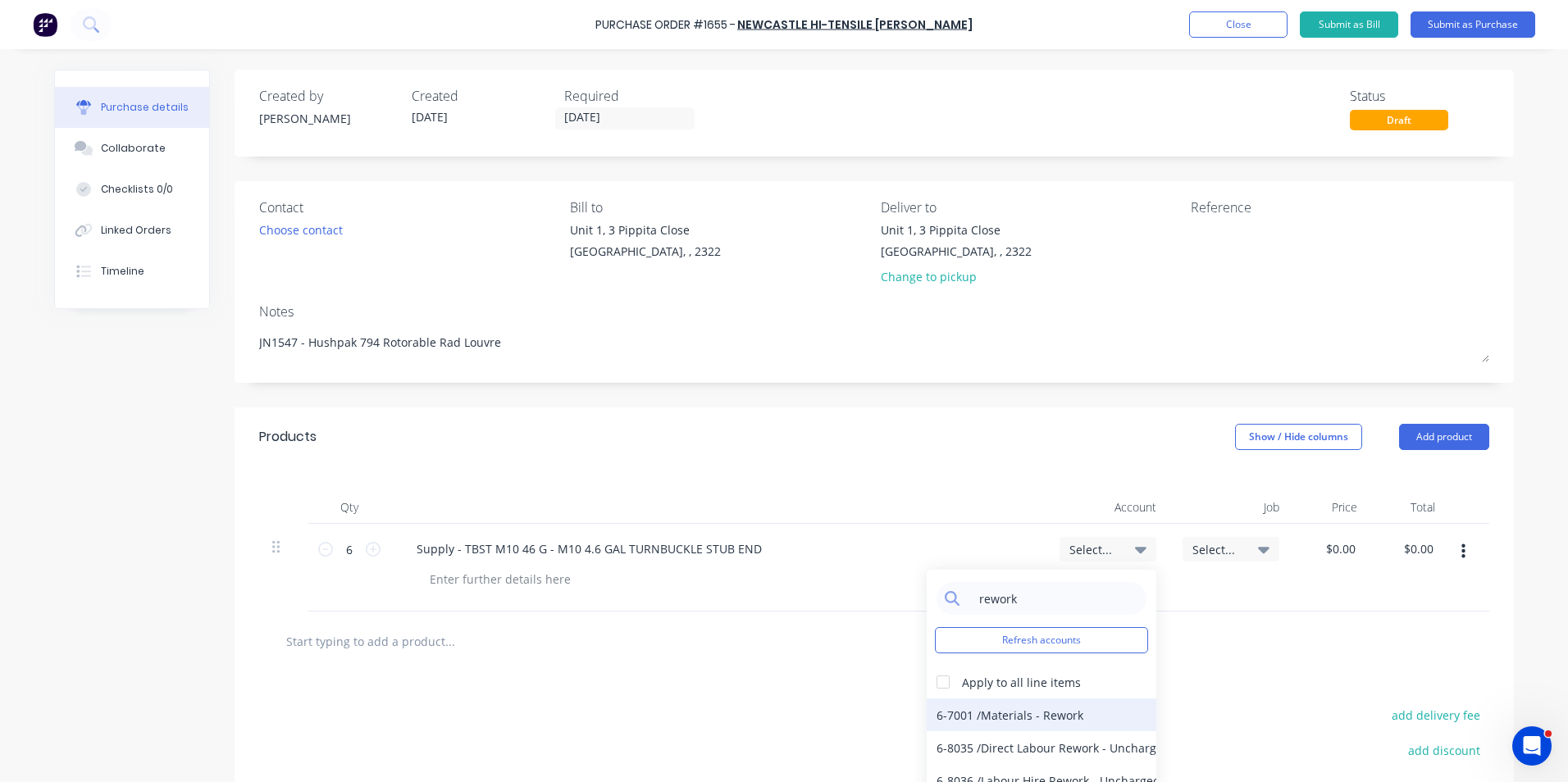
type input "rework"
click at [1041, 715] on div "6-7001 / Materials - Rework" at bounding box center [1042, 715] width 230 height 33
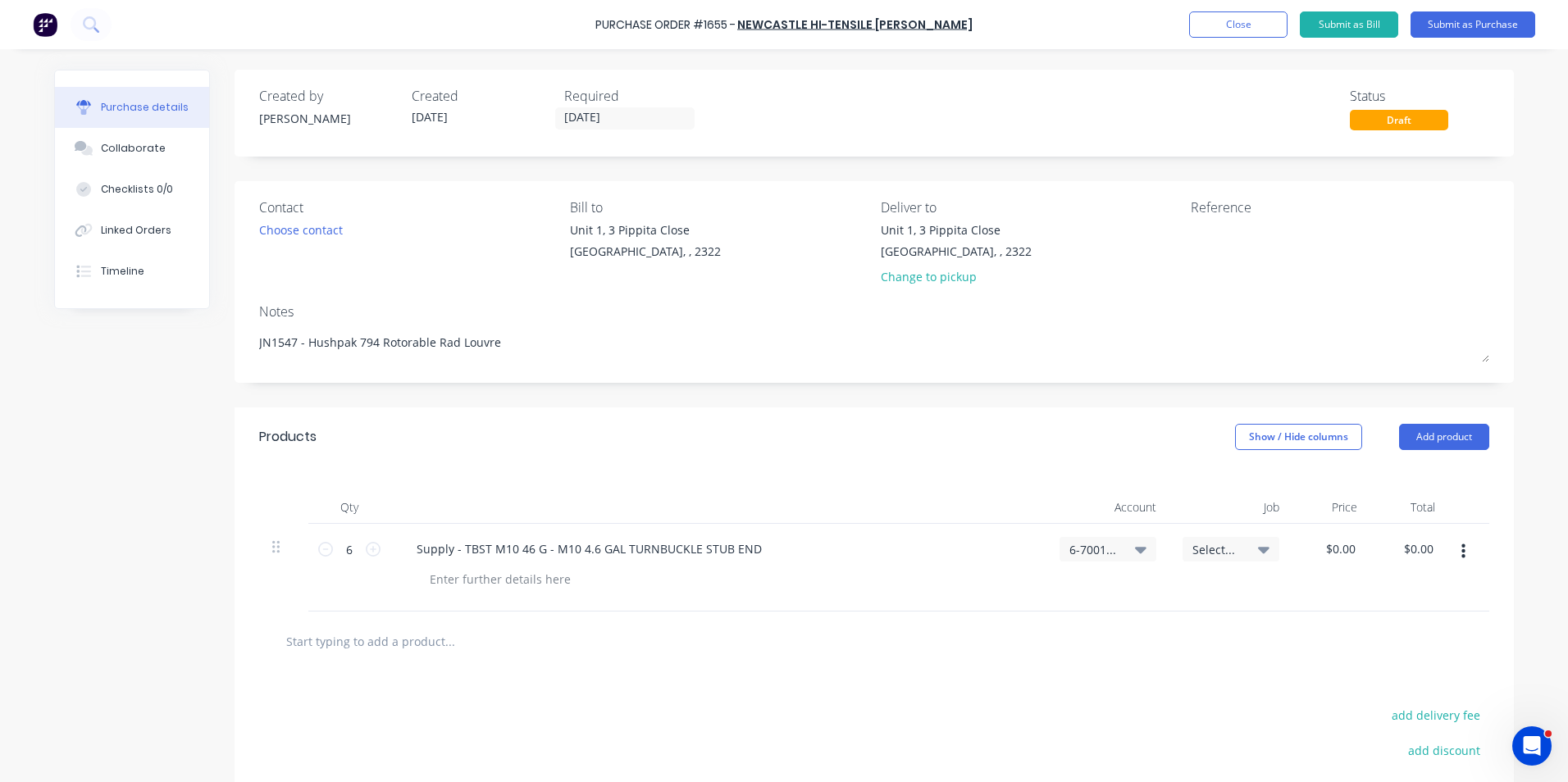
click at [1207, 549] on span "Select..." at bounding box center [1217, 549] width 49 height 17
type textarea "x"
click at [1132, 593] on input at bounding box center [1177, 598] width 168 height 33
type input "1547"
click at [1090, 669] on div "1547 / 794 Rad louvre-rework" at bounding box center [1164, 670] width 230 height 33
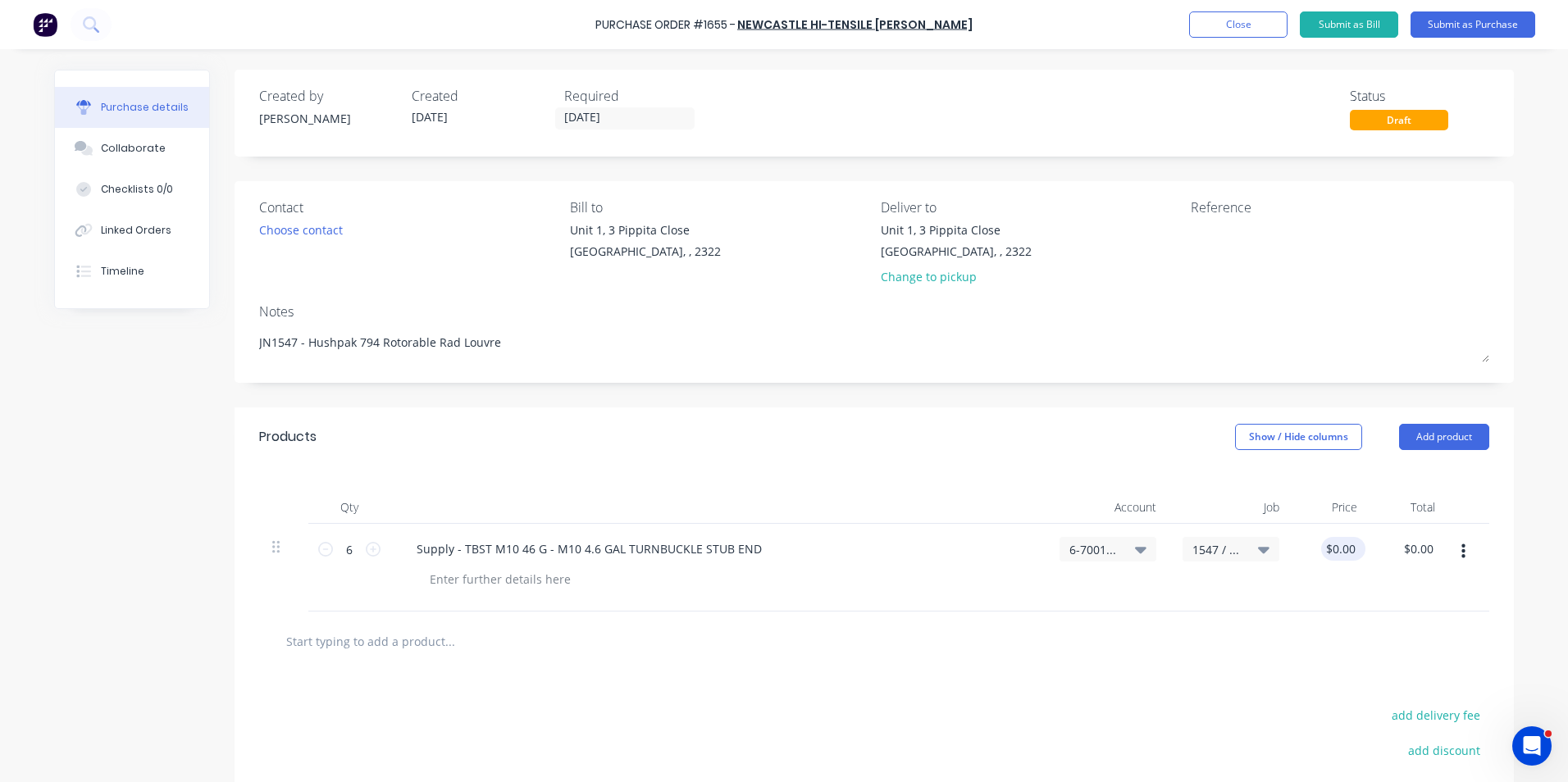
type textarea "x"
type input "0.00"
click at [1346, 554] on input "0.00" at bounding box center [1344, 549] width 32 height 24
click at [1338, 549] on input "0.00" at bounding box center [1344, 549] width 32 height 24
type textarea "x"
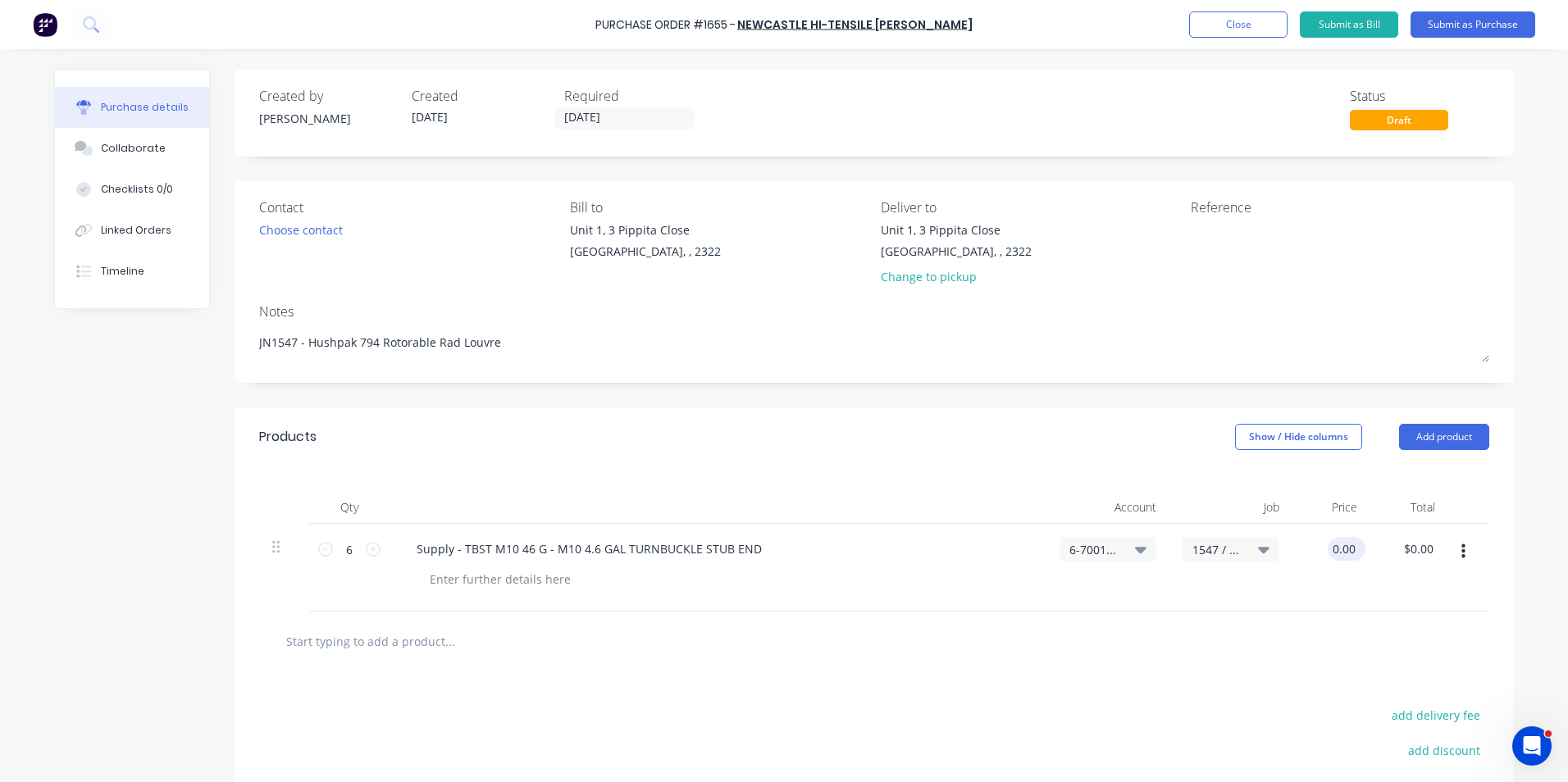
click at [1338, 549] on input "0.00" at bounding box center [1344, 549] width 32 height 24
type input "3.528"
type textarea "x"
type input "$3.53"
type input "$21.18"
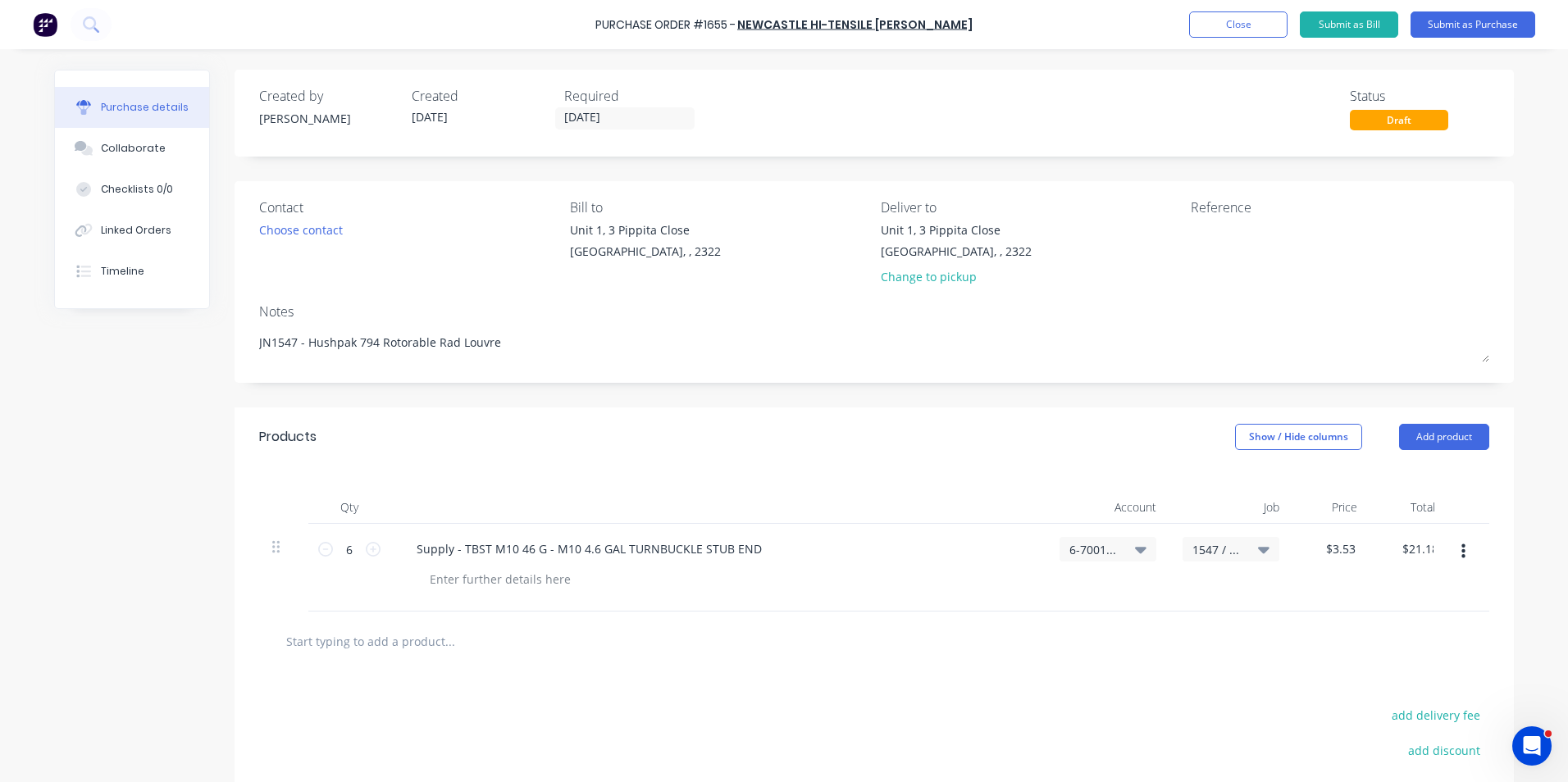
click at [1106, 602] on div "6-7001 / Materials - Rework" at bounding box center [1108, 568] width 123 height 88
type textarea "x"
type input "21.18"
click at [1416, 550] on input "21.18" at bounding box center [1414, 549] width 44 height 24
click at [1416, 550] on input "21.18" at bounding box center [1418, 549] width 38 height 24
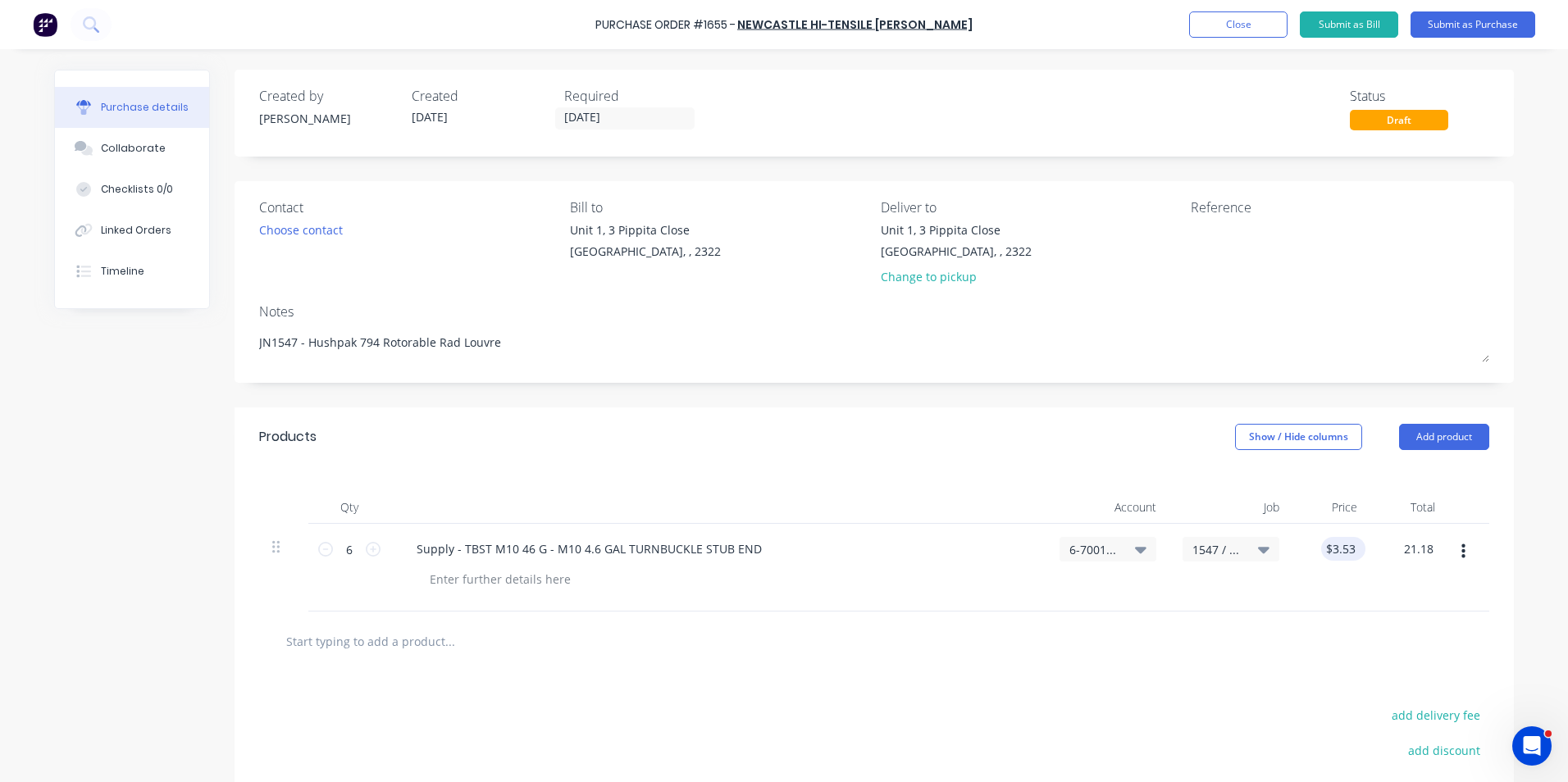
type textarea "x"
type input "3.53"
type input "$21.18"
click at [1351, 547] on input "3.53" at bounding box center [1344, 549] width 32 height 24
click at [1342, 549] on input "3.53" at bounding box center [1344, 549] width 32 height 24
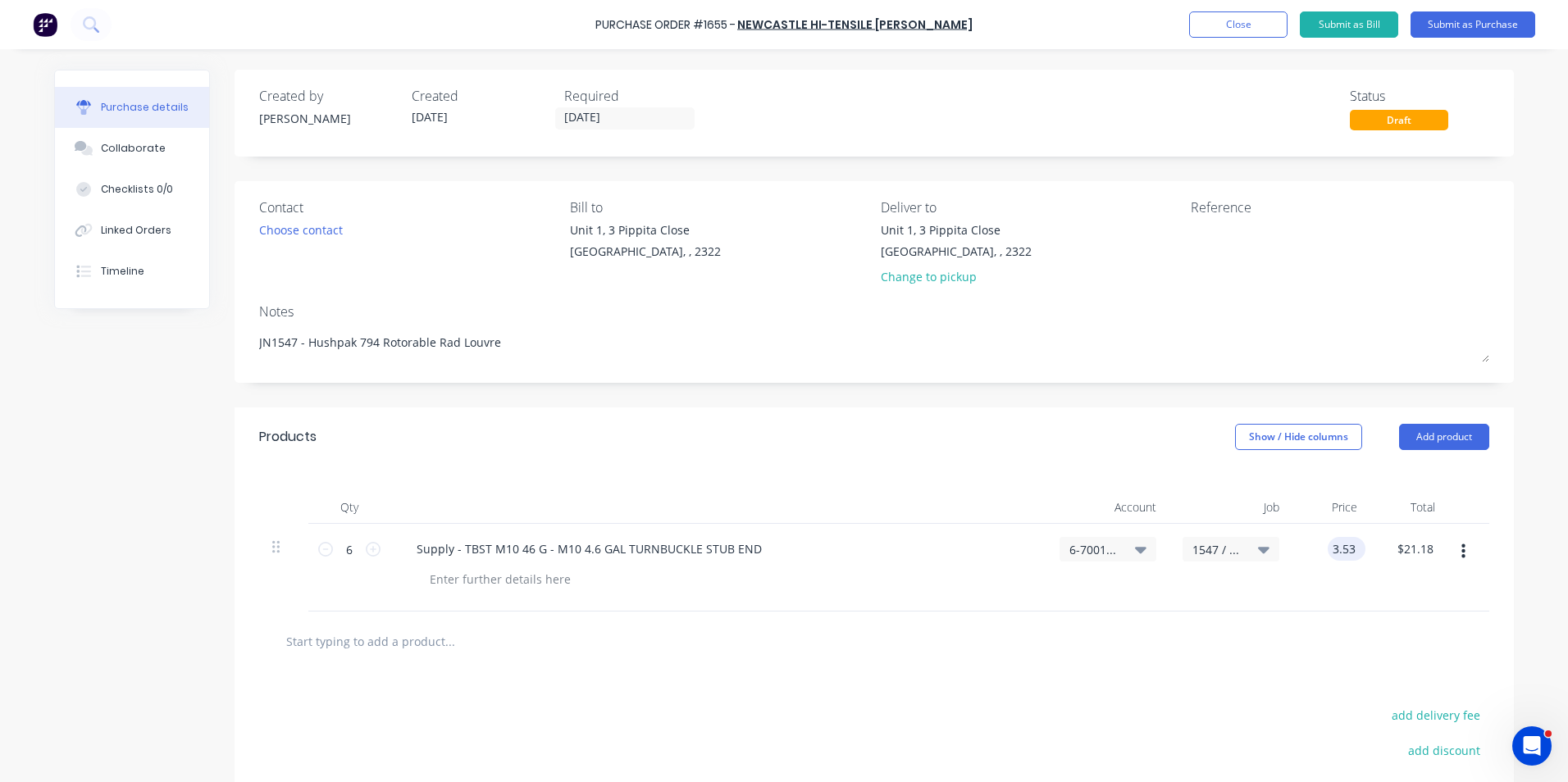
type textarea "x"
click at [1342, 549] on input "3.53" at bounding box center [1344, 549] width 32 height 24
type textarea "x"
type input "$3.53"
click at [1363, 571] on div "$3.53" at bounding box center [1331, 568] width 78 height 88
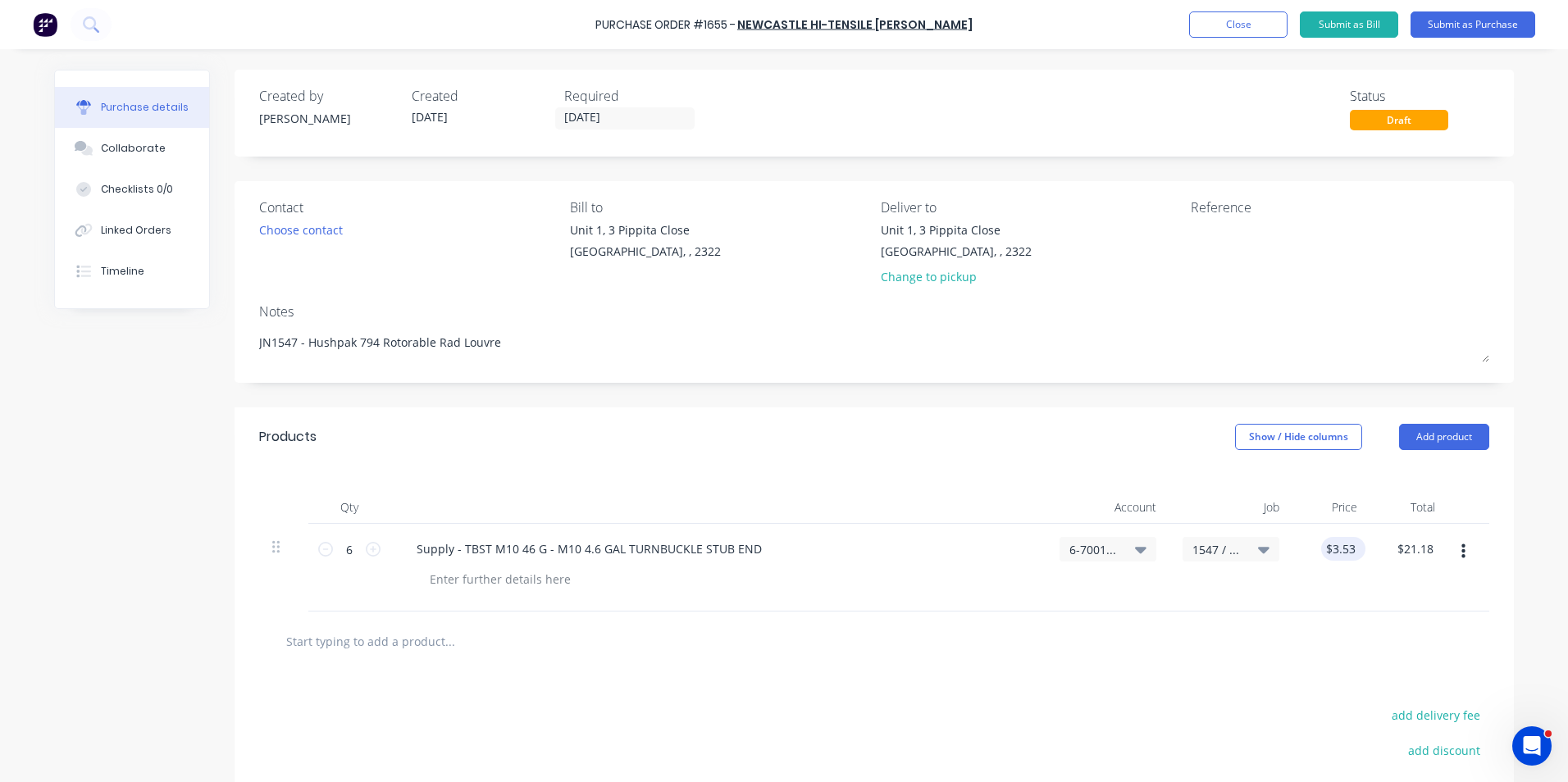
type textarea "x"
type input "3.53"
click at [1340, 550] on input "3.53" at bounding box center [1344, 549] width 32 height 24
type textarea "x"
click at [1340, 550] on input "3.53" at bounding box center [1344, 549] width 32 height 24
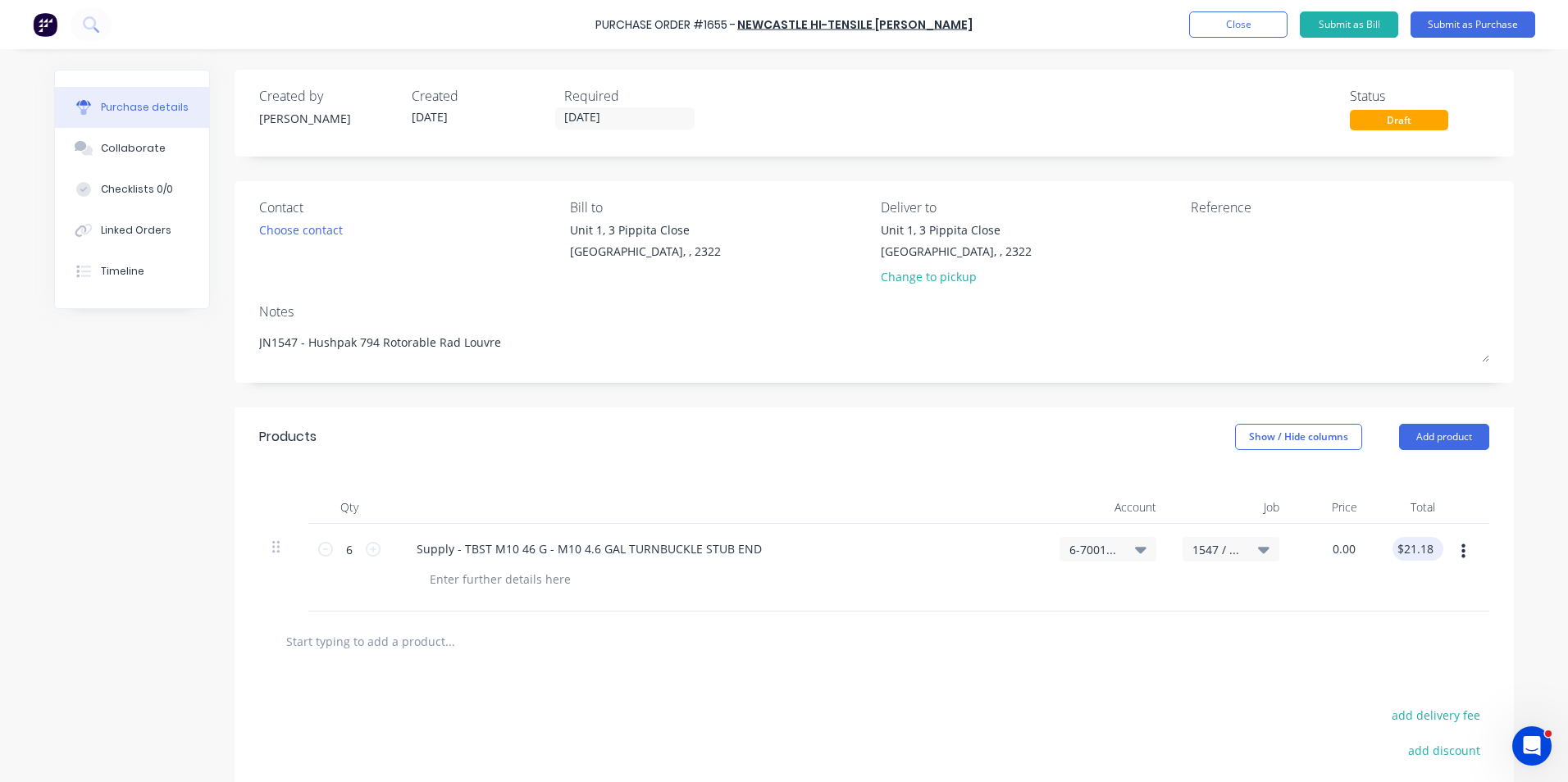
type input "0.00"
type textarea "x"
type input "$0.00"
type input "0.00"
click at [1410, 549] on input "0.00" at bounding box center [1422, 549] width 32 height 24
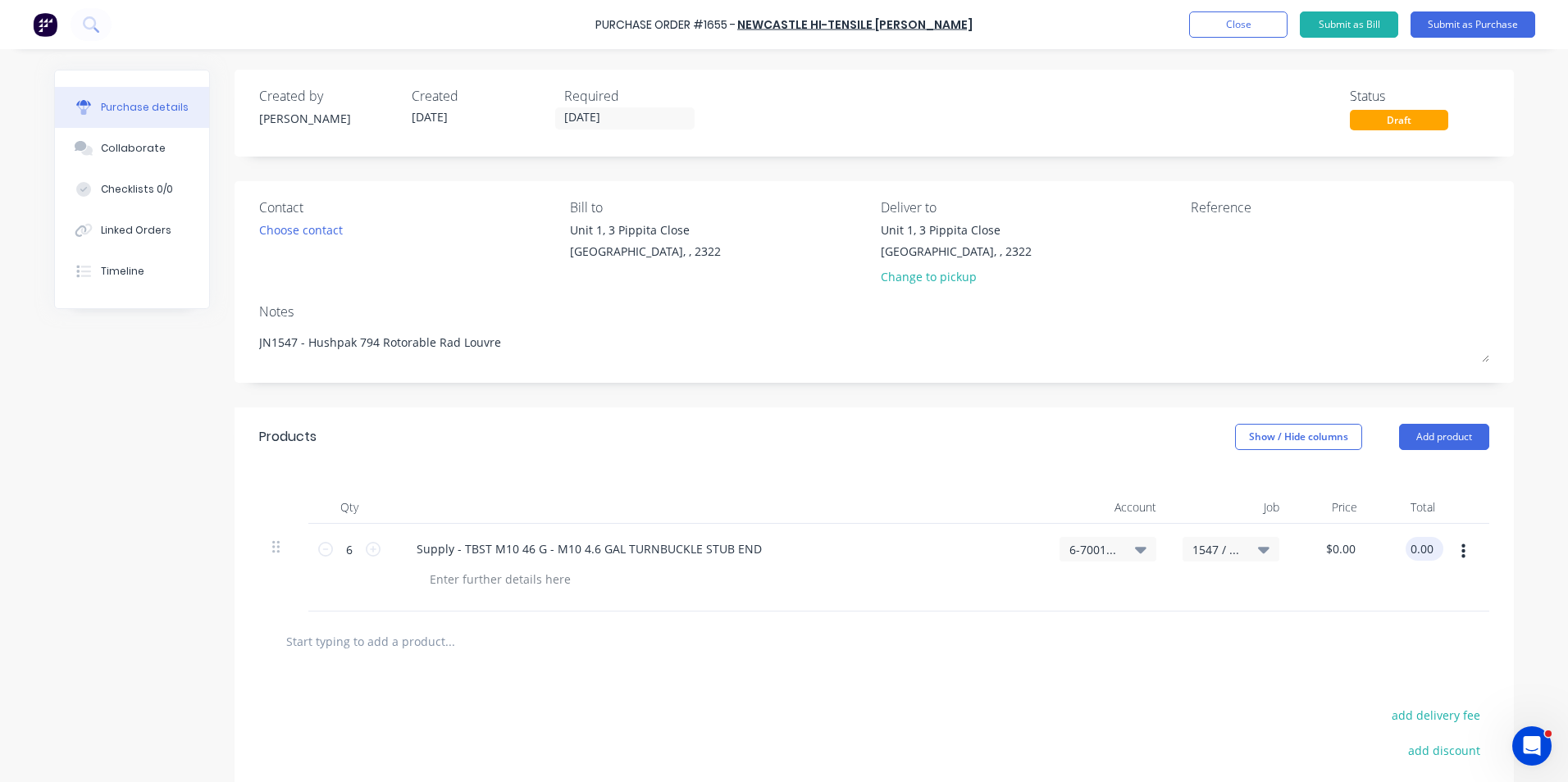
click at [1412, 549] on input "0.00" at bounding box center [1422, 549] width 32 height 24
type textarea "x"
click at [1412, 549] on input "0.00" at bounding box center [1422, 549] width 32 height 24
type input "21.1680"
type textarea "x"
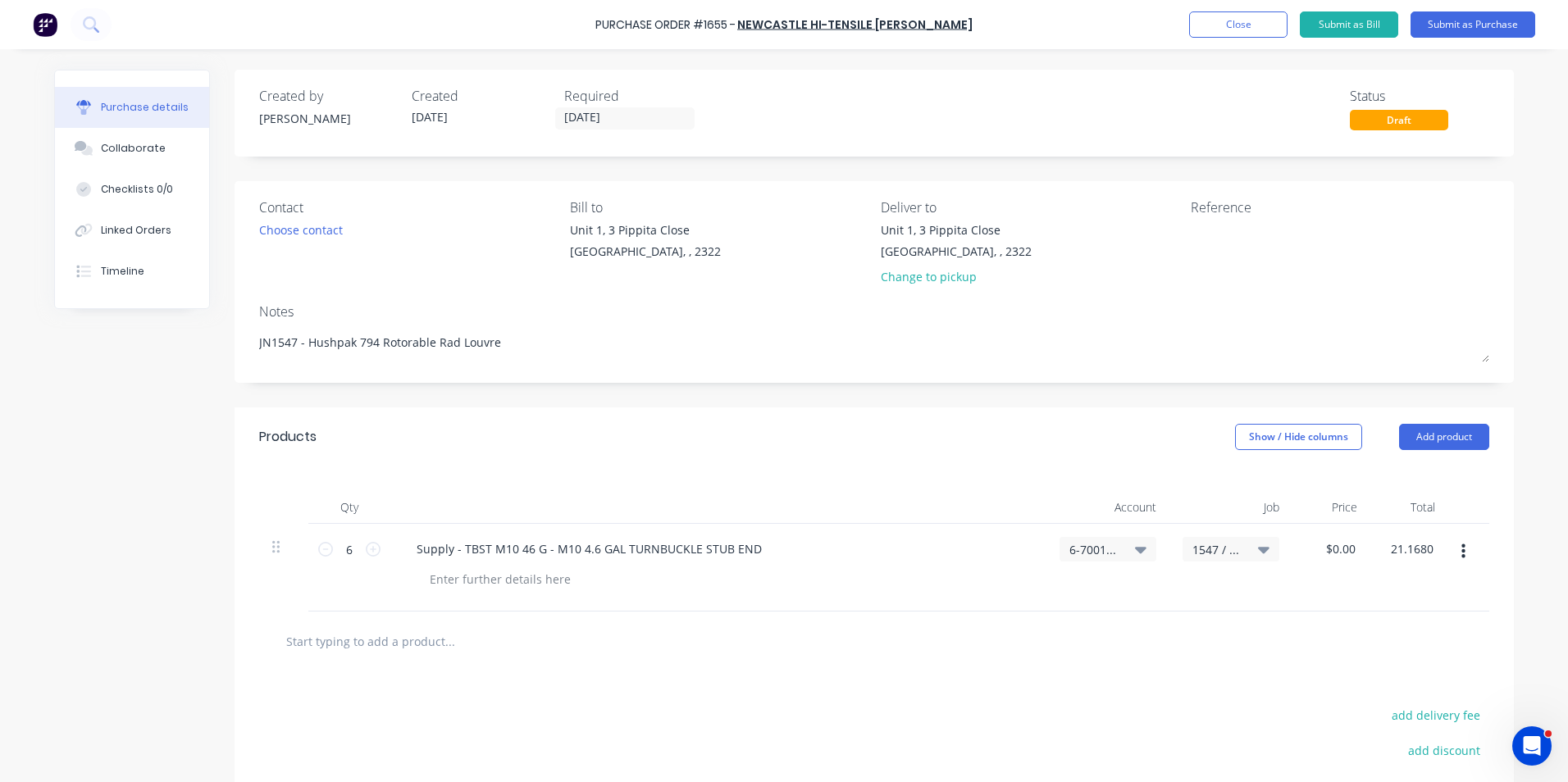
type input "$3.5283"
type input "$21.17"
click at [1358, 626] on div at bounding box center [874, 641] width 1204 height 33
click at [1460, 552] on button "button" at bounding box center [1463, 552] width 39 height 30
click at [1398, 629] on button "Duplicate" at bounding box center [1412, 628] width 139 height 33
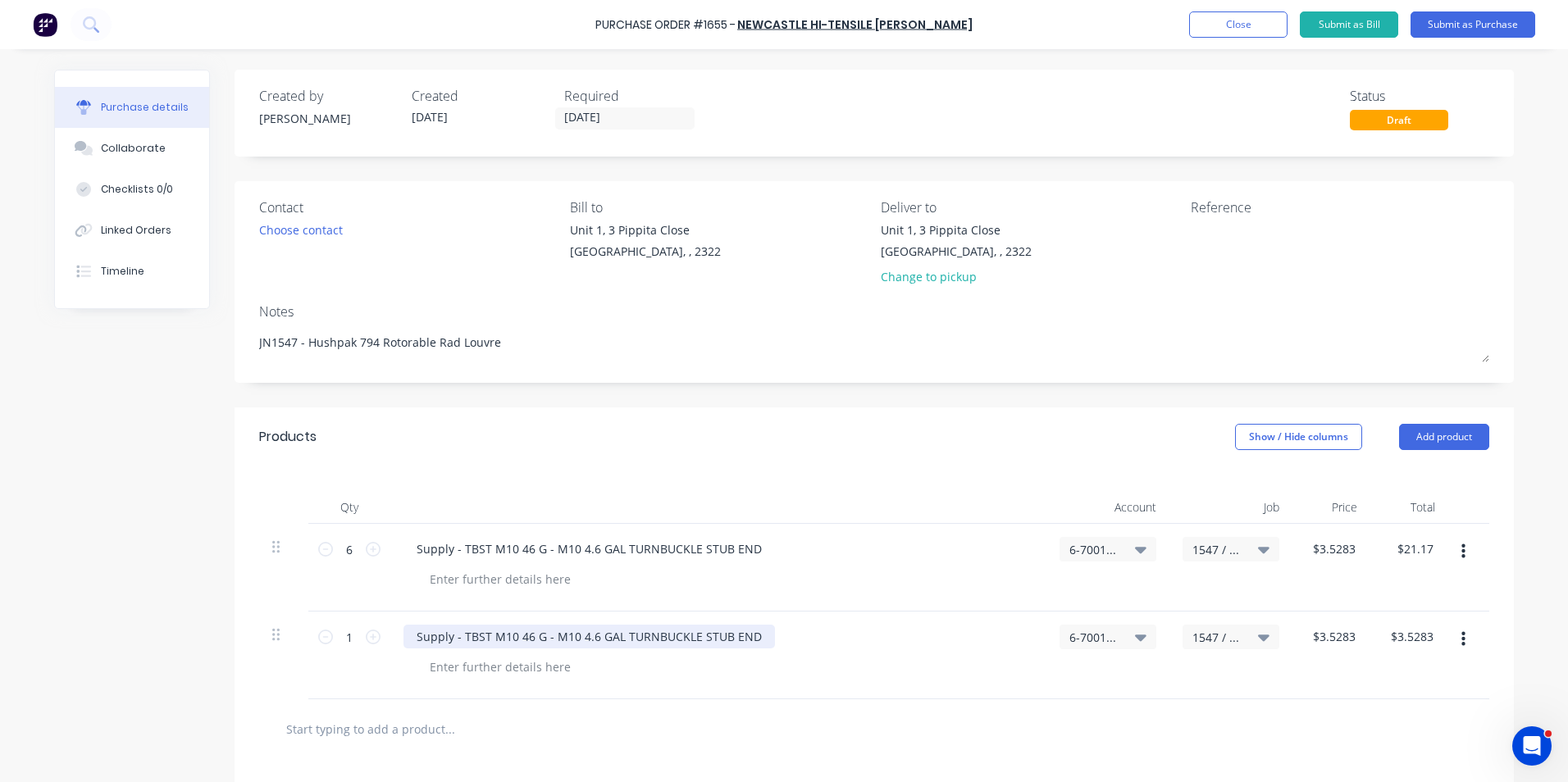
type textarea "x"
drag, startPoint x: 748, startPoint y: 635, endPoint x: 404, endPoint y: 628, distance: 344.1
click at [404, 628] on div "Supply - TBST M10 46 G - M10 4.6 GAL TURNBUCKLE STUB END" at bounding box center [589, 637] width 371 height 24
click at [455, 638] on div "Freight" at bounding box center [436, 637] width 65 height 24
type textarea "x"
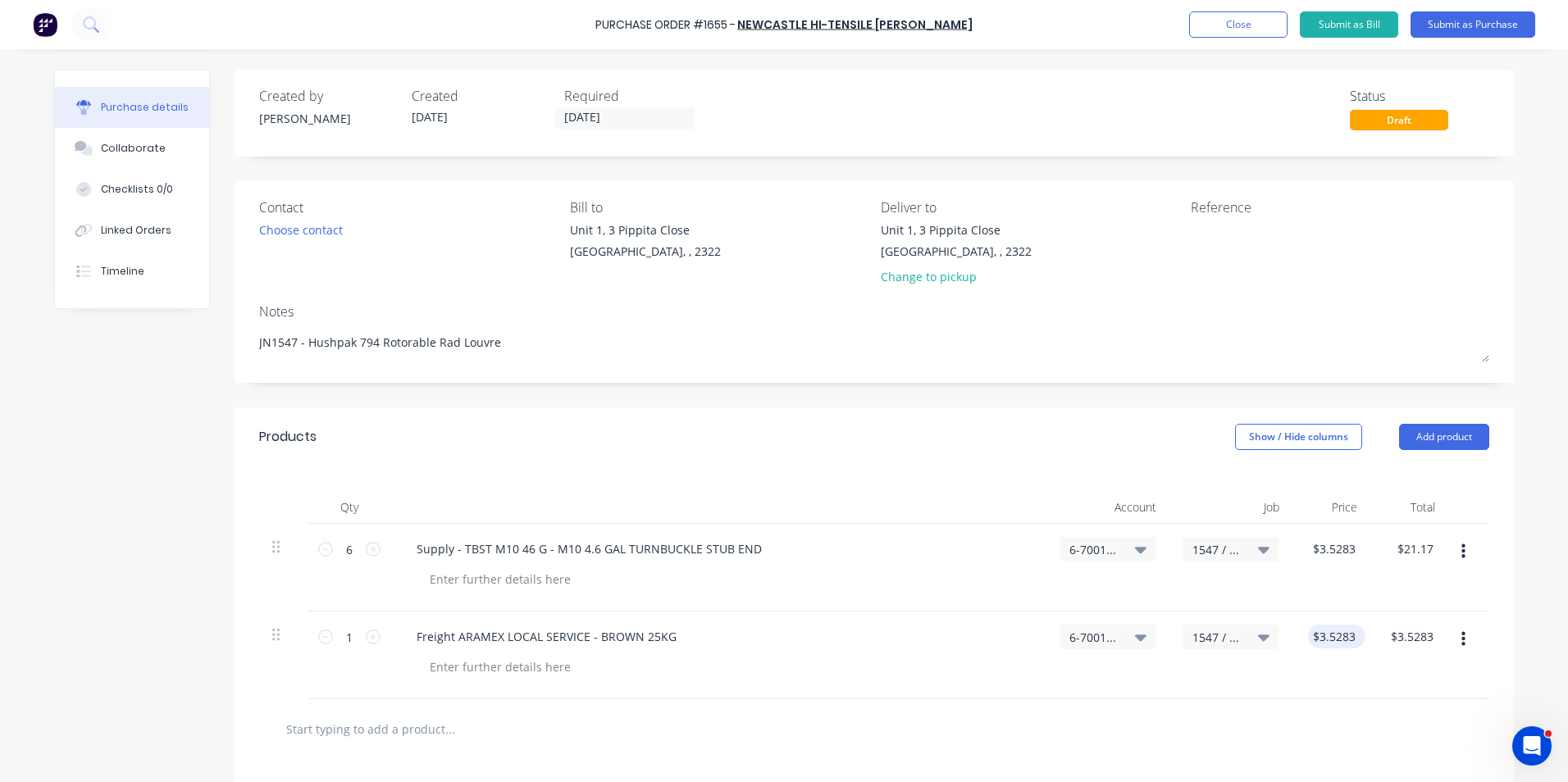
type input "3.53"
click at [1329, 635] on input "3.53" at bounding box center [1344, 637] width 32 height 24
click at [1346, 637] on input "3.53" at bounding box center [1344, 637] width 32 height 24
type textarea "x"
click at [1346, 637] on input "3.53" at bounding box center [1344, 637] width 32 height 24
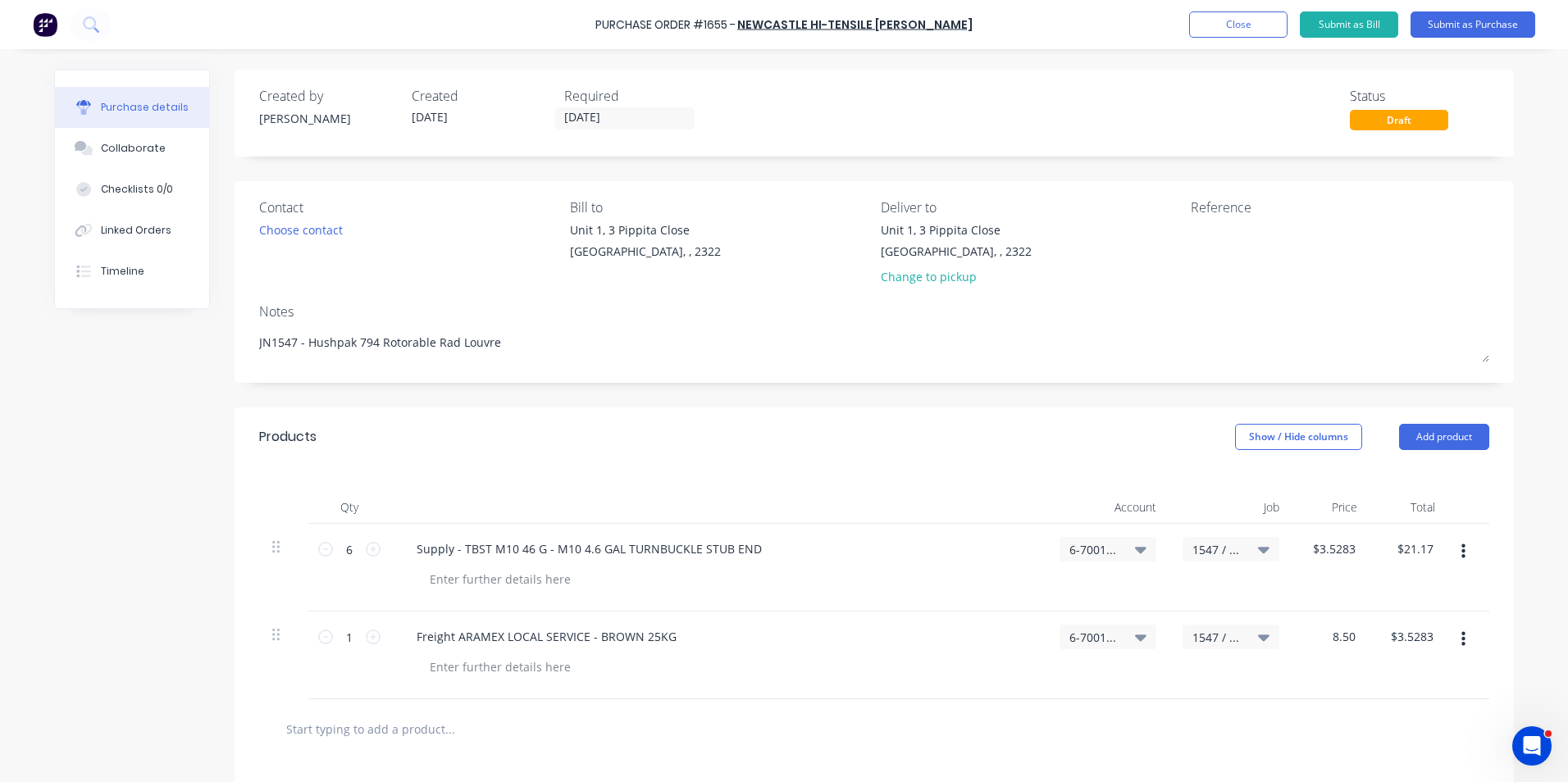
type input "8.50"
type textarea "x"
type input "$8.50"
click at [1384, 681] on div "$8.50 $8.50" at bounding box center [1409, 656] width 78 height 88
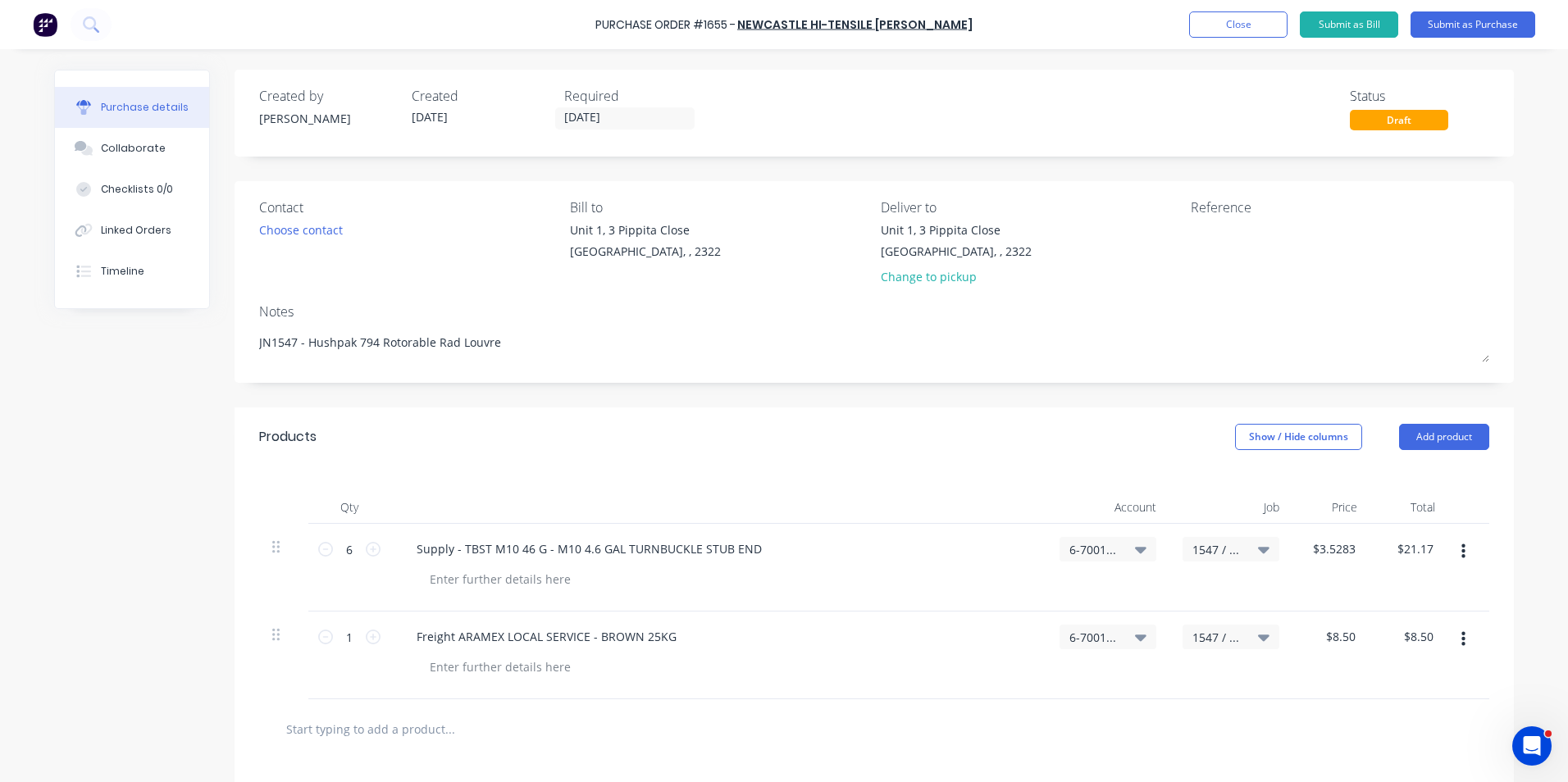
click at [1319, 679] on div "$8.50 $8.50" at bounding box center [1331, 656] width 78 height 88
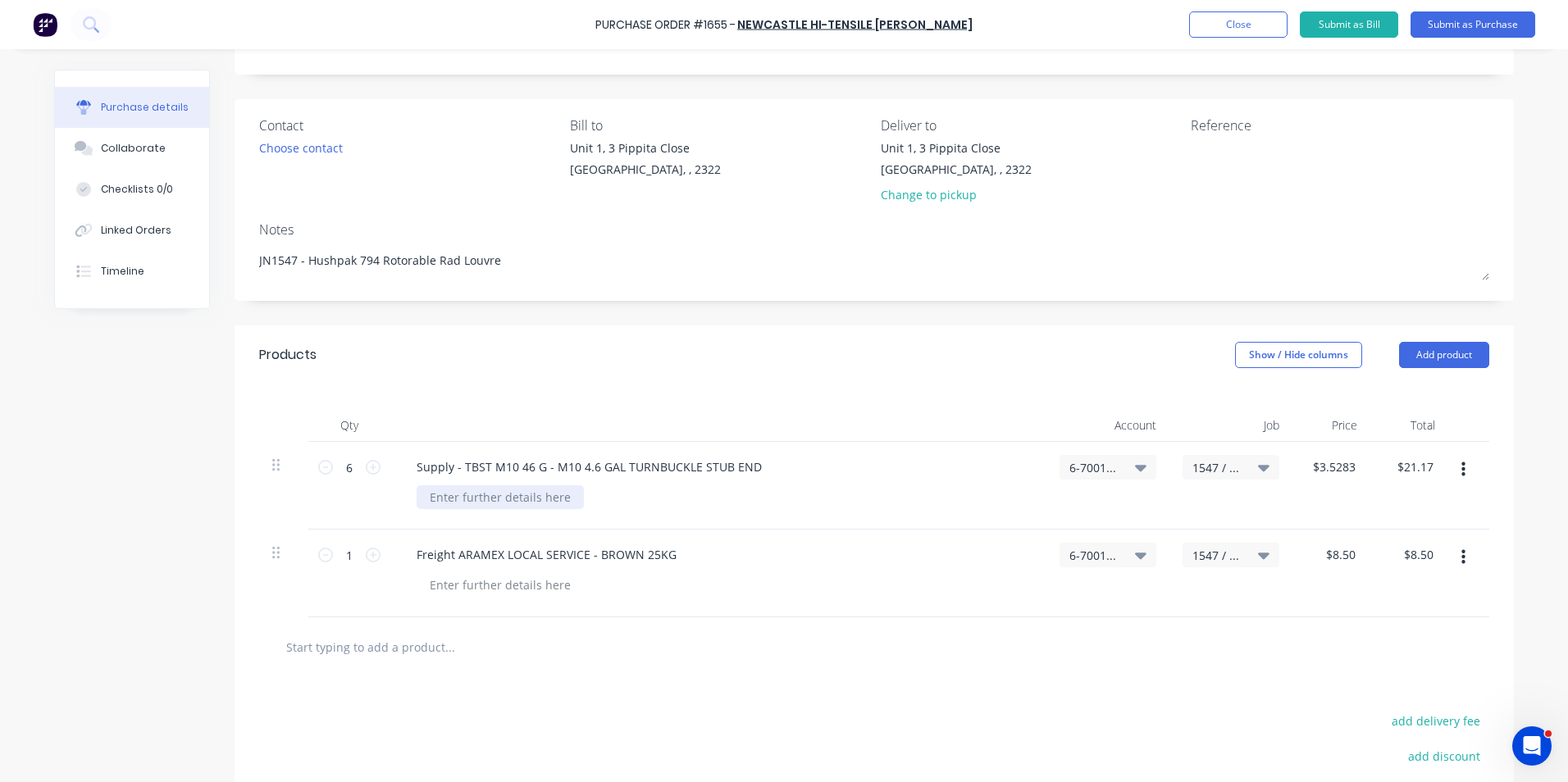
type textarea "x"
click at [452, 492] on div at bounding box center [500, 498] width 167 height 24
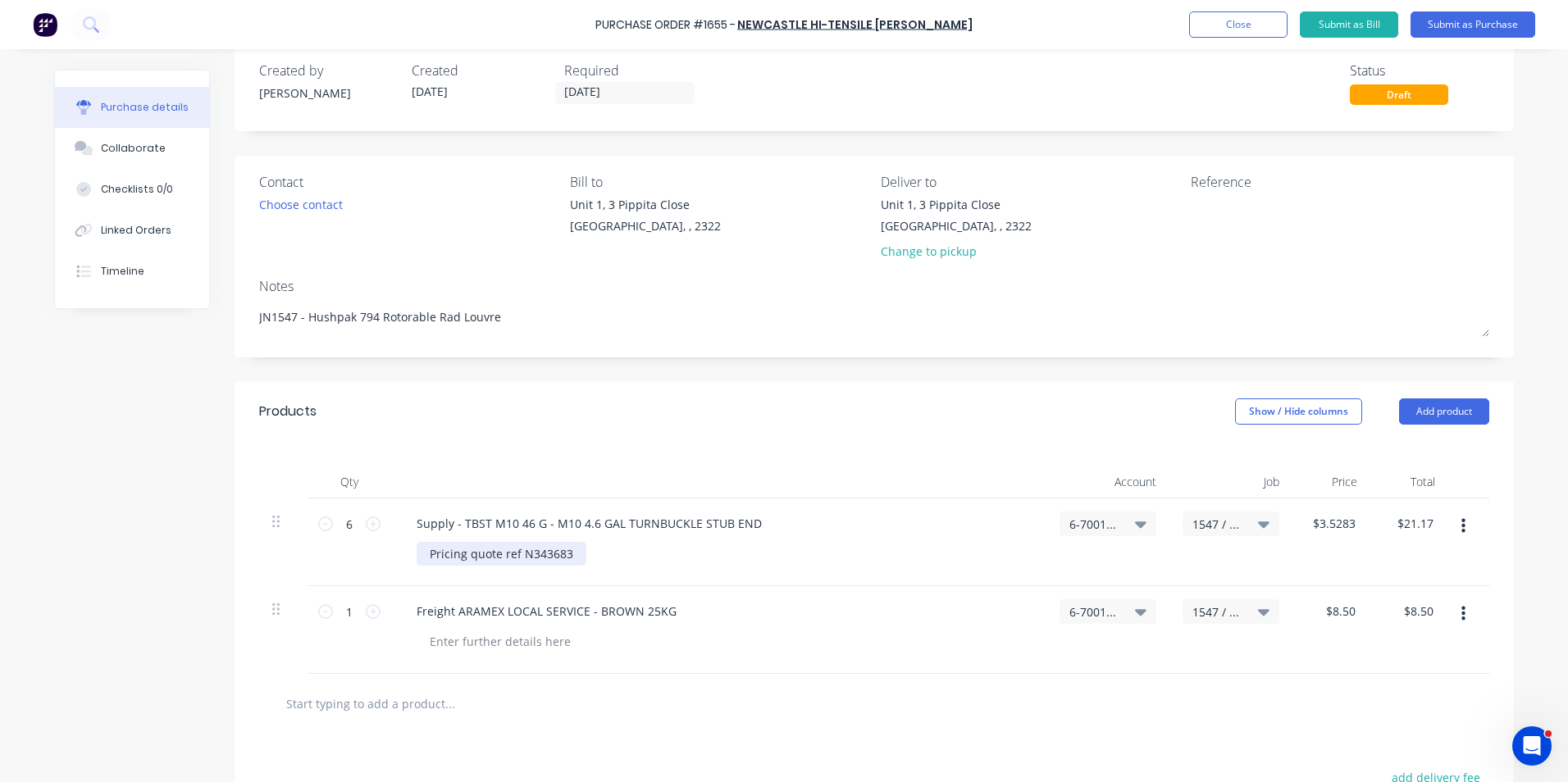
scroll to position [0, 0]
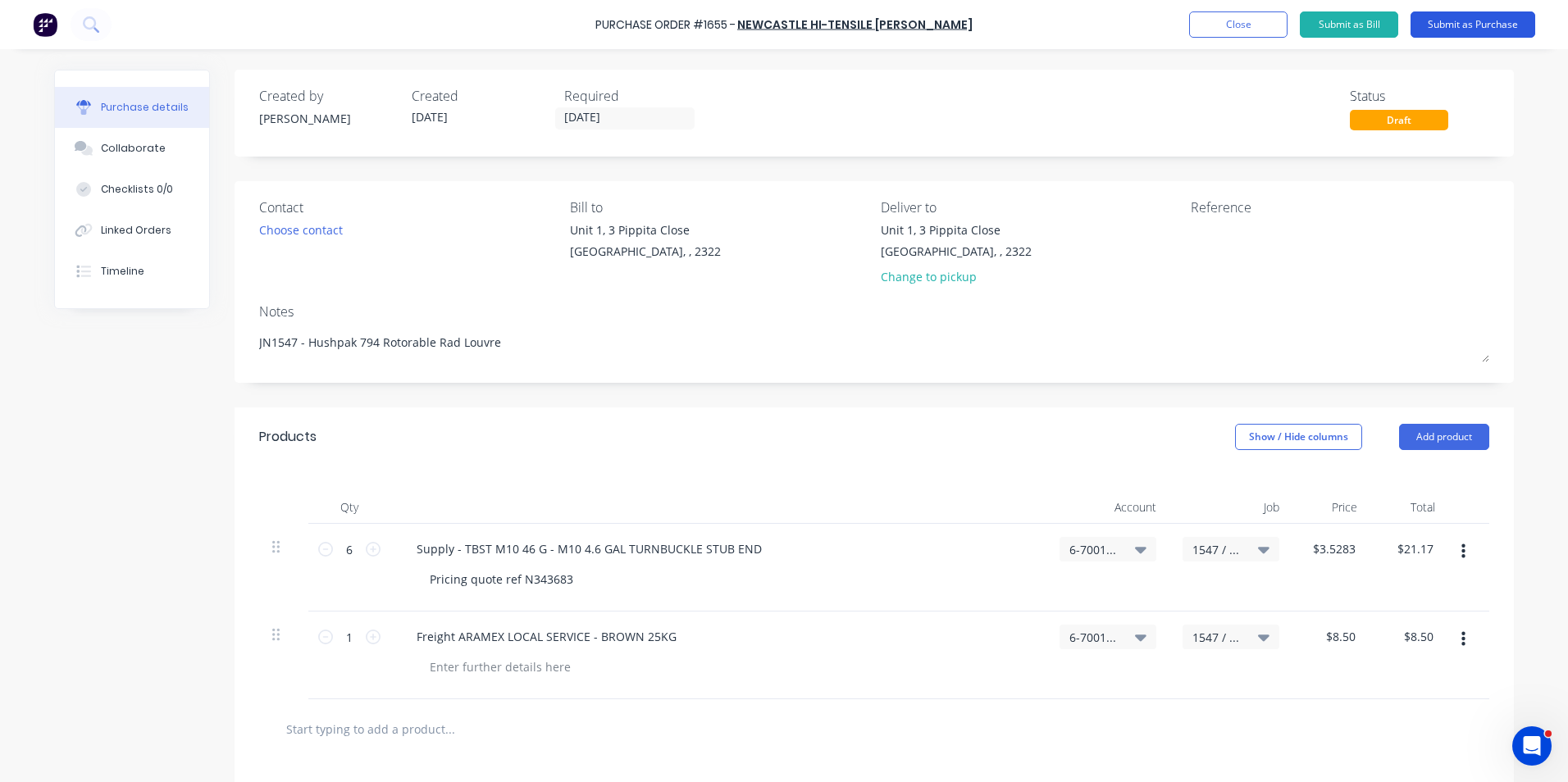
click at [1483, 26] on button "Submit as Purchase" at bounding box center [1473, 25] width 124 height 27
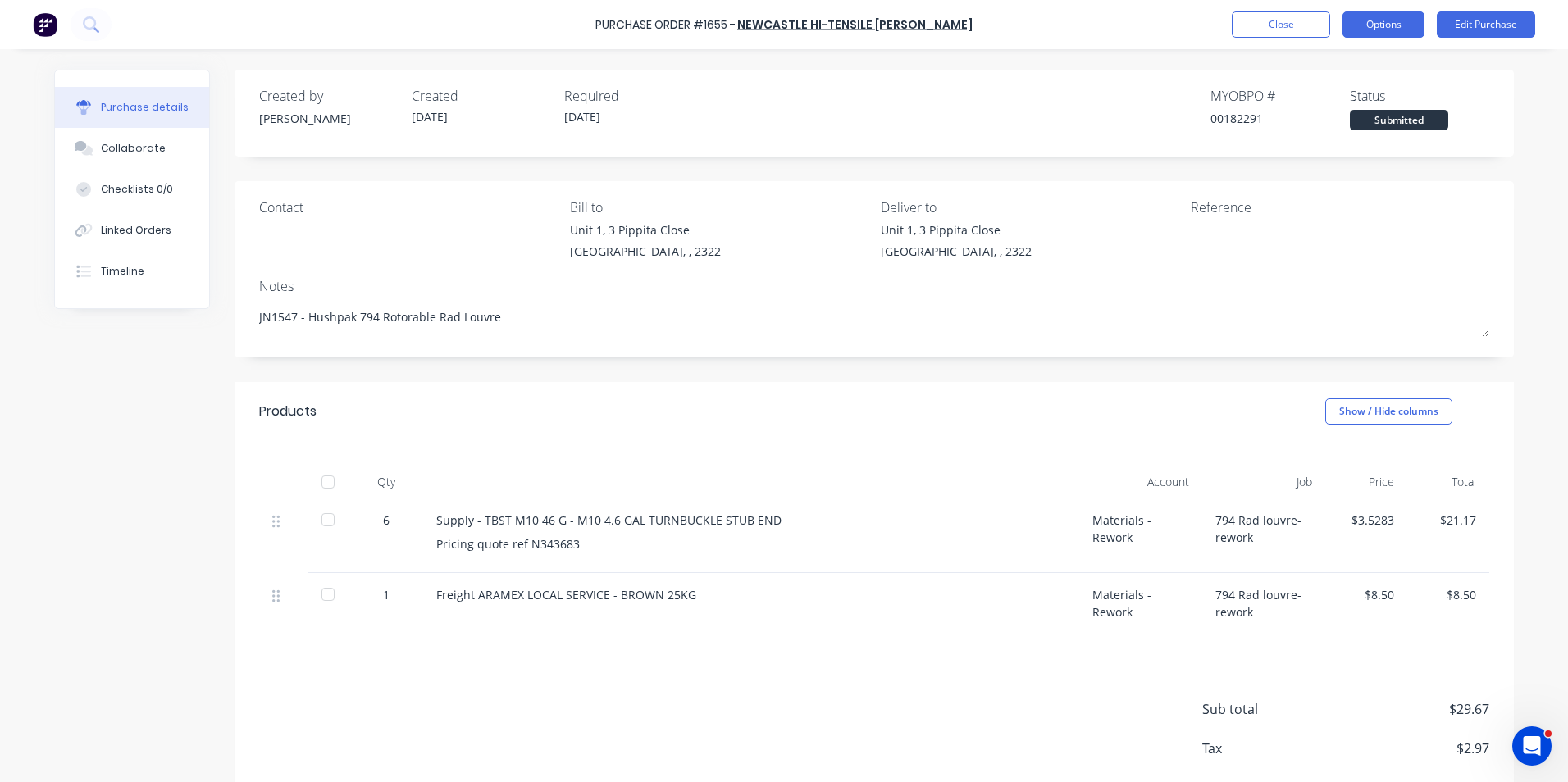
click at [1370, 30] on button "Options" at bounding box center [1383, 25] width 82 height 27
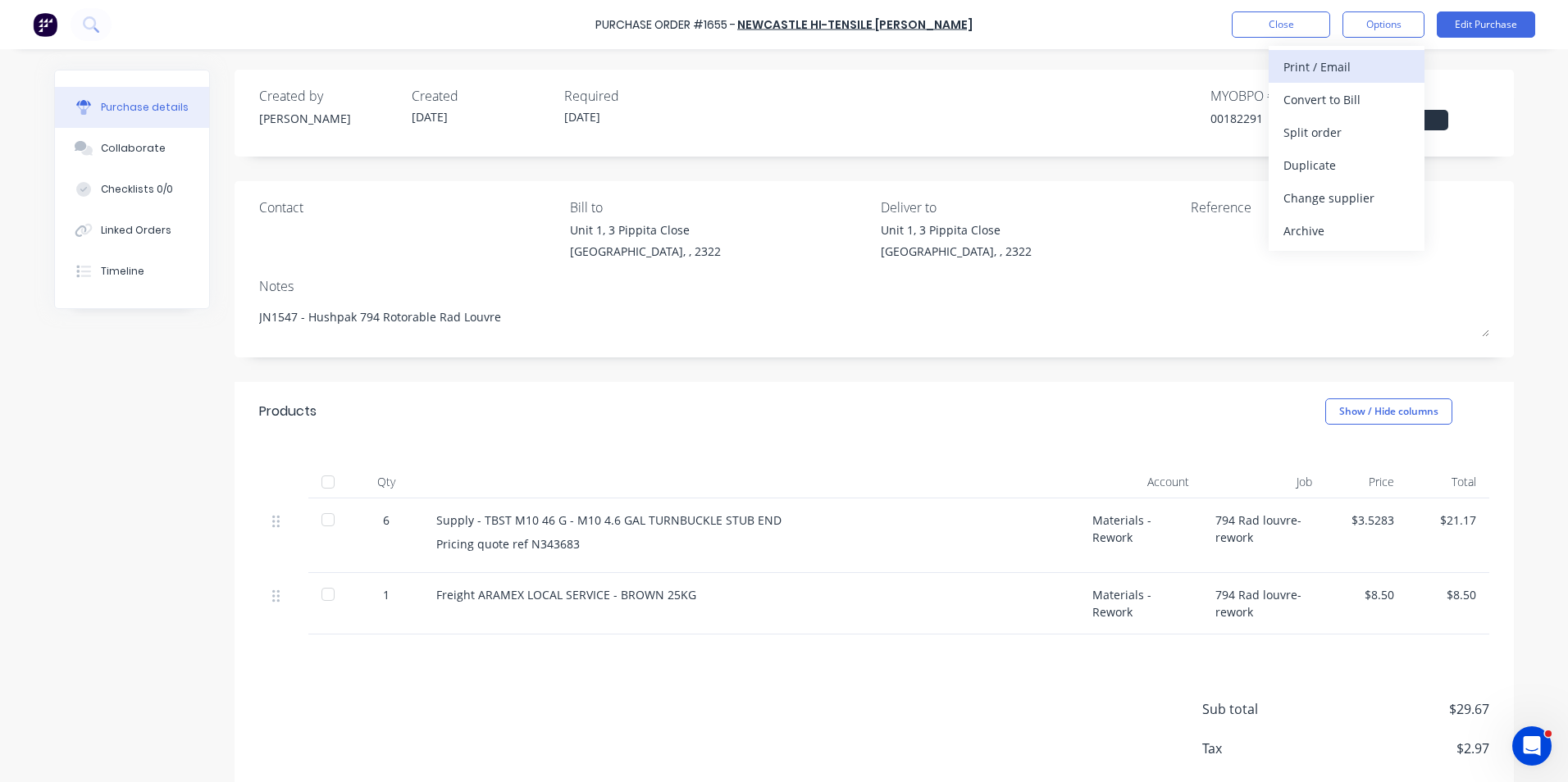
click at [1331, 66] on div "Print / Email" at bounding box center [1347, 67] width 126 height 24
click at [1319, 99] on div "With pricing" at bounding box center [1347, 100] width 126 height 24
type textarea "x"
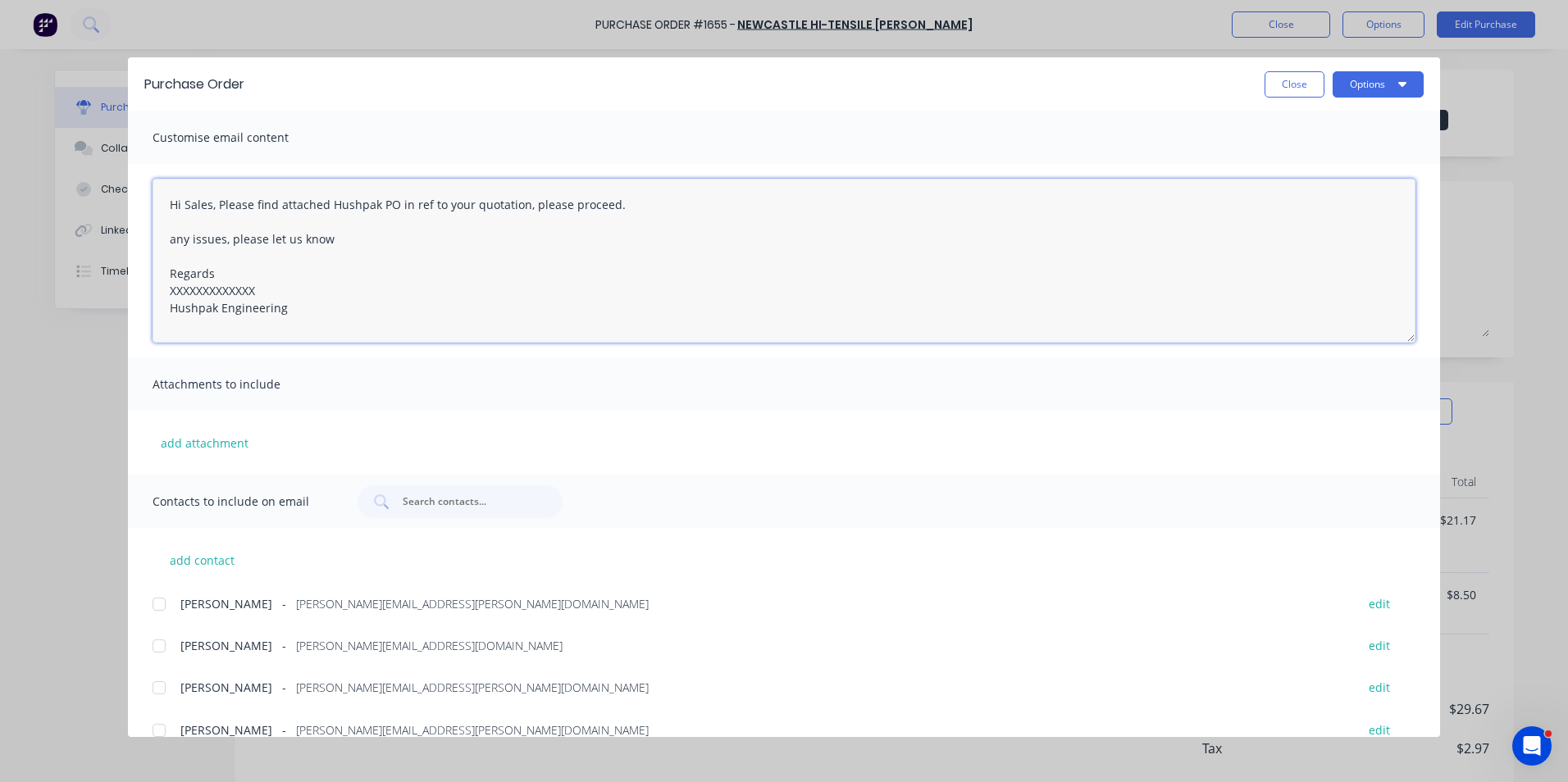
drag, startPoint x: 262, startPoint y: 288, endPoint x: 144, endPoint y: 288, distance: 118.0
click at [144, 288] on div "Hi Sales, Please find attached Hushpak PO in ref to your quotation, please proc…" at bounding box center [784, 261] width 1312 height 194
type textarea "Hi Sales, Please find attached Hushpak PO in ref to your quotation, please proc…"
click at [225, 443] on button "add attachment" at bounding box center [203, 442] width 104 height 25
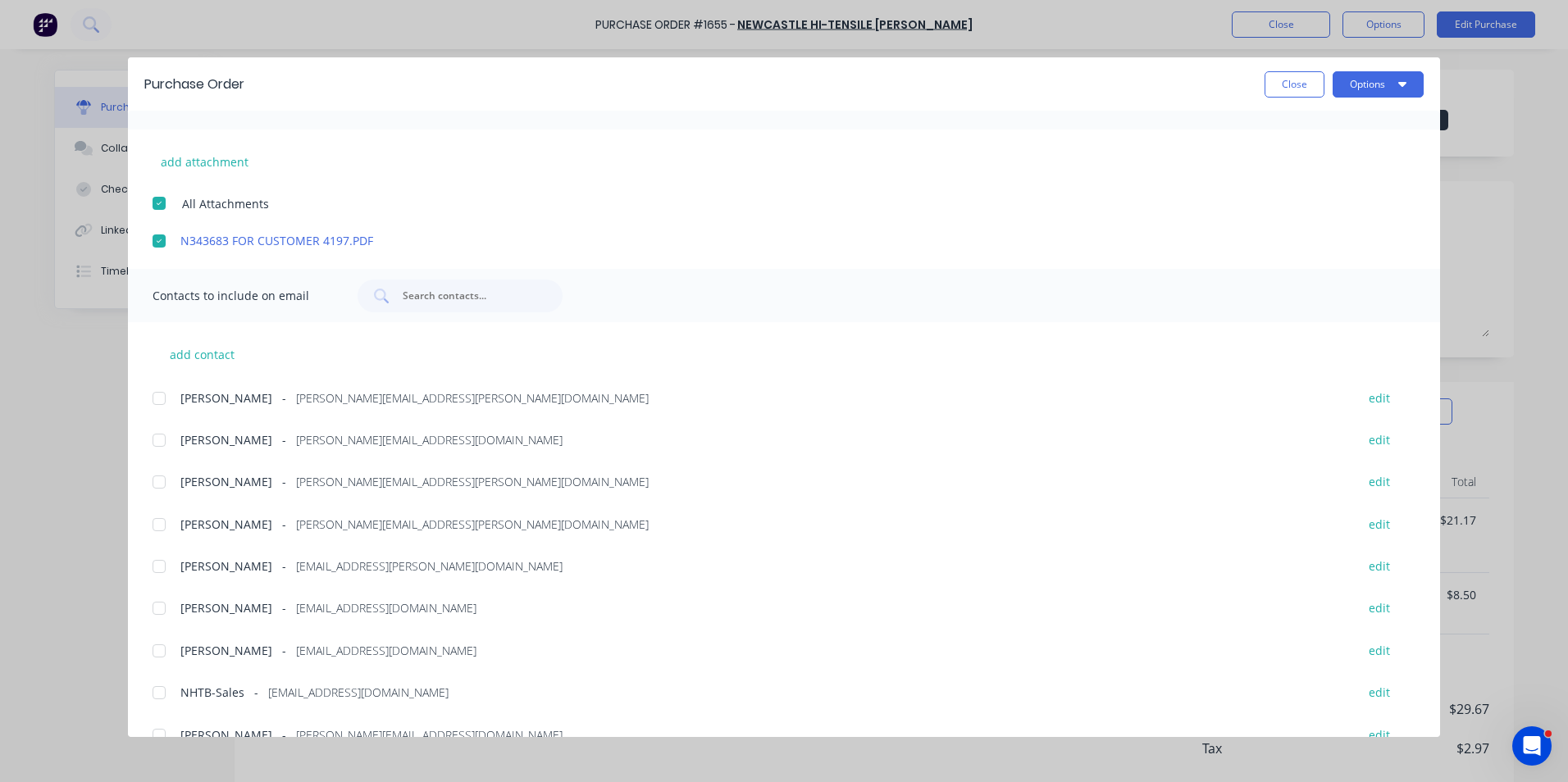
scroll to position [310, 0]
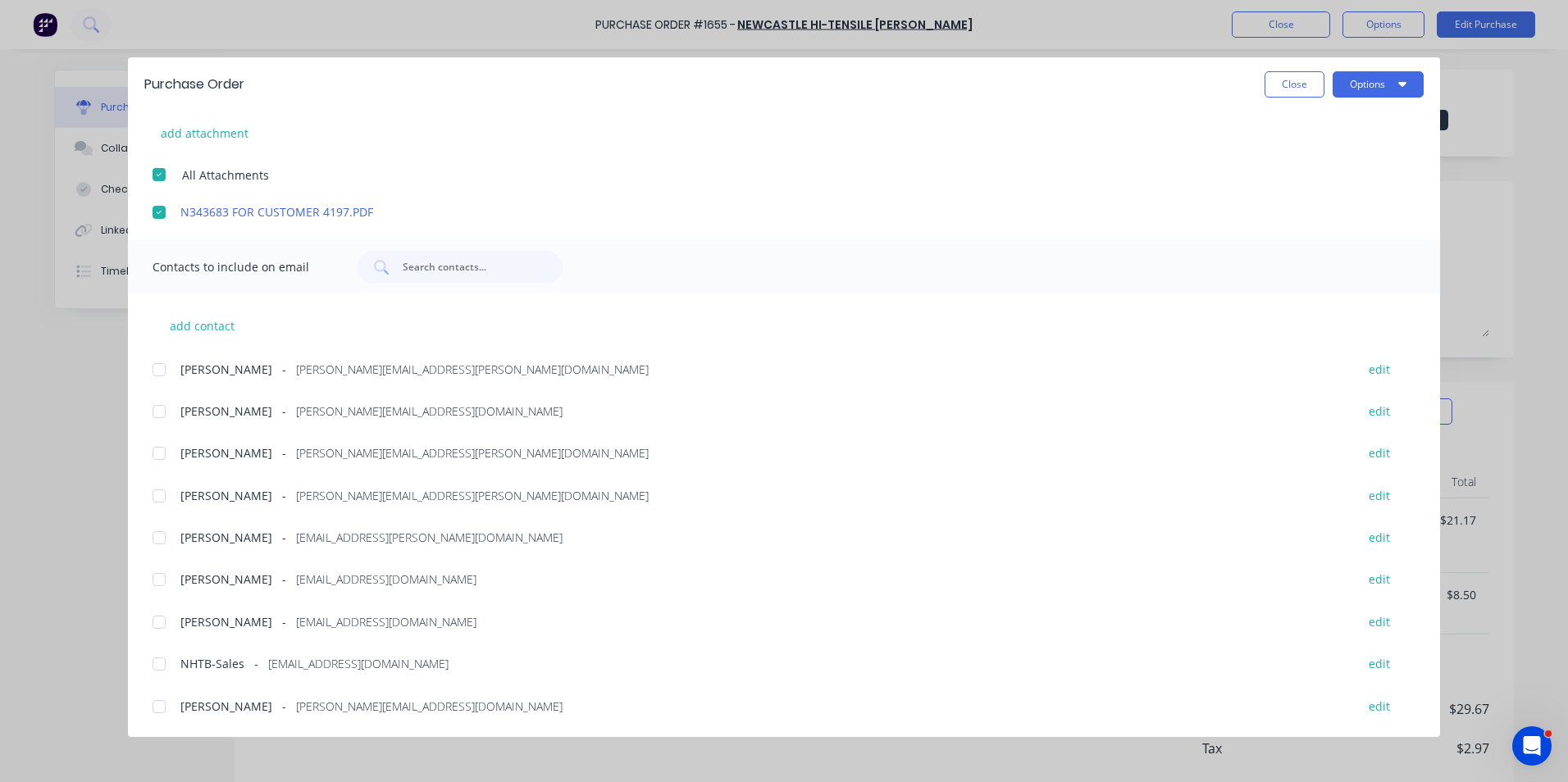
click at [157, 490] on div at bounding box center [159, 496] width 33 height 33
click at [162, 663] on div at bounding box center [159, 664] width 33 height 33
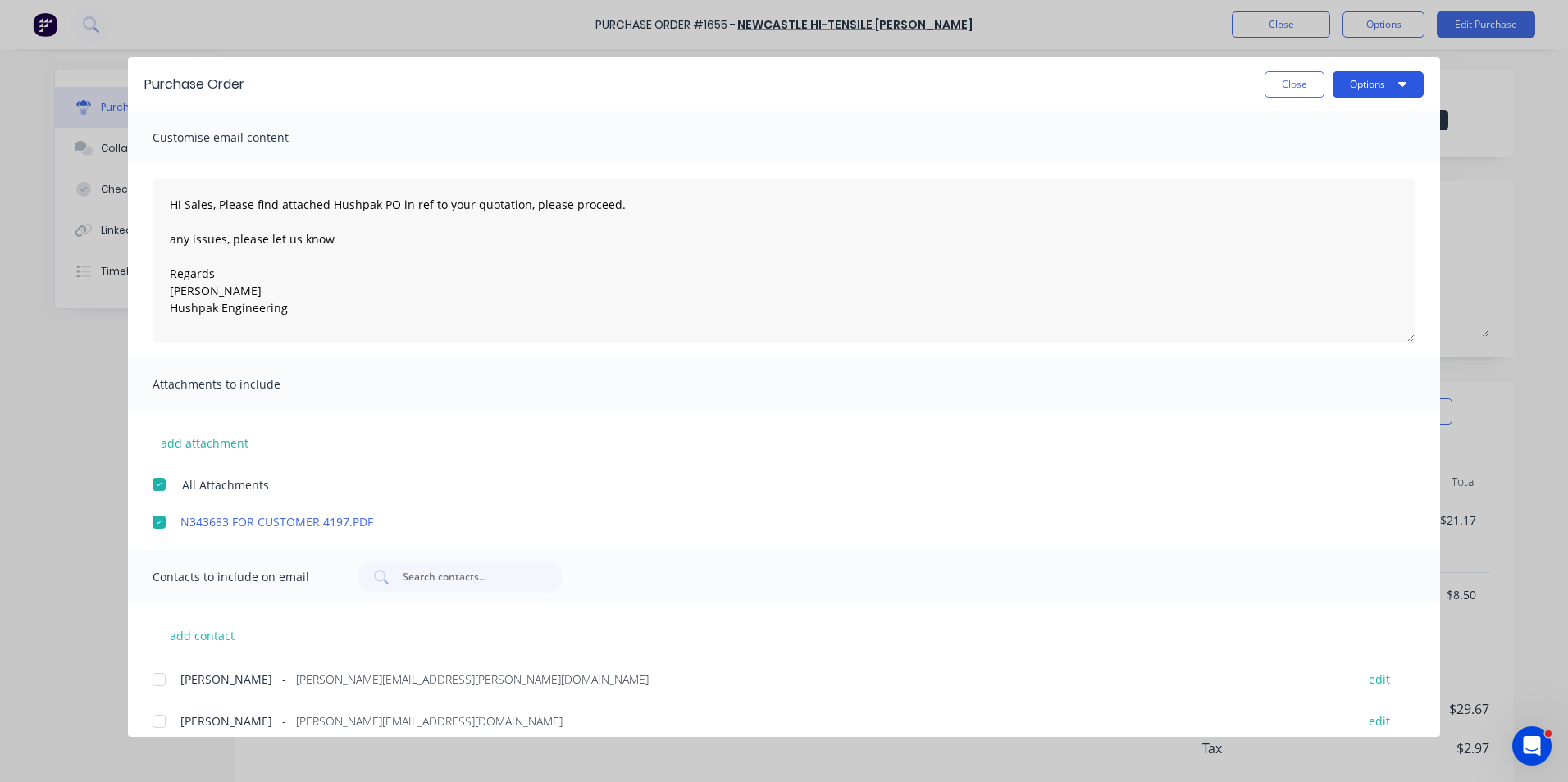
click at [1375, 83] on button "Options" at bounding box center [1378, 84] width 91 height 27
click at [1304, 192] on div "Email" at bounding box center [1346, 192] width 126 height 24
click at [1296, 86] on button "Close" at bounding box center [1294, 84] width 60 height 27
type textarea "x"
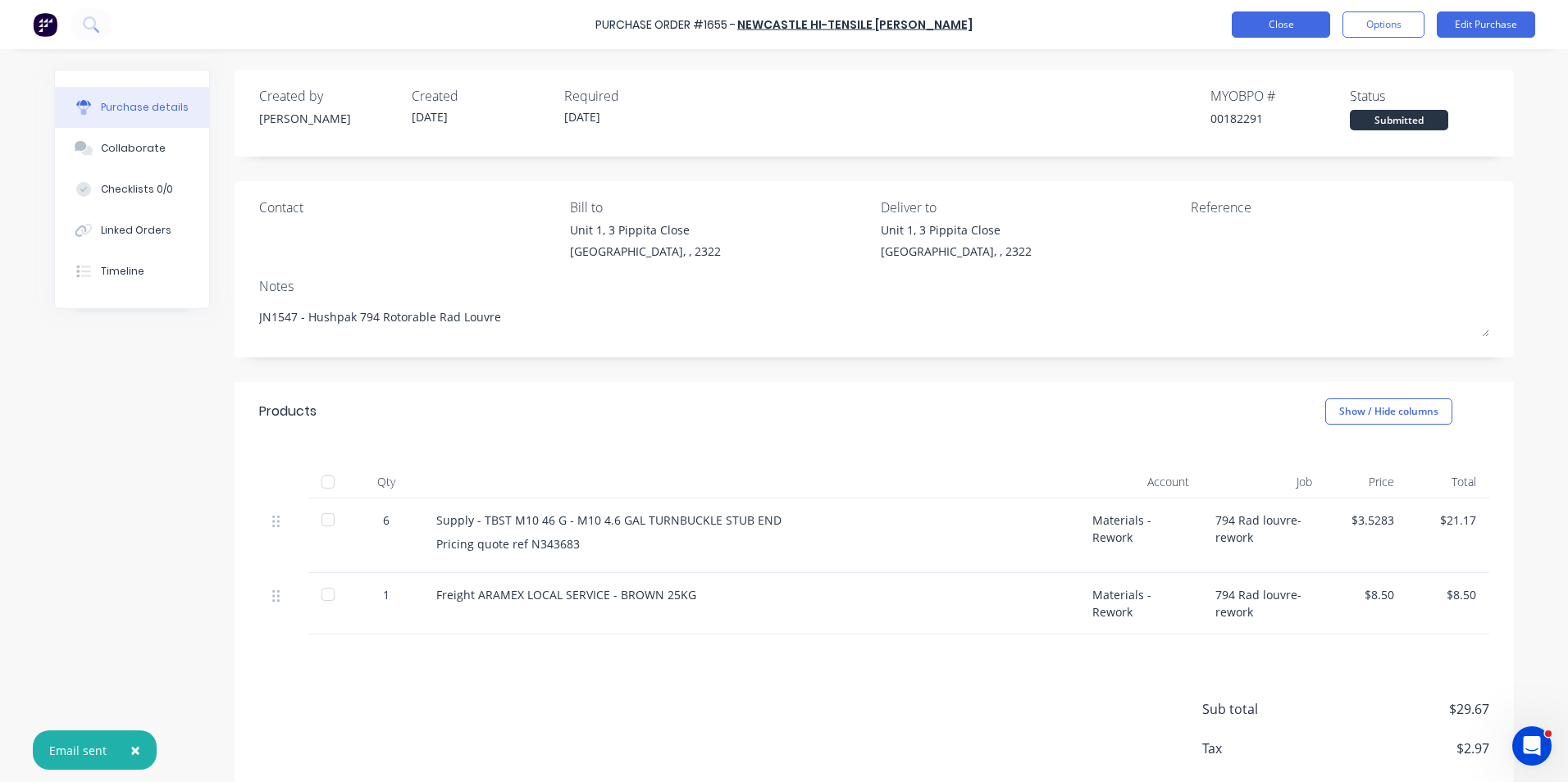
click at [1299, 29] on button "Close" at bounding box center [1282, 25] width 99 height 27
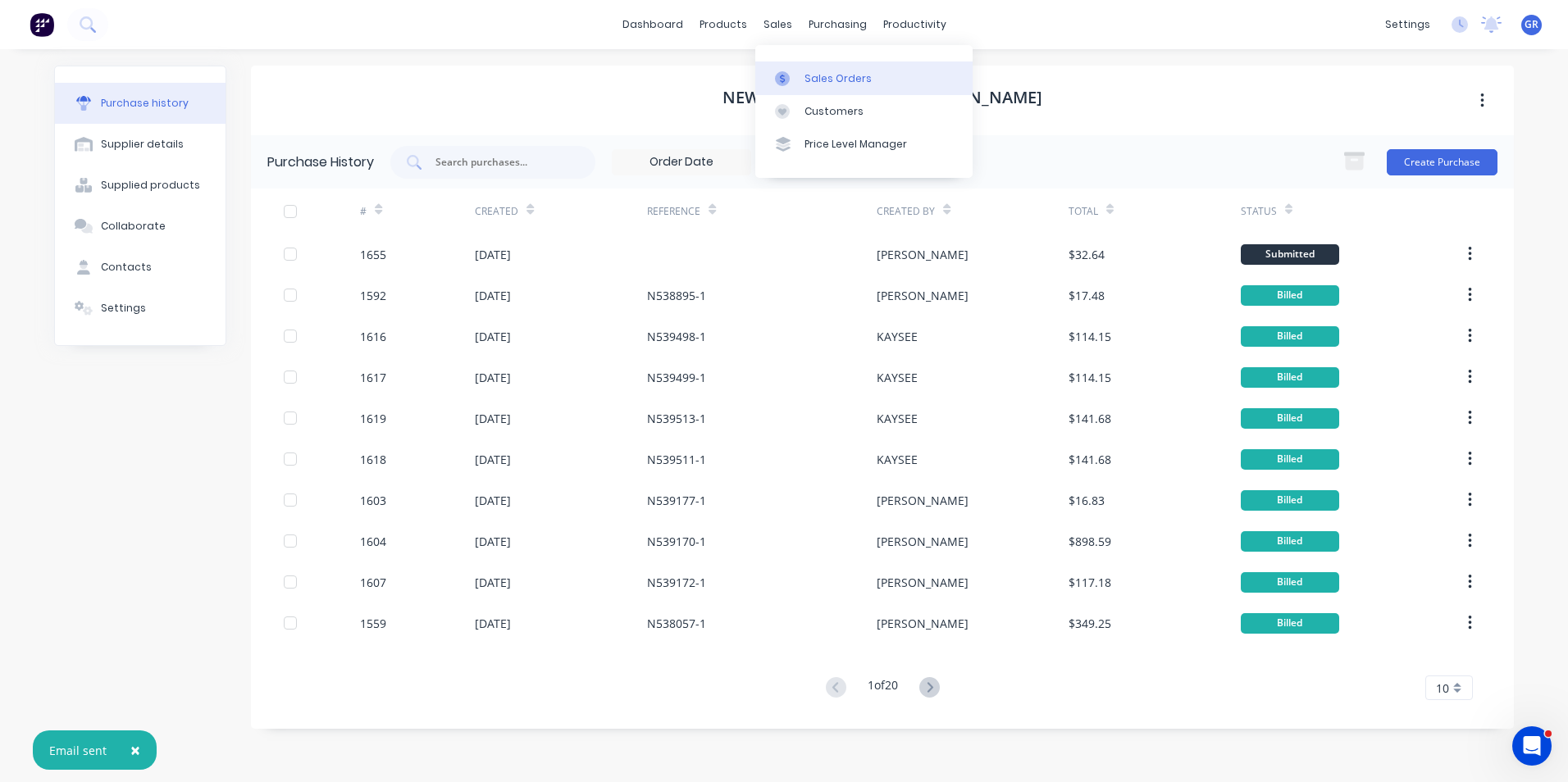
click at [834, 73] on div "Sales Orders" at bounding box center [838, 78] width 67 height 15
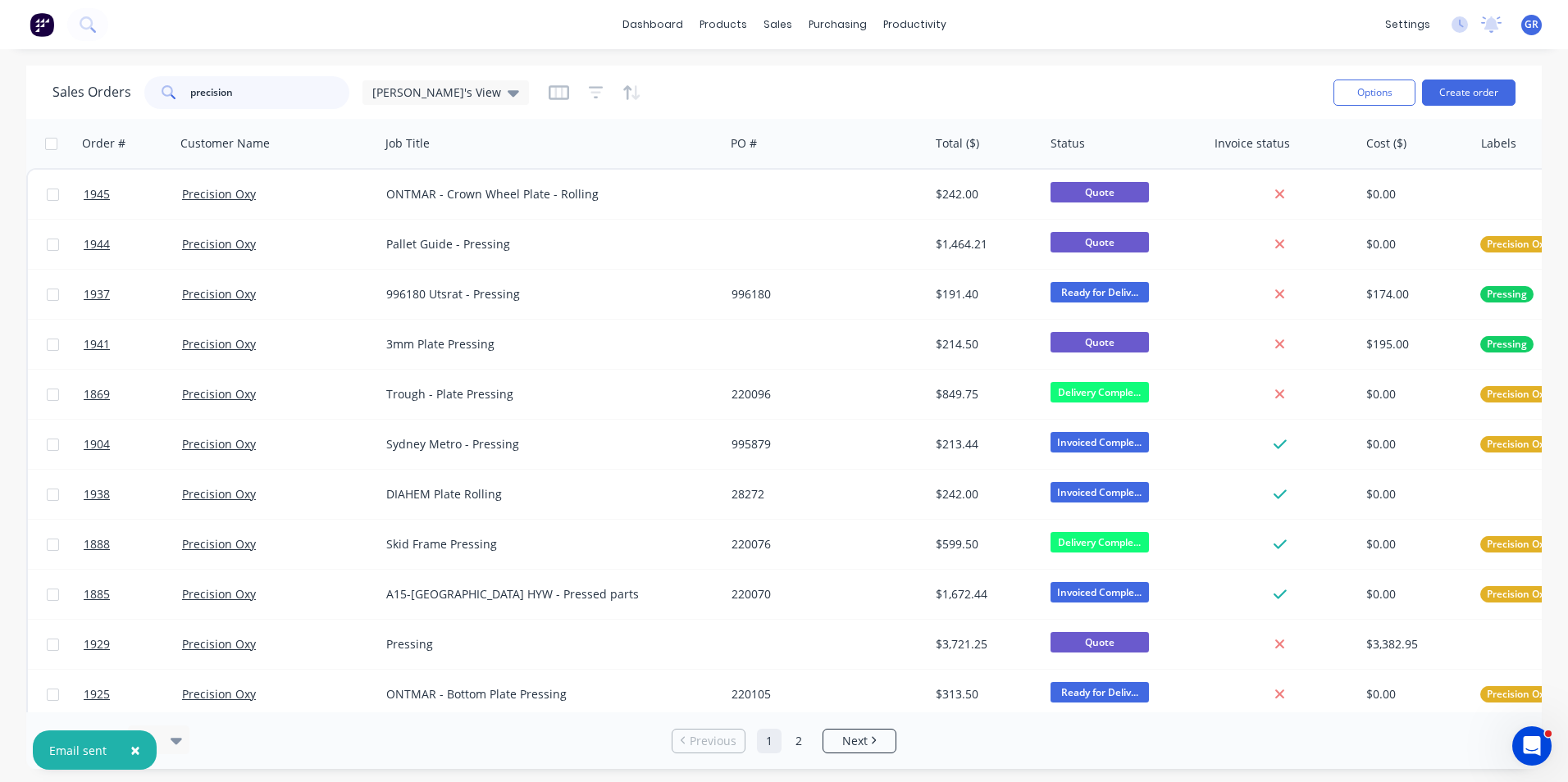
drag, startPoint x: 234, startPoint y: 90, endPoint x: 151, endPoint y: 94, distance: 83.1
click at [151, 94] on div "precision" at bounding box center [247, 92] width 205 height 33
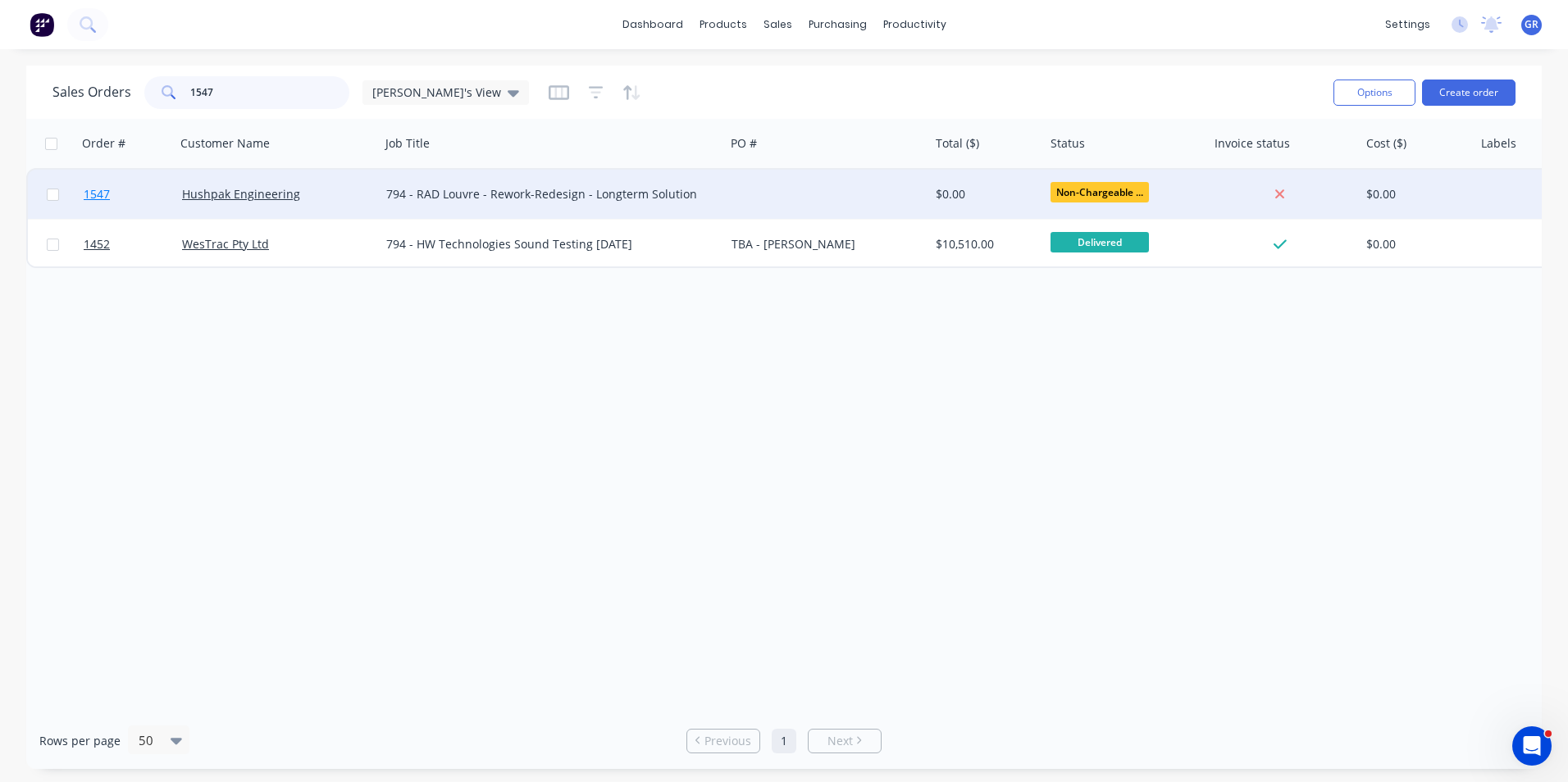
type input "1547"
click at [100, 195] on span "1547" at bounding box center [97, 195] width 27 height 17
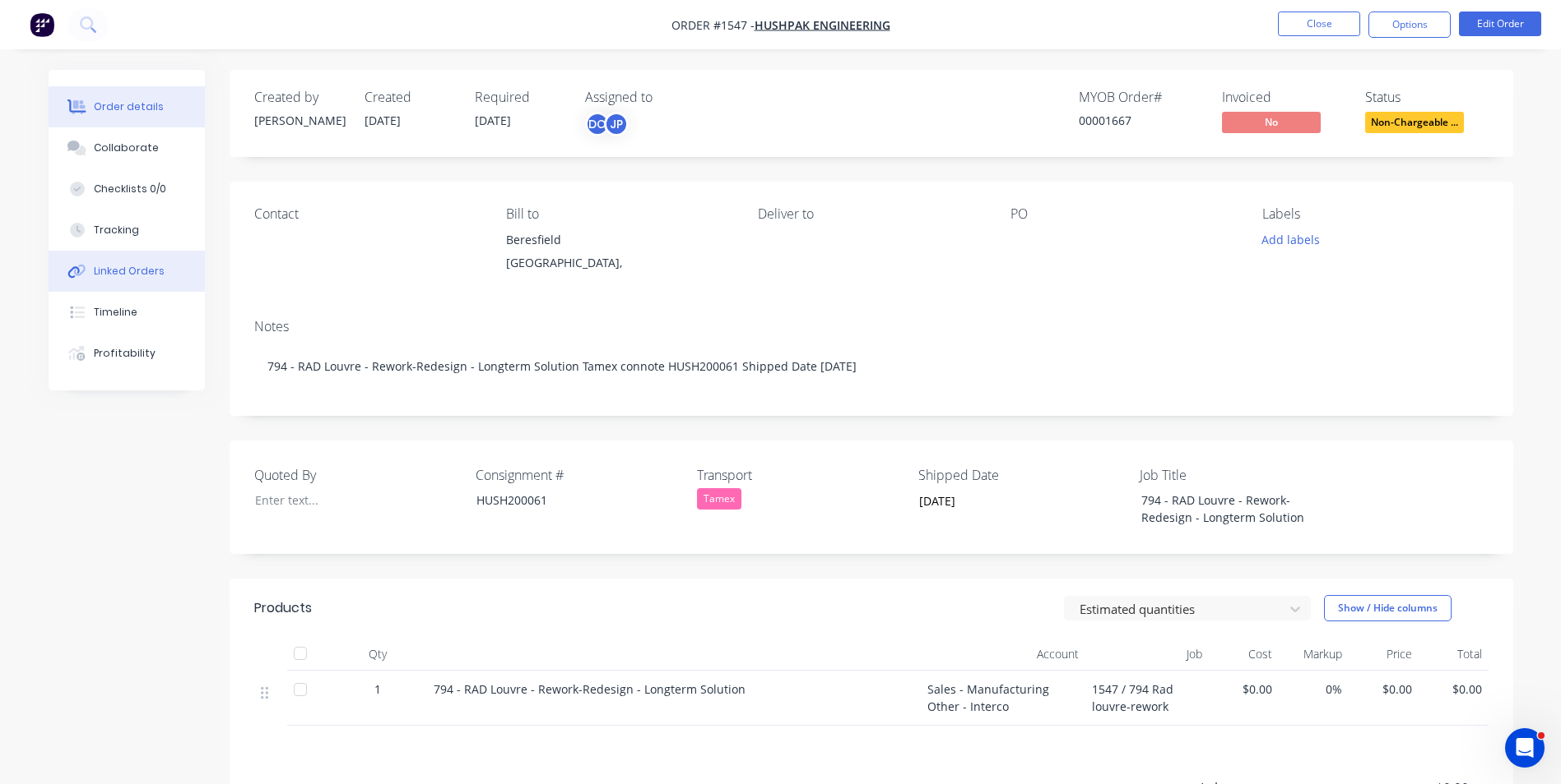
click at [153, 268] on div "Linked Orders" at bounding box center [129, 271] width 70 height 15
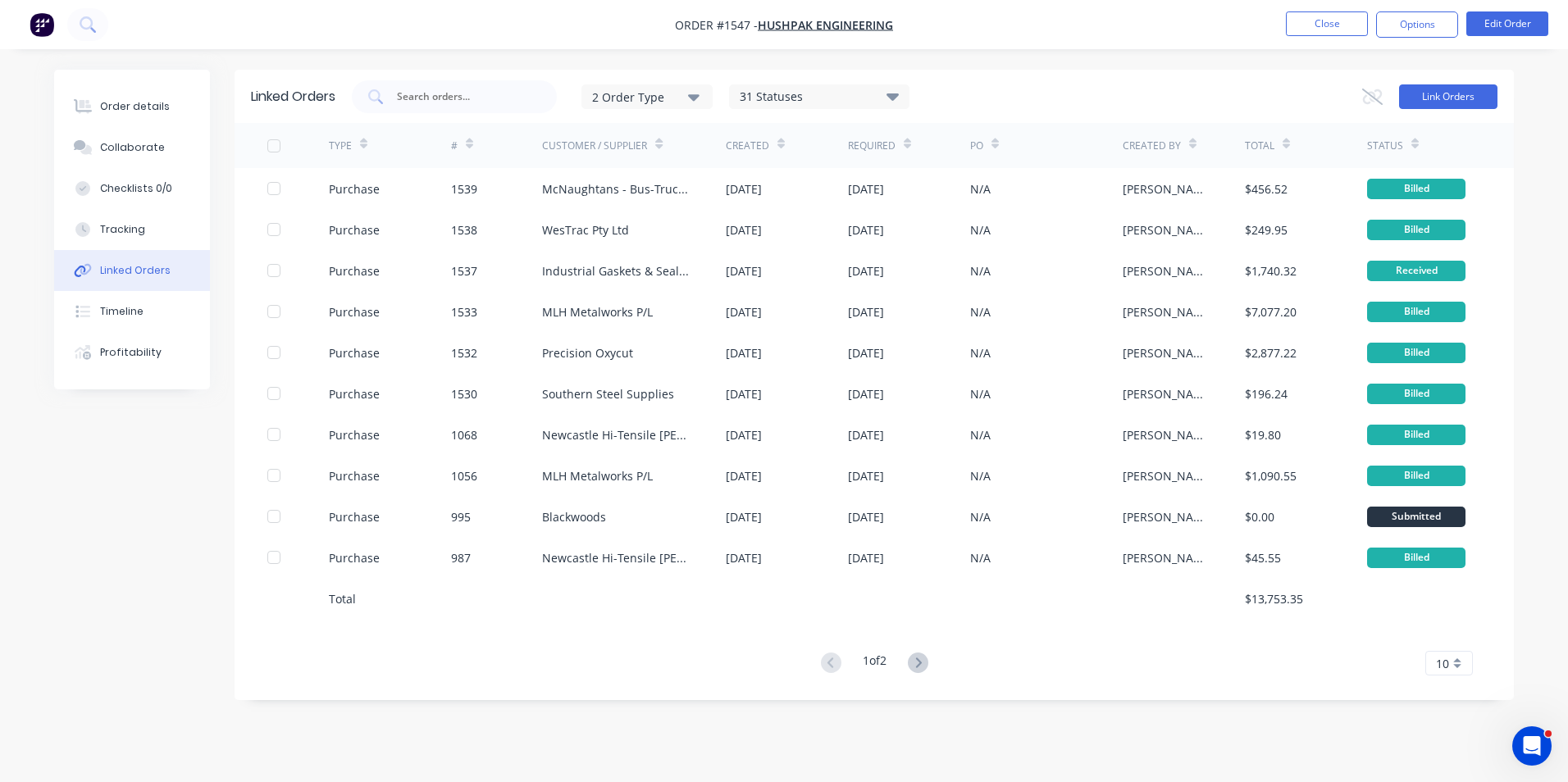
click at [1426, 102] on button "Link Orders" at bounding box center [1449, 97] width 99 height 25
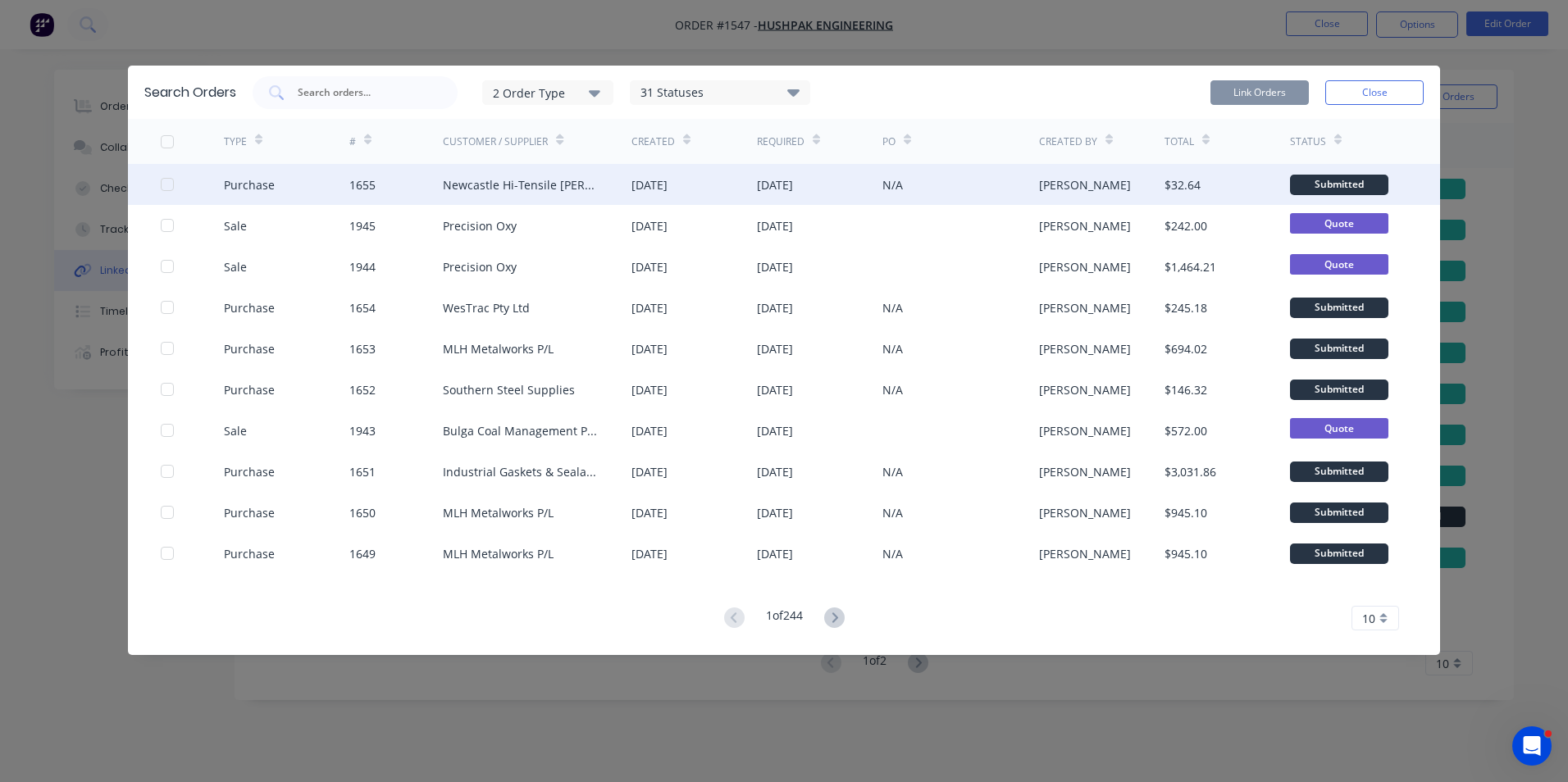
click at [168, 185] on div at bounding box center [167, 184] width 33 height 33
click at [1235, 95] on button "Link Orders" at bounding box center [1260, 92] width 99 height 25
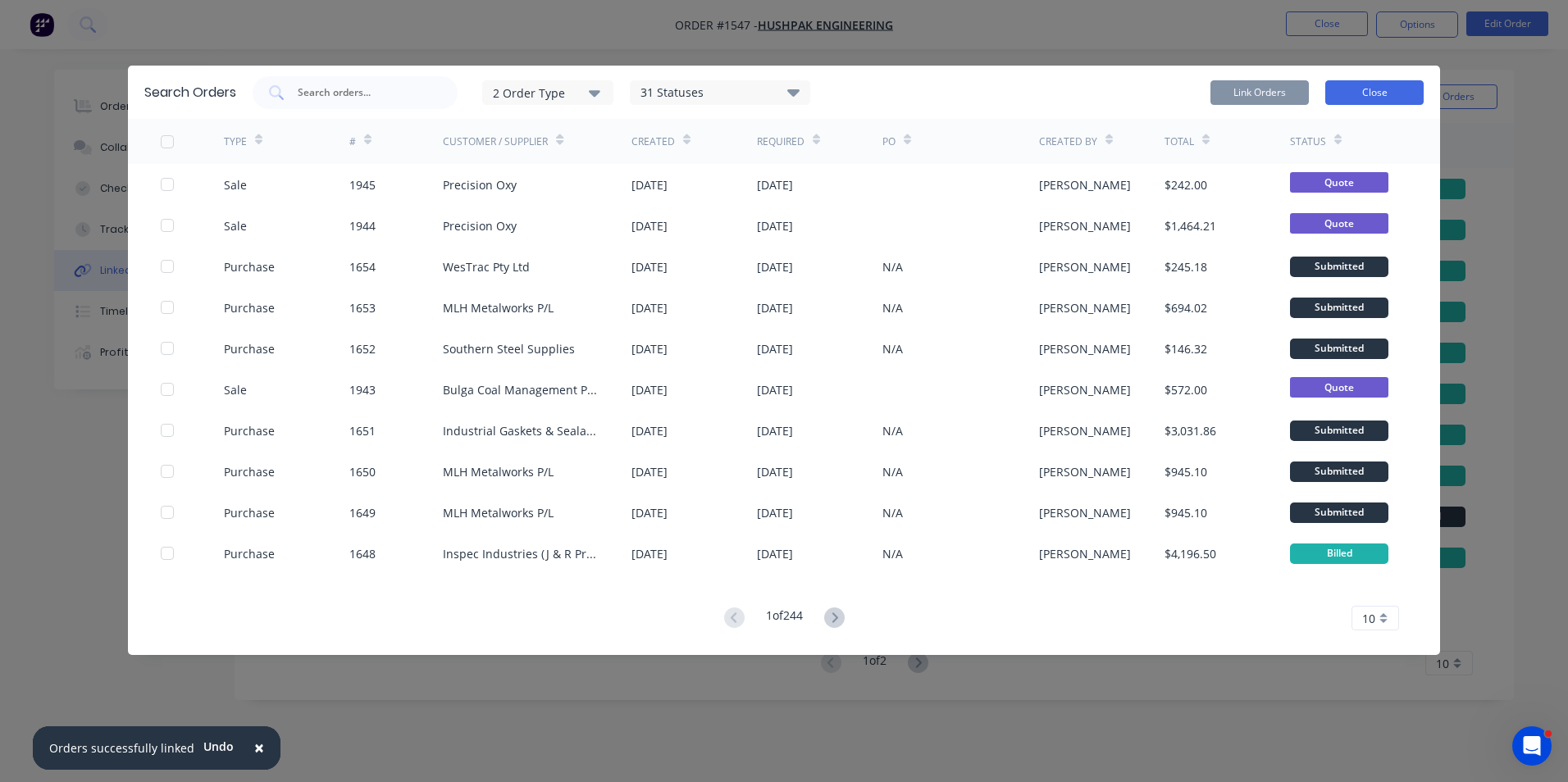
click at [1366, 94] on button "Close" at bounding box center [1374, 92] width 99 height 25
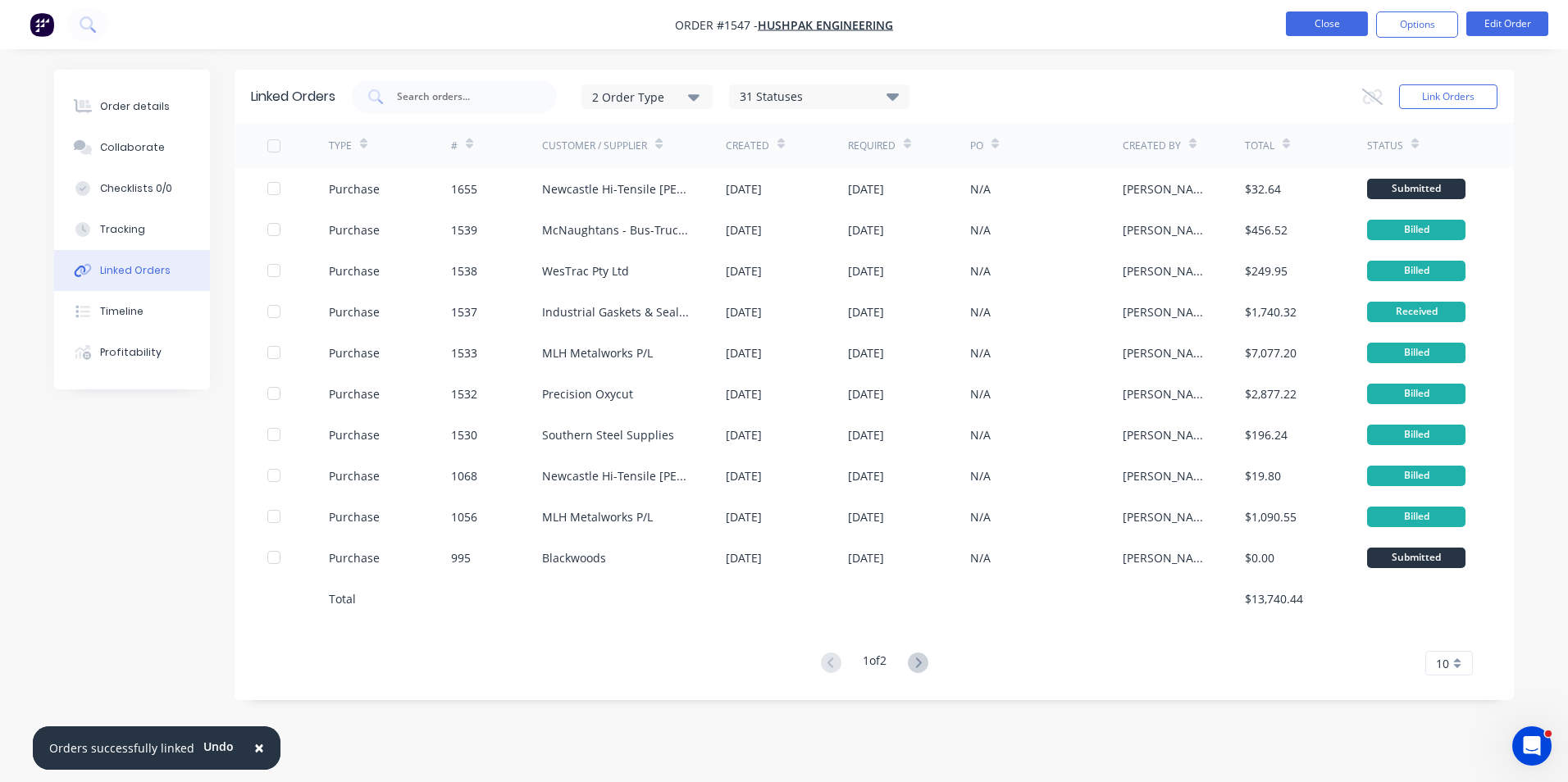
click at [1335, 27] on button "Close" at bounding box center [1326, 24] width 82 height 25
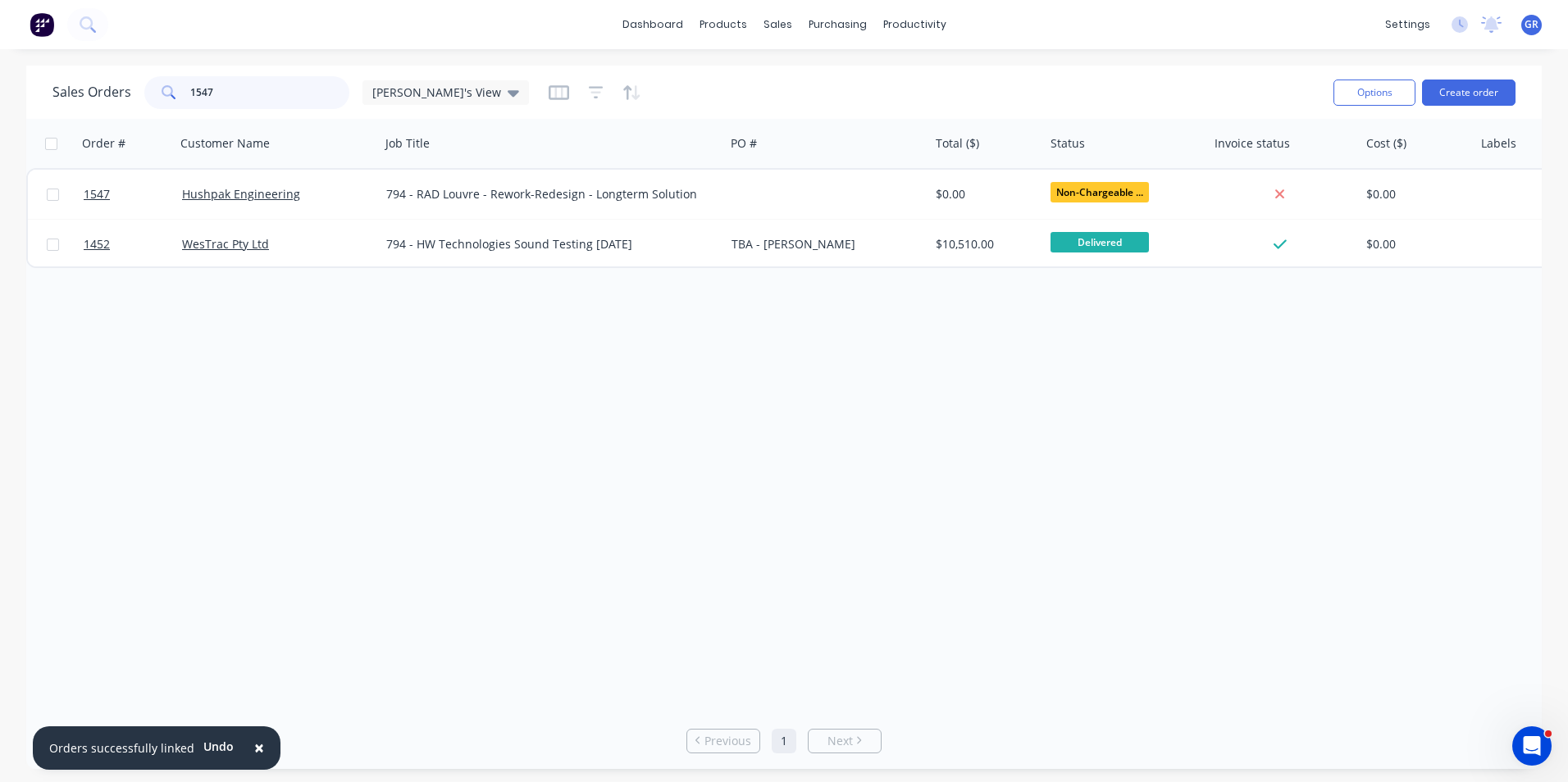
drag, startPoint x: 229, startPoint y: 82, endPoint x: 131, endPoint y: 95, distance: 98.9
click at [131, 95] on div "Sales Orders 1547 Greg's View" at bounding box center [290, 92] width 477 height 33
